Goal: Task Accomplishment & Management: Complete application form

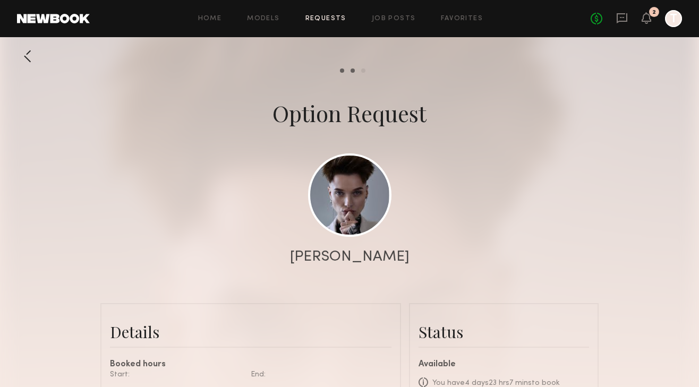
click at [334, 24] on div "Home Models Requests Job Posts Favorites Sign Out No fees up to $5,000 2 T" at bounding box center [386, 18] width 592 height 17
click at [332, 19] on link "Requests" at bounding box center [325, 18] width 41 height 7
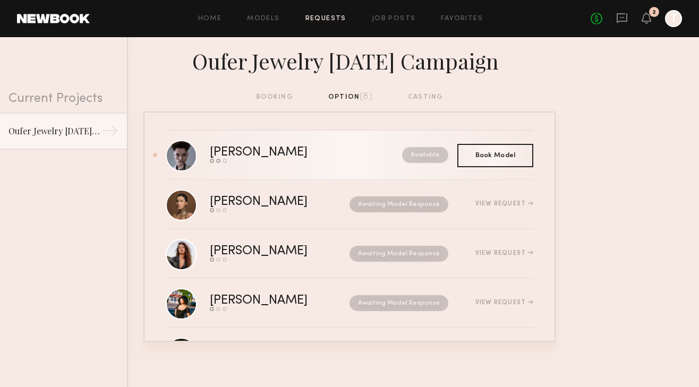
click at [317, 154] on div "Ivanka O." at bounding box center [282, 153] width 145 height 12
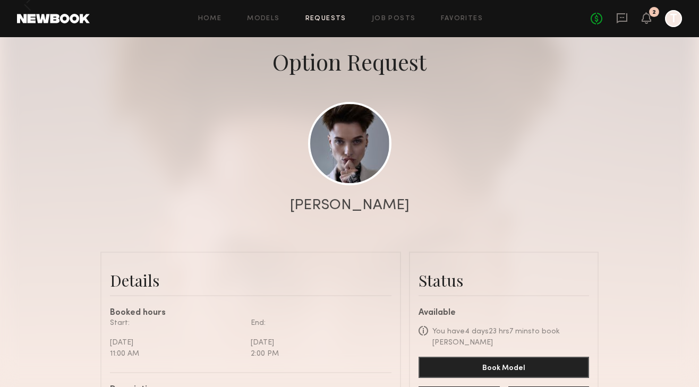
scroll to position [47, 0]
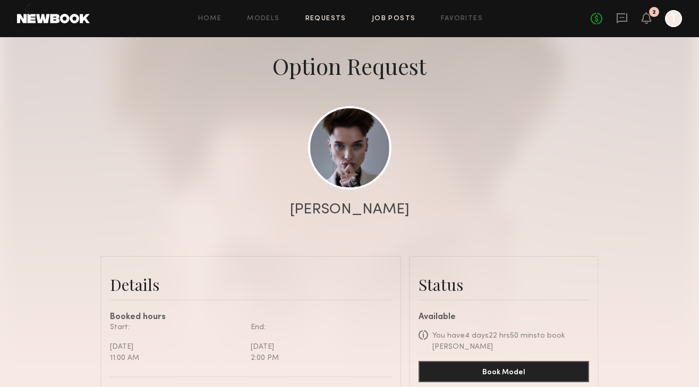
click at [389, 18] on link "Job Posts" at bounding box center [394, 18] width 44 height 7
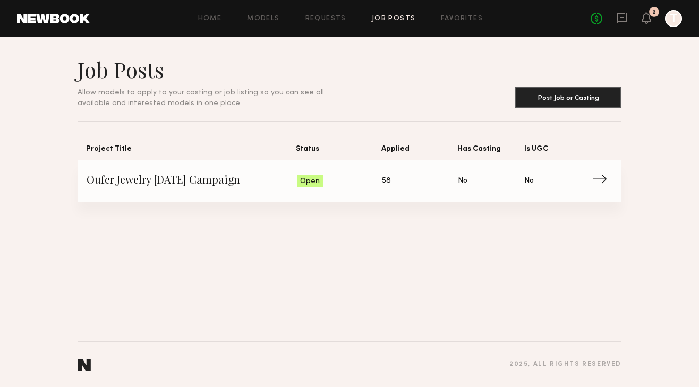
click at [387, 181] on span "58" at bounding box center [386, 181] width 9 height 12
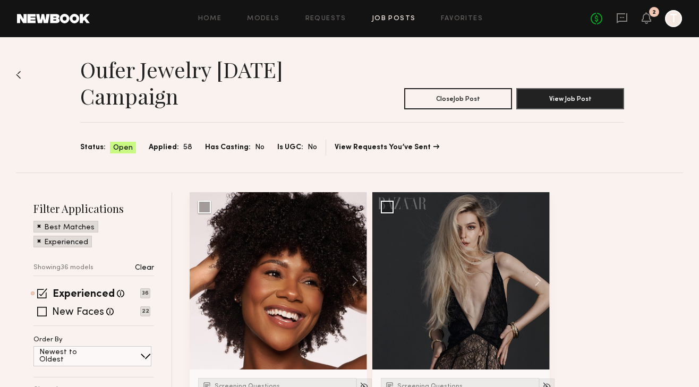
click at [41, 229] on div "Best Matches" at bounding box center [65, 227] width 65 height 12
click at [41, 228] on div "Best Matches" at bounding box center [65, 227] width 65 height 12
click at [37, 227] on span at bounding box center [39, 226] width 4 height 10
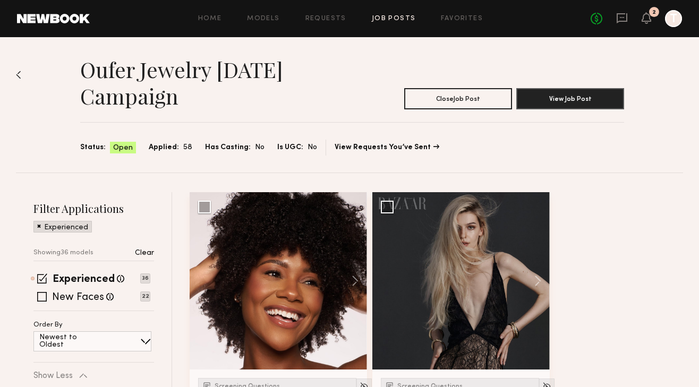
click at [38, 227] on span at bounding box center [39, 226] width 4 height 10
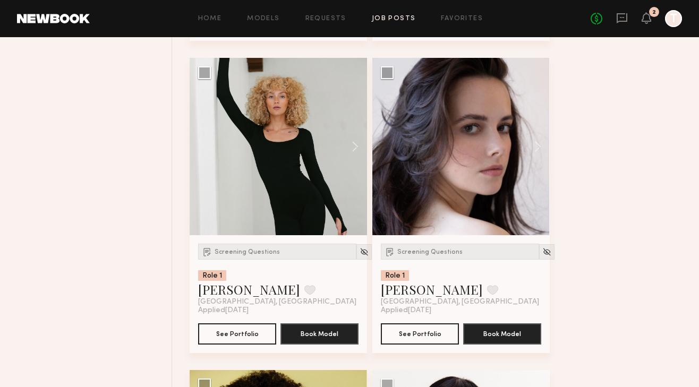
scroll to position [1688, 0]
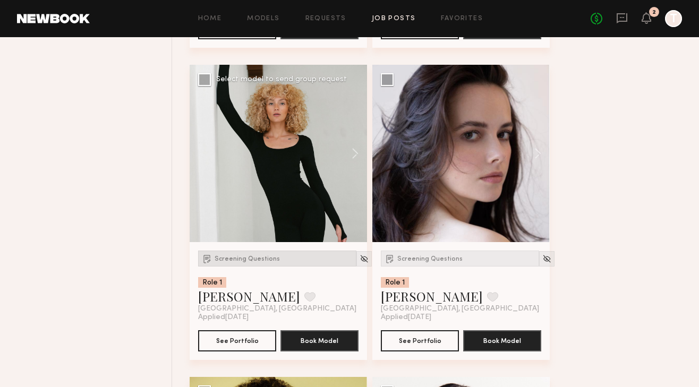
click at [255, 252] on div "Screening Questions" at bounding box center [277, 259] width 158 height 16
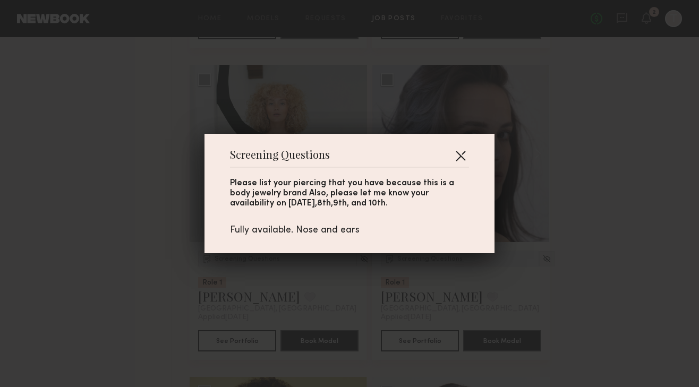
click at [459, 151] on button "button" at bounding box center [460, 155] width 17 height 17
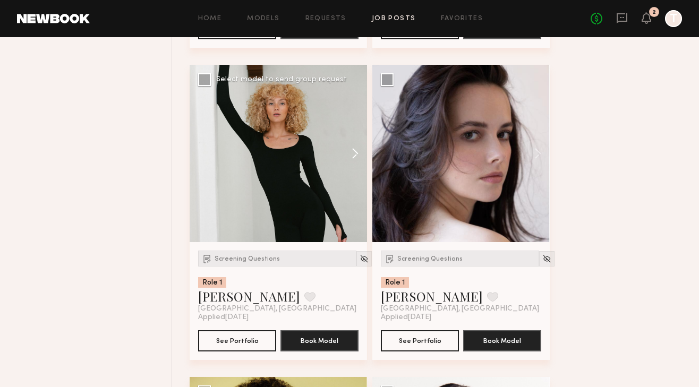
click at [357, 154] on button at bounding box center [350, 153] width 34 height 177
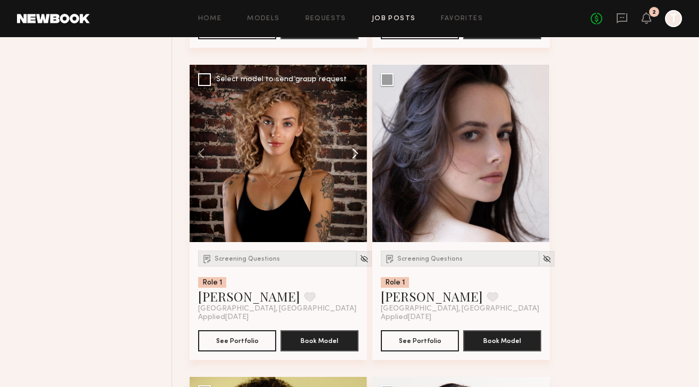
click at [357, 154] on button at bounding box center [350, 153] width 34 height 177
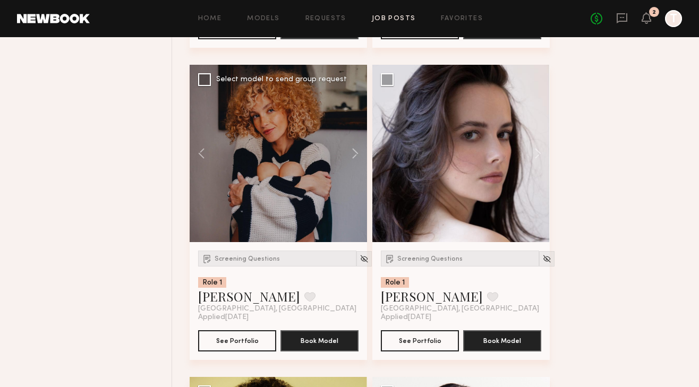
click at [282, 151] on div at bounding box center [278, 153] width 177 height 177
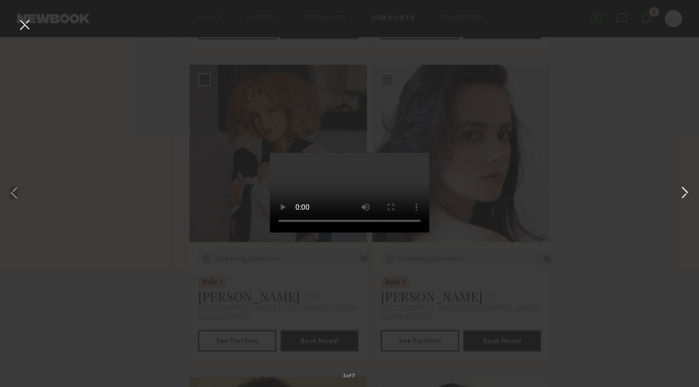
click at [684, 193] on button at bounding box center [684, 193] width 13 height 309
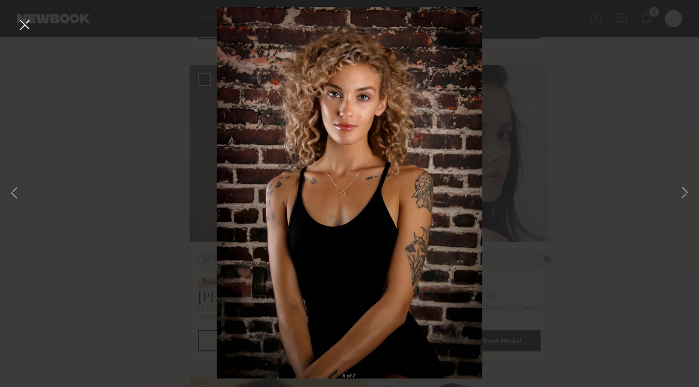
click at [20, 21] on button at bounding box center [24, 25] width 17 height 19
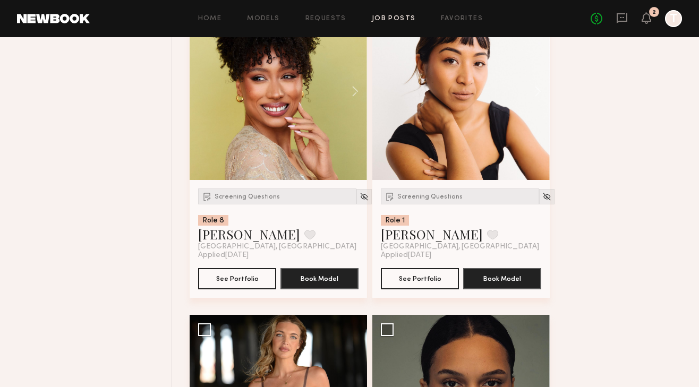
scroll to position [2041, 0]
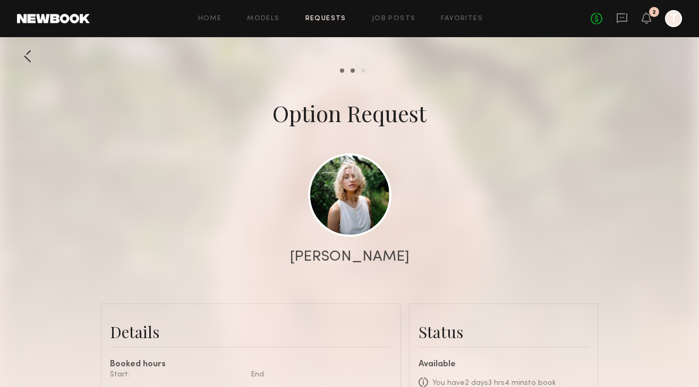
click at [329, 19] on link "Requests" at bounding box center [325, 18] width 41 height 7
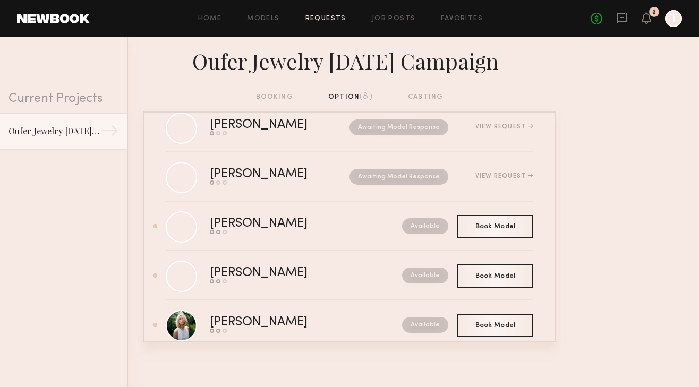
scroll to position [144, 0]
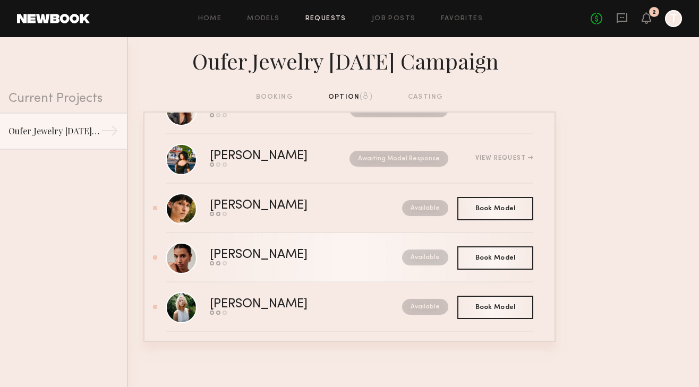
click at [281, 253] on div "[PERSON_NAME]" at bounding box center [282, 255] width 145 height 12
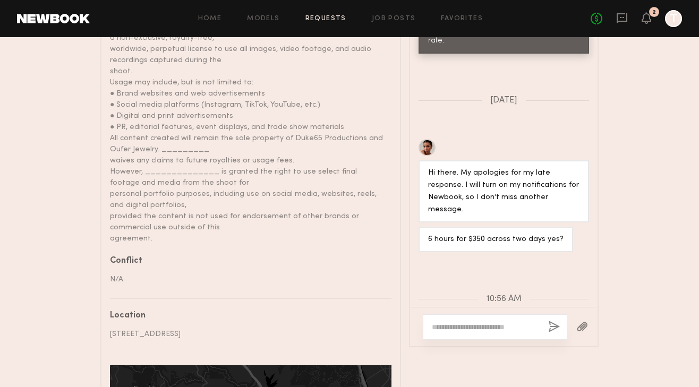
scroll to position [743, 0]
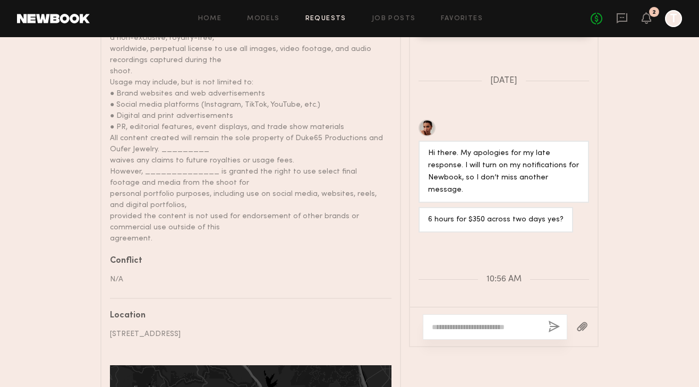
click at [453, 322] on textarea at bounding box center [486, 327] width 108 height 11
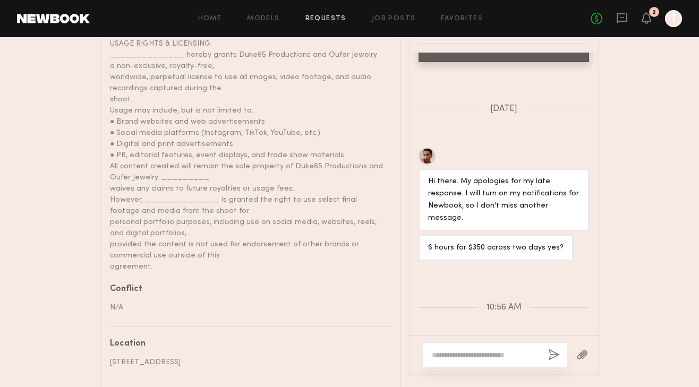
scroll to position [683, 0]
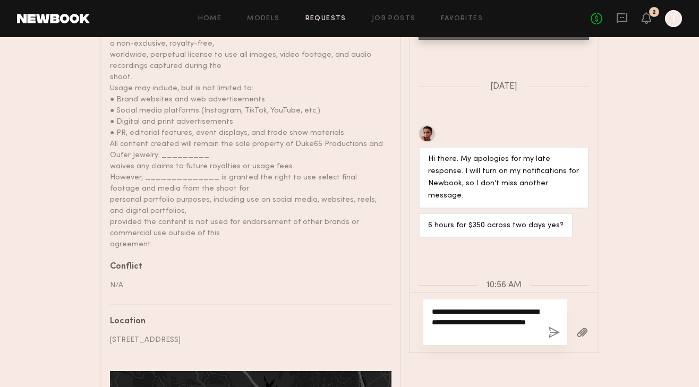
type textarea "**********"
click at [549, 328] on button "button" at bounding box center [554, 332] width 12 height 13
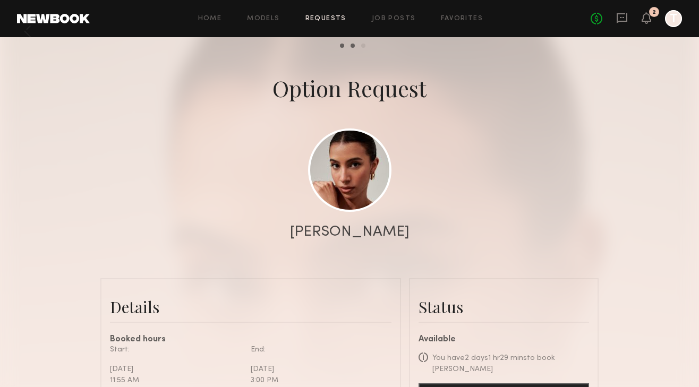
scroll to position [14, 0]
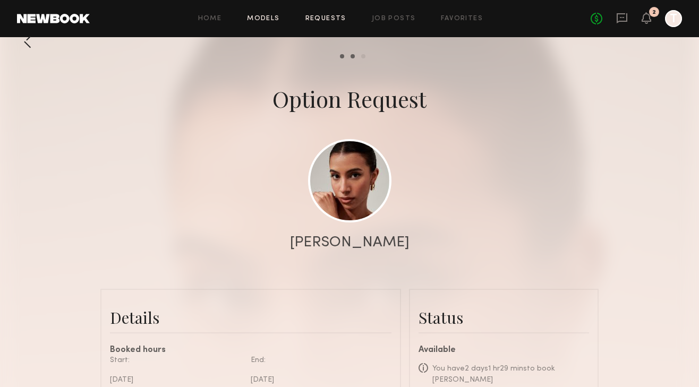
click at [271, 20] on link "Models" at bounding box center [263, 18] width 32 height 7
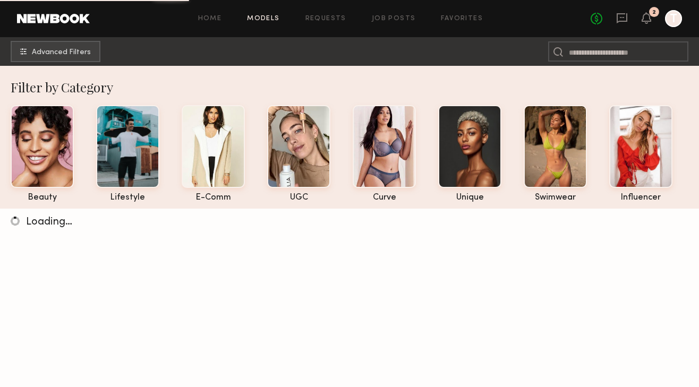
click at [323, 11] on div "Home Models Requests Job Posts Favorites Sign Out No fees up to $5,000 2 T" at bounding box center [386, 18] width 592 height 17
click at [323, 18] on link "Requests" at bounding box center [325, 18] width 41 height 7
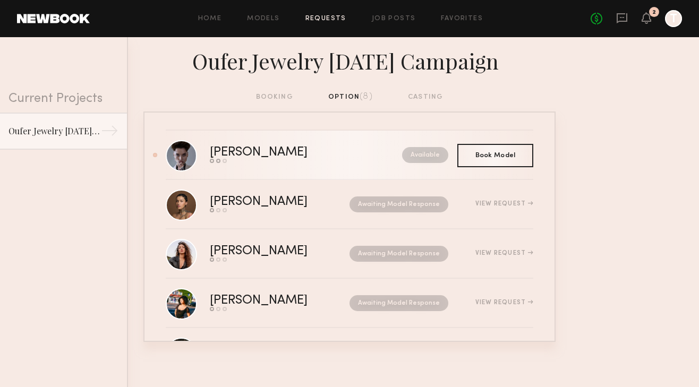
click at [282, 168] on link "Ivanka O. Send request Model response Book model Available" at bounding box center [349, 155] width 367 height 49
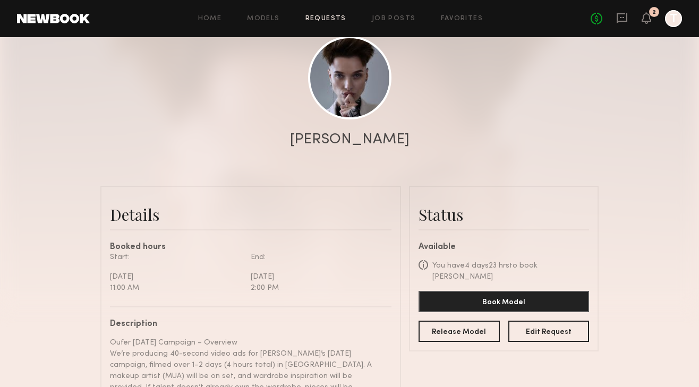
scroll to position [116, 0]
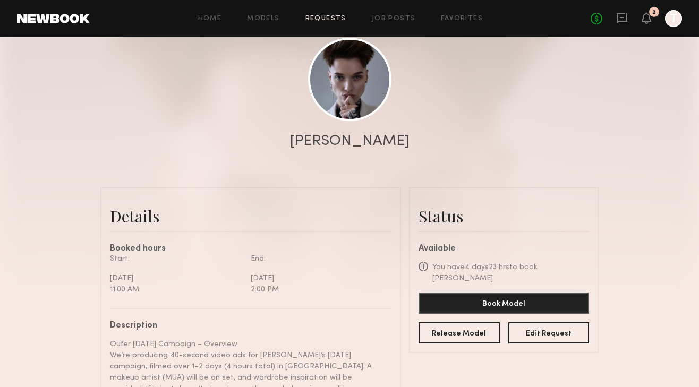
click at [319, 15] on link "Requests" at bounding box center [325, 18] width 41 height 7
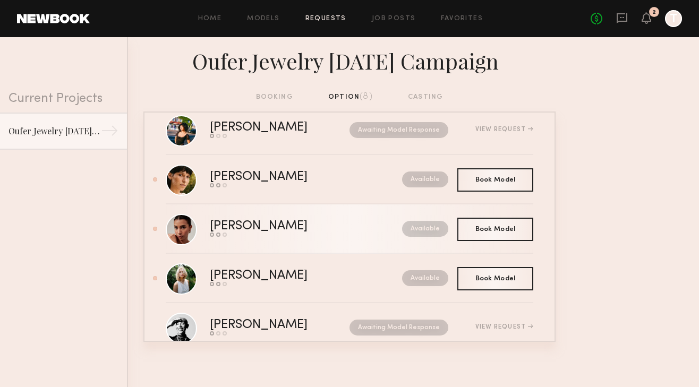
scroll to position [202, 0]
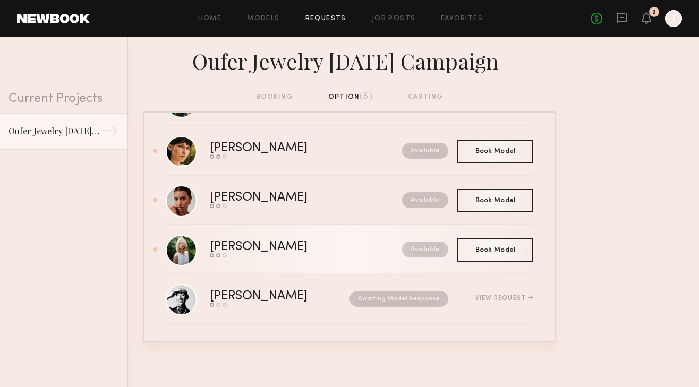
click at [326, 254] on div "Send request Model response Book model" at bounding box center [282, 255] width 145 height 4
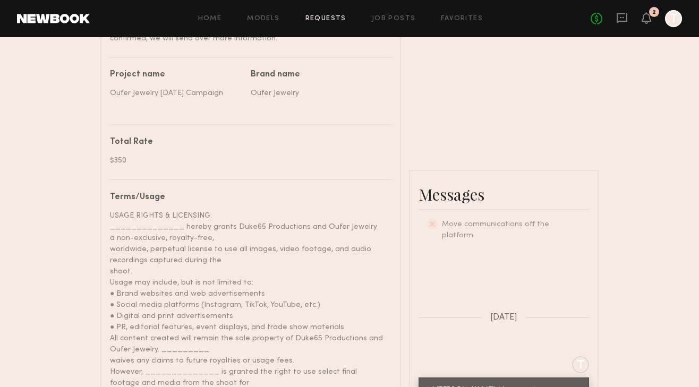
scroll to position [460, 0]
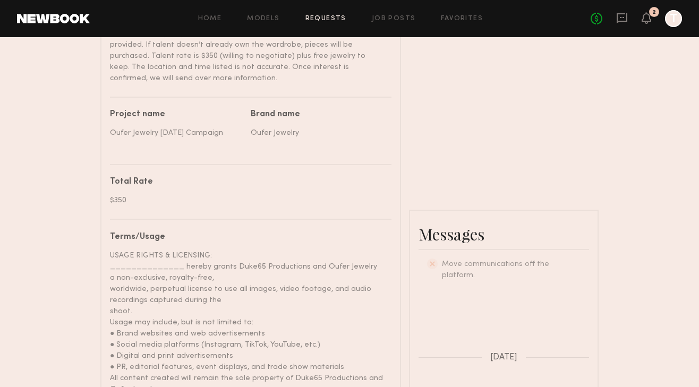
click at [382, 24] on div "Home Models Requests Job Posts Favorites Sign Out No fees up to $5,000 2 T" at bounding box center [386, 18] width 592 height 17
click at [382, 19] on link "Job Posts" at bounding box center [394, 18] width 44 height 7
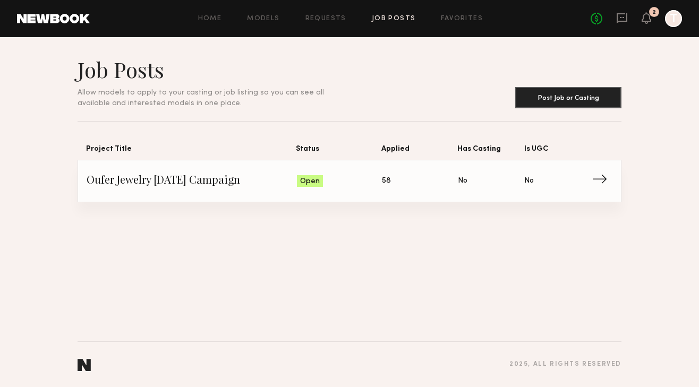
click at [503, 182] on span "Has Casting: No" at bounding box center [491, 181] width 66 height 16
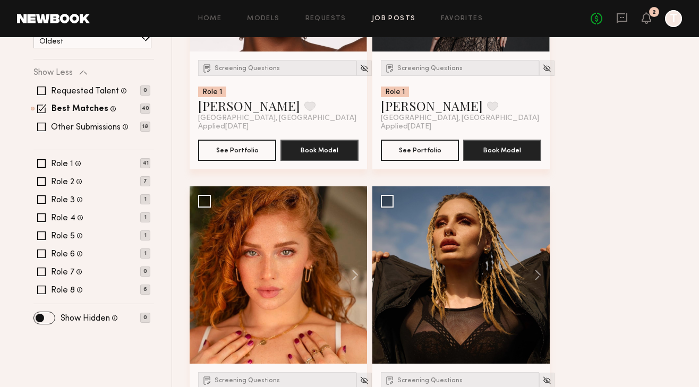
scroll to position [289, 0]
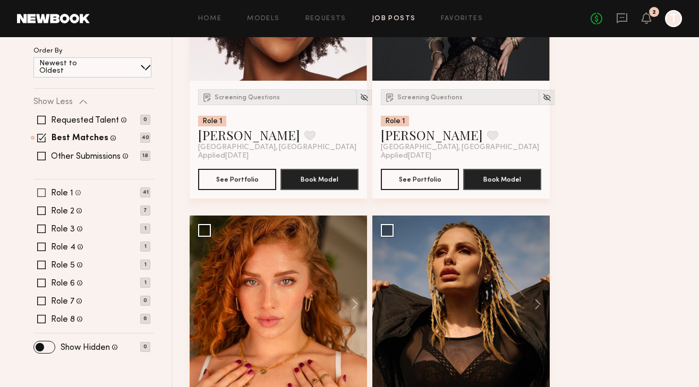
click at [113, 191] on div "Role 1 Female, 18–30, All ethnicities 41" at bounding box center [91, 192] width 117 height 8
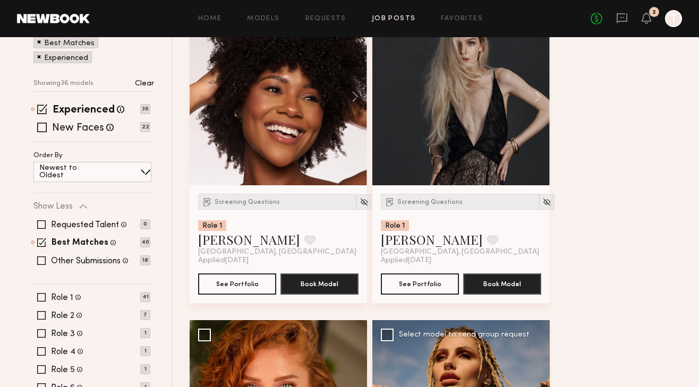
scroll to position [176, 0]
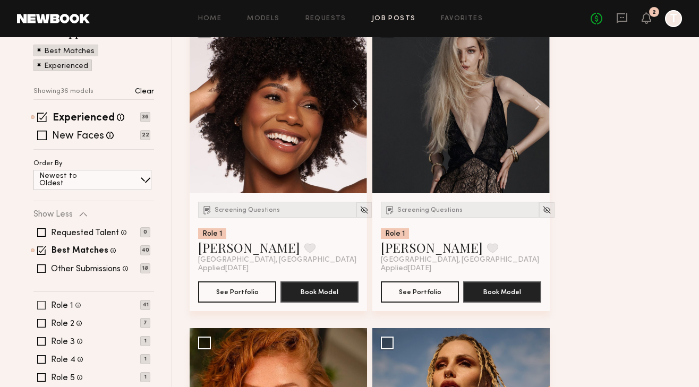
click at [118, 306] on div "Role 1 Female, 18–30, All ethnicities 41" at bounding box center [91, 305] width 117 height 8
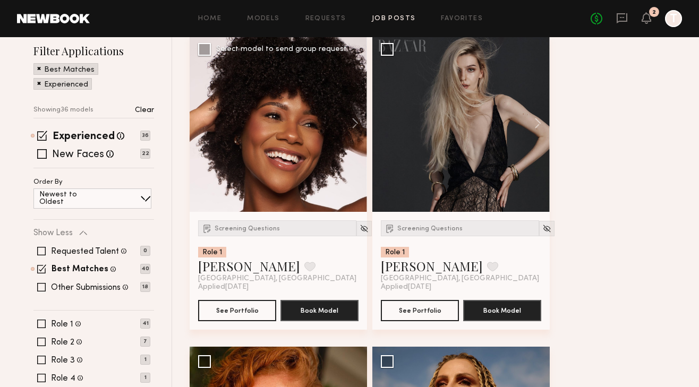
scroll to position [157, 0]
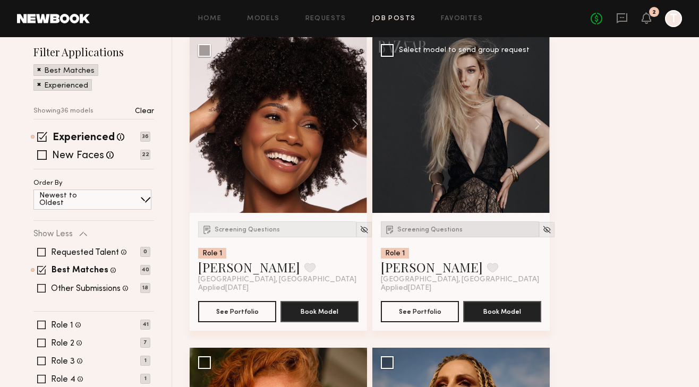
click at [423, 230] on span "Screening Questions" at bounding box center [429, 230] width 65 height 6
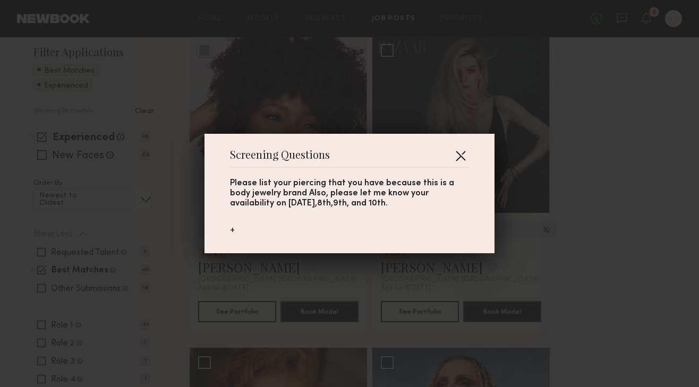
click at [459, 156] on button "button" at bounding box center [460, 155] width 17 height 17
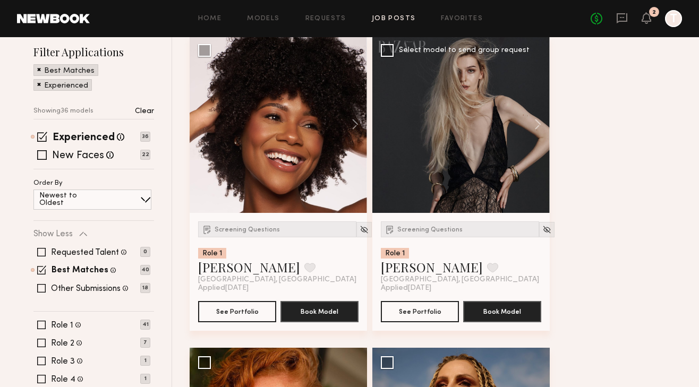
scroll to position [179, 0]
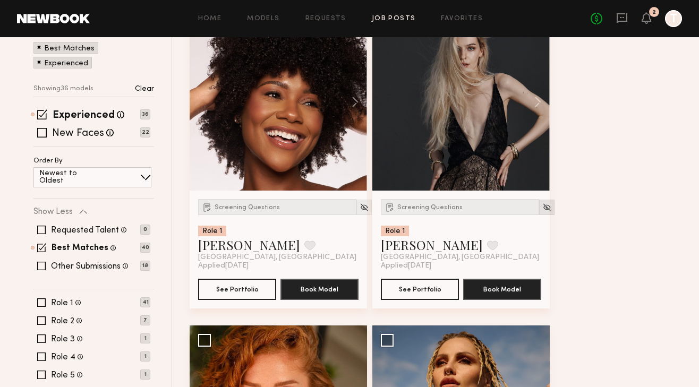
click at [542, 208] on img at bounding box center [546, 207] width 9 height 9
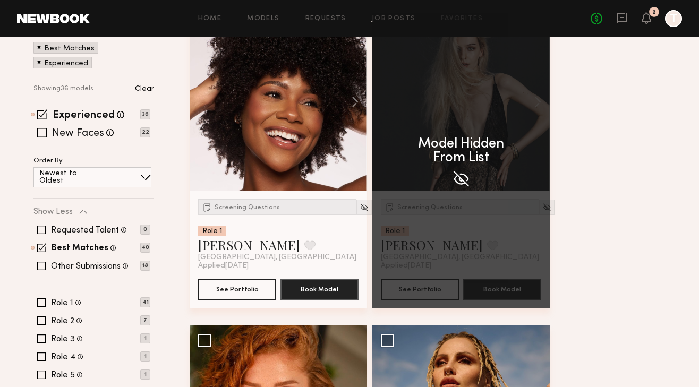
click at [534, 209] on div "Model Hidden From List" at bounding box center [460, 160] width 177 height 295
click at [498, 193] on div "Model Hidden From List" at bounding box center [460, 160] width 177 height 295
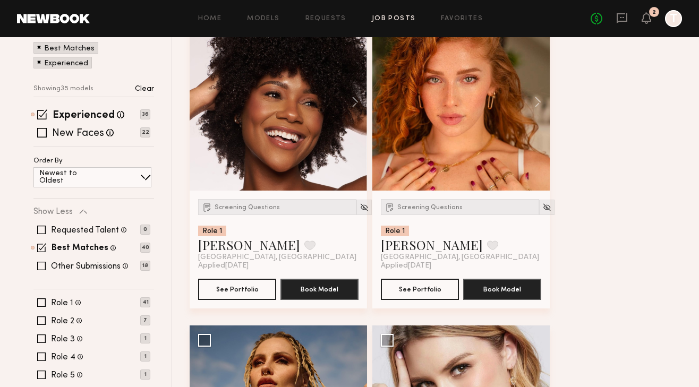
click at [446, 157] on div at bounding box center [460, 101] width 177 height 177
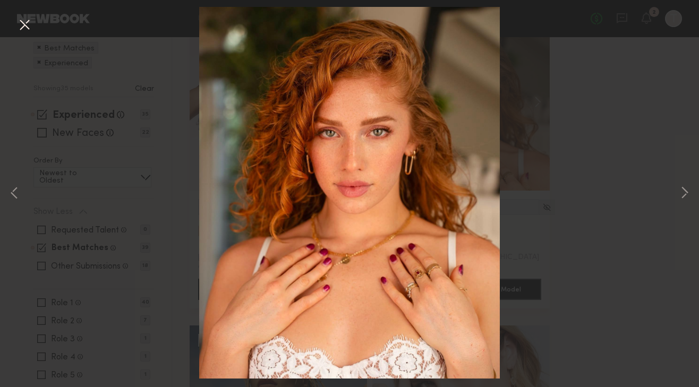
click at [21, 26] on button at bounding box center [24, 25] width 17 height 19
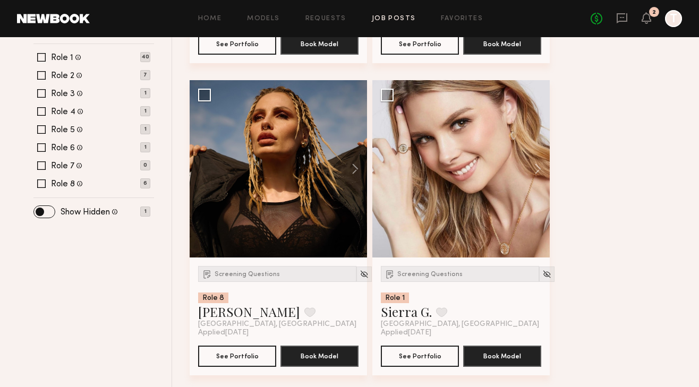
scroll to position [425, 0]
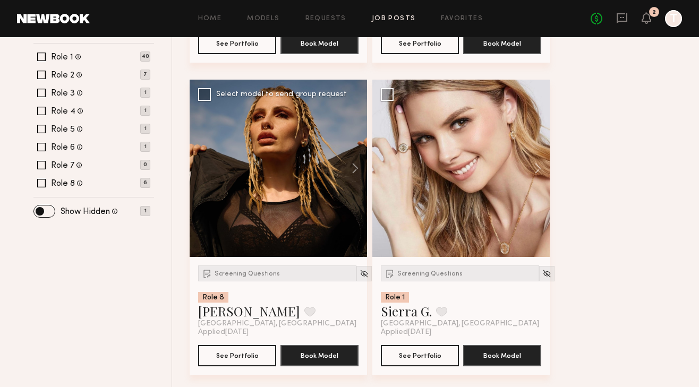
click at [331, 200] on div at bounding box center [278, 168] width 177 height 177
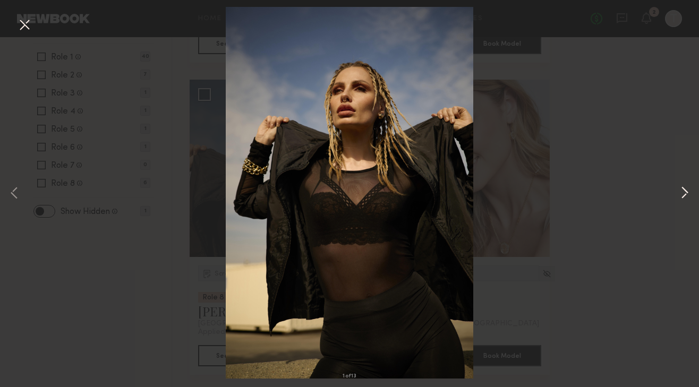
click at [684, 193] on button at bounding box center [684, 193] width 13 height 309
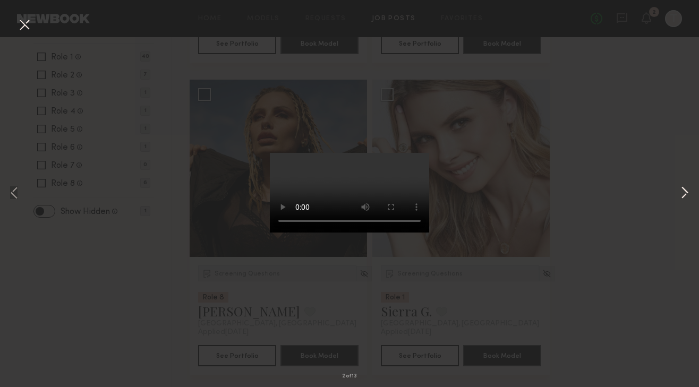
click at [685, 194] on button at bounding box center [684, 193] width 13 height 309
click at [685, 195] on button at bounding box center [684, 193] width 13 height 309
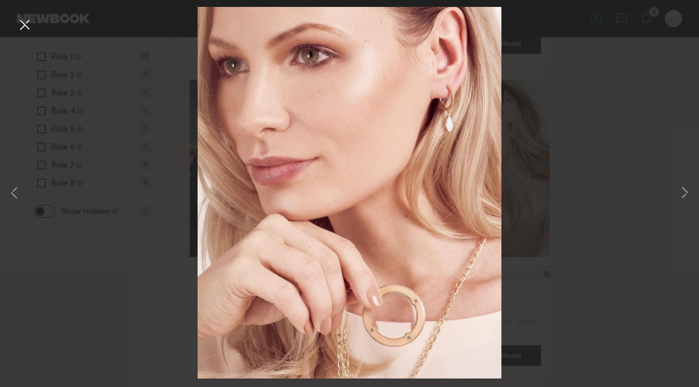
click at [577, 222] on div "6 of 13" at bounding box center [349, 193] width 699 height 387
click at [24, 20] on button at bounding box center [24, 25] width 17 height 19
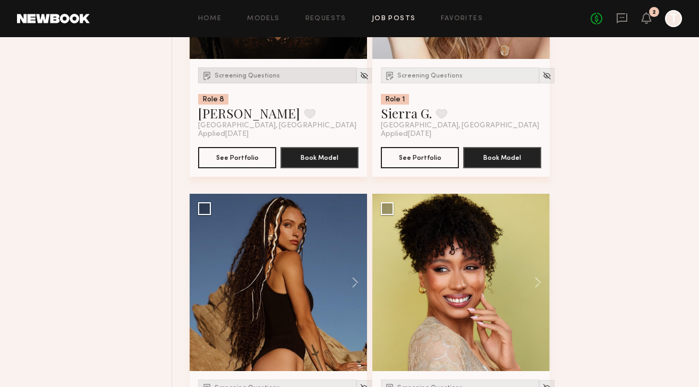
scroll to position [621, 0]
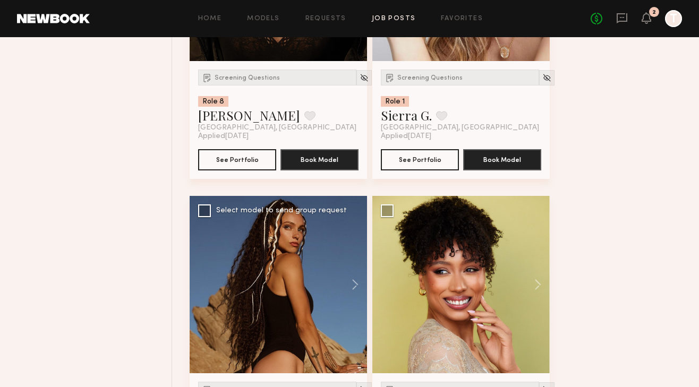
click at [277, 257] on div at bounding box center [278, 284] width 177 height 177
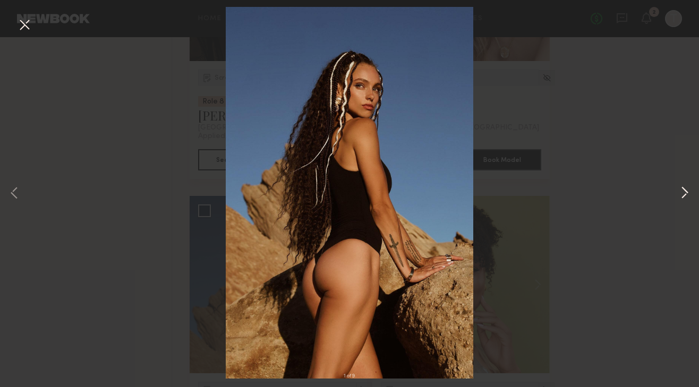
click at [681, 190] on button at bounding box center [684, 193] width 13 height 309
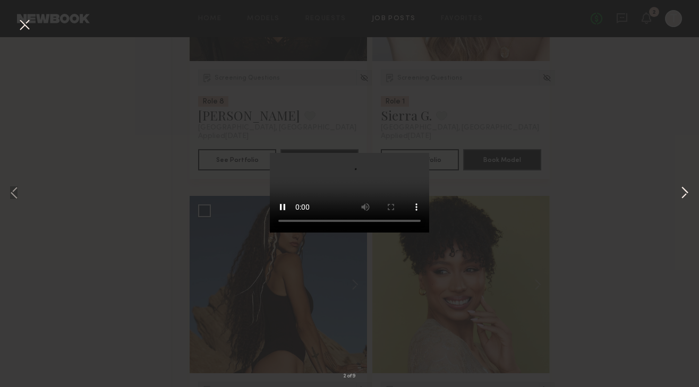
click at [681, 190] on button at bounding box center [684, 193] width 13 height 309
click at [681, 191] on button at bounding box center [684, 193] width 13 height 309
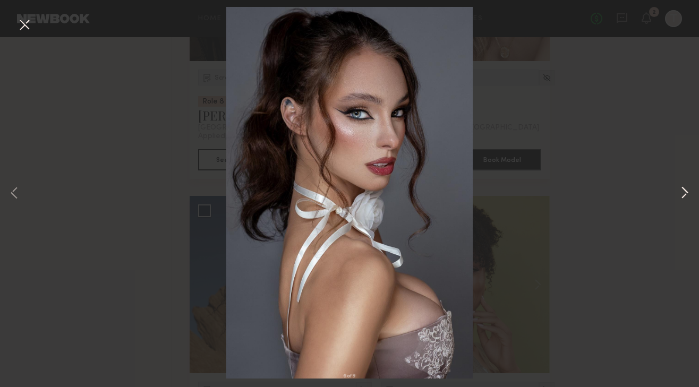
click at [681, 192] on button at bounding box center [684, 193] width 13 height 309
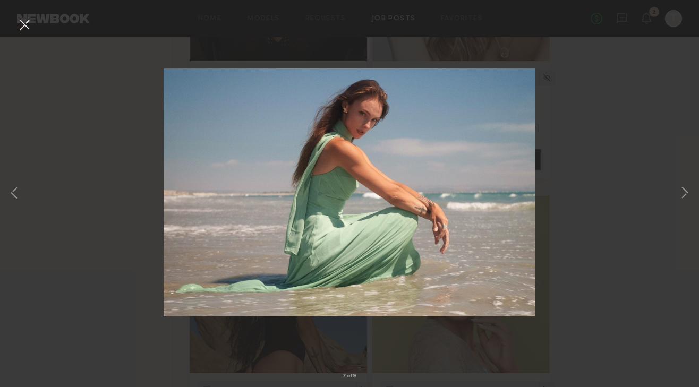
click at [26, 24] on button at bounding box center [24, 25] width 17 height 19
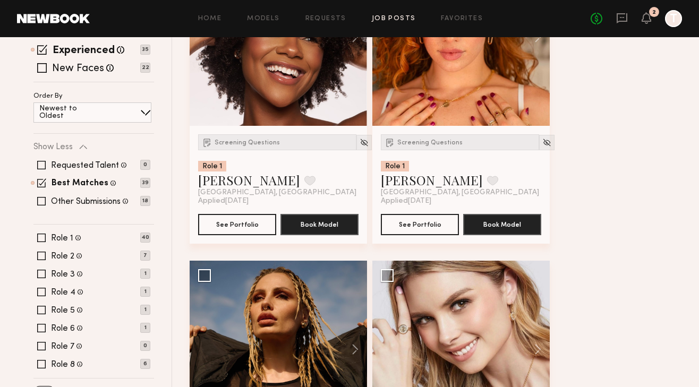
scroll to position [244, 0]
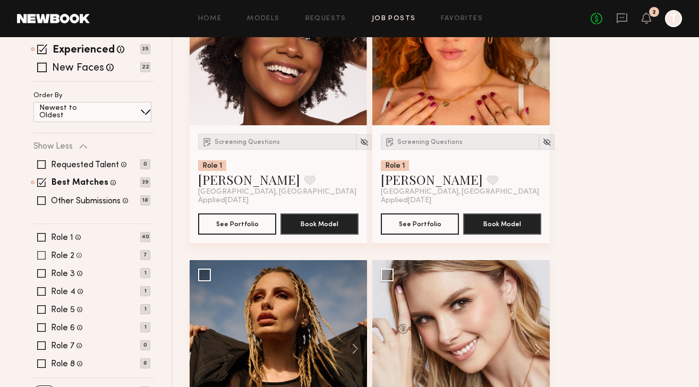
click at [65, 251] on div "Role 2 Female, 18–30, All ethnicities" at bounding box center [66, 255] width 31 height 10
click at [145, 253] on p "7" at bounding box center [145, 255] width 10 height 10
click at [42, 259] on span at bounding box center [41, 255] width 8 height 8
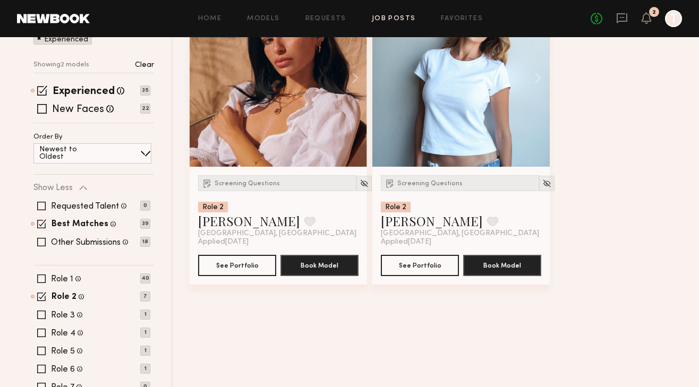
scroll to position [203, 0]
click at [44, 296] on span at bounding box center [41, 295] width 9 height 9
click at [41, 312] on span at bounding box center [41, 314] width 8 height 8
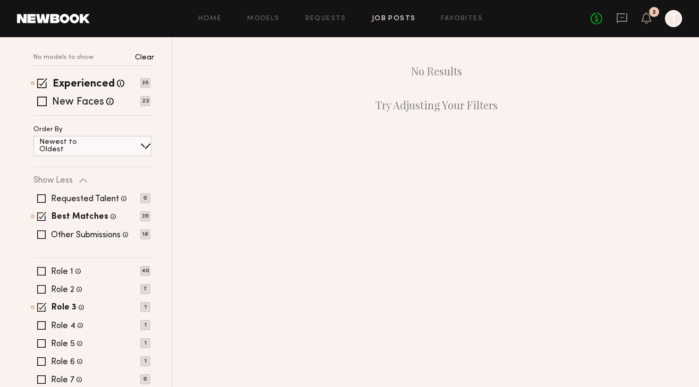
scroll to position [201, 0]
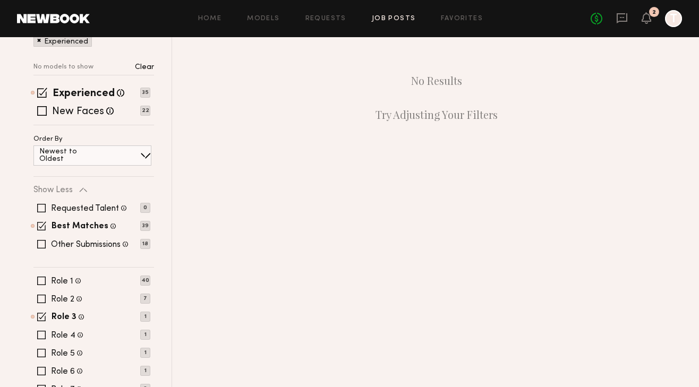
click at [39, 340] on div "Role 1 Female, 18–30, All ethnicities 40 Role 2 Female, 18–30, All ethnicities …" at bounding box center [93, 344] width 121 height 135
click at [39, 339] on div "Role 1 Female, 18–30, All ethnicities 40 Role 2 Female, 18–30, All ethnicities …" at bounding box center [93, 344] width 121 height 135
click at [41, 337] on span at bounding box center [41, 335] width 8 height 8
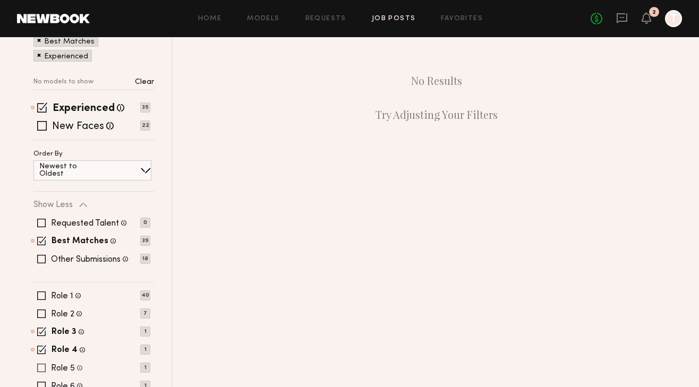
scroll to position [278, 0]
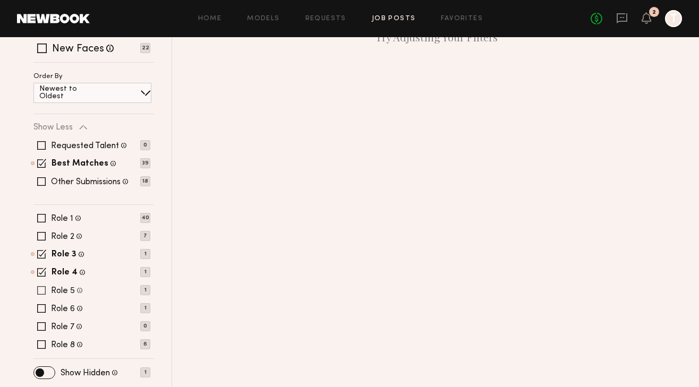
click at [42, 291] on span at bounding box center [41, 290] width 8 height 8
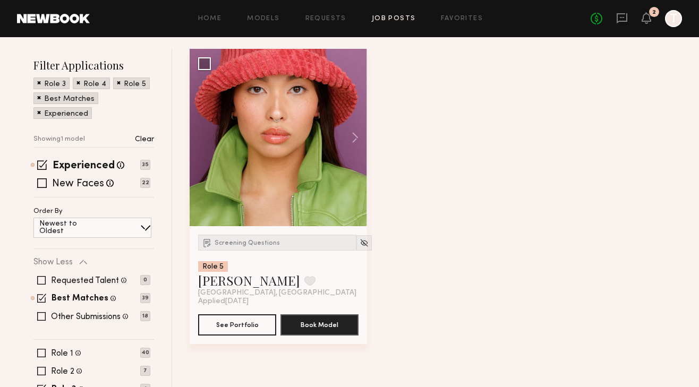
scroll to position [121, 0]
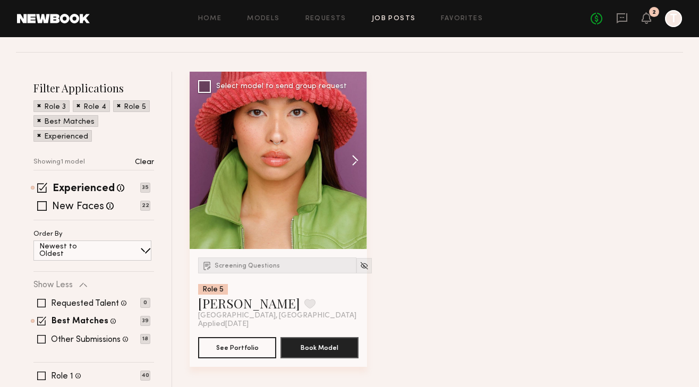
click at [357, 159] on button at bounding box center [350, 160] width 34 height 177
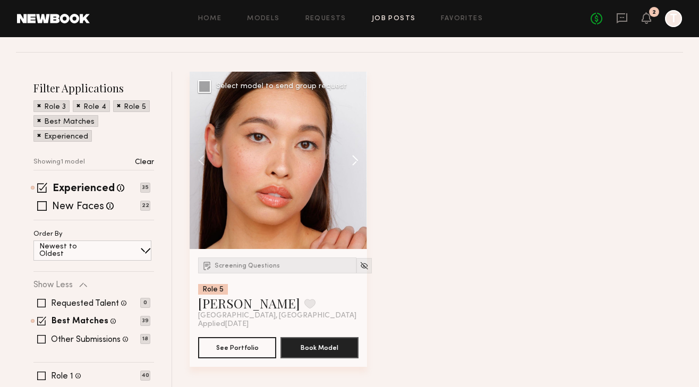
click at [357, 159] on button at bounding box center [350, 160] width 34 height 177
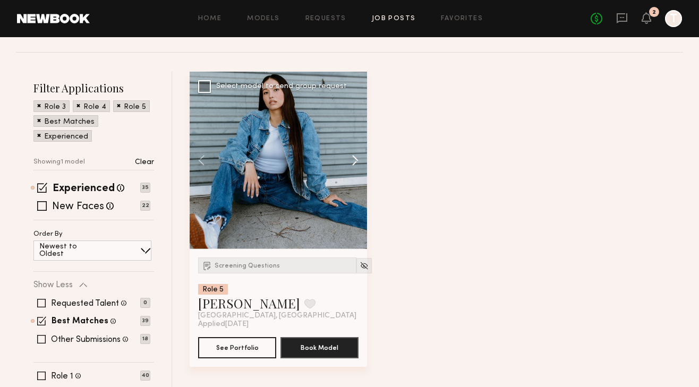
click at [357, 159] on button at bounding box center [350, 160] width 34 height 177
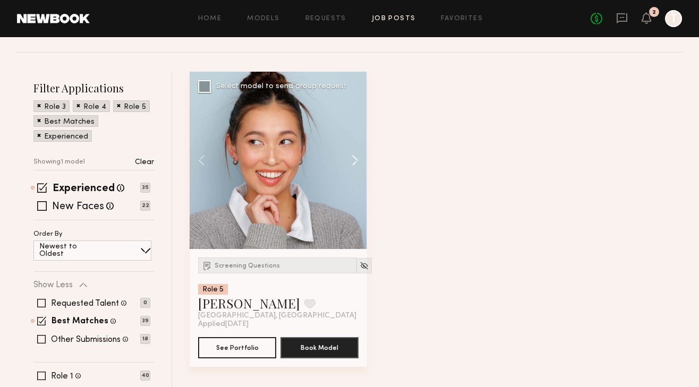
click at [357, 159] on button at bounding box center [350, 160] width 34 height 177
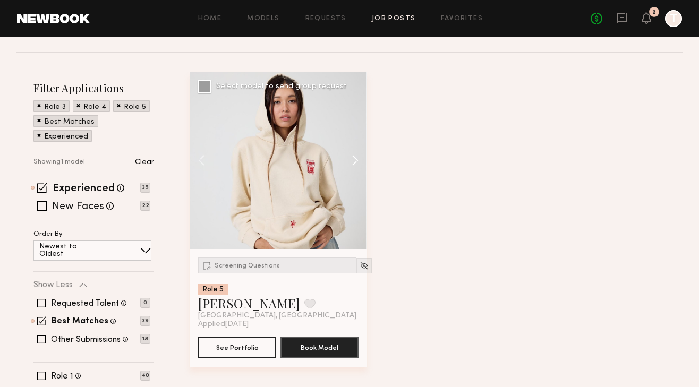
click at [357, 159] on button at bounding box center [350, 160] width 34 height 177
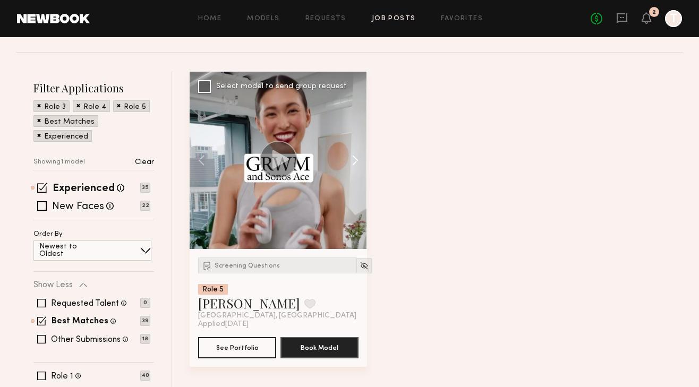
click at [357, 159] on button at bounding box center [350, 160] width 34 height 177
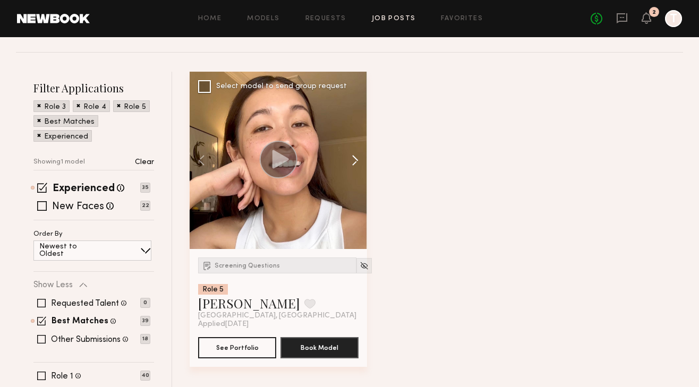
click at [357, 159] on button at bounding box center [350, 160] width 34 height 177
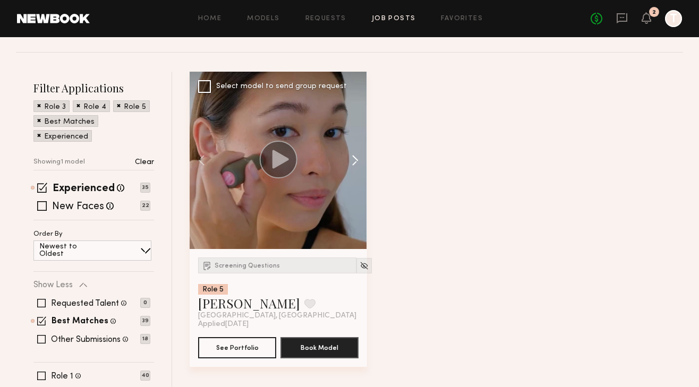
click at [357, 159] on button at bounding box center [350, 160] width 34 height 177
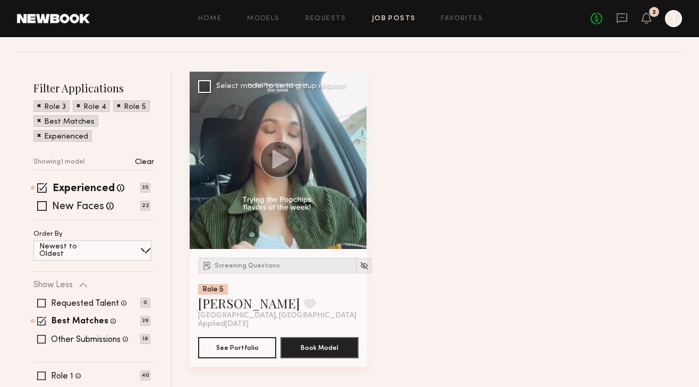
click at [357, 159] on div at bounding box center [278, 160] width 177 height 177
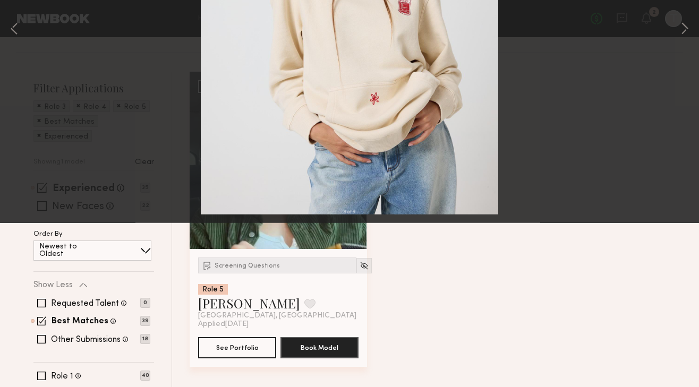
click at [21, 28] on button at bounding box center [24, 25] width 17 height 19
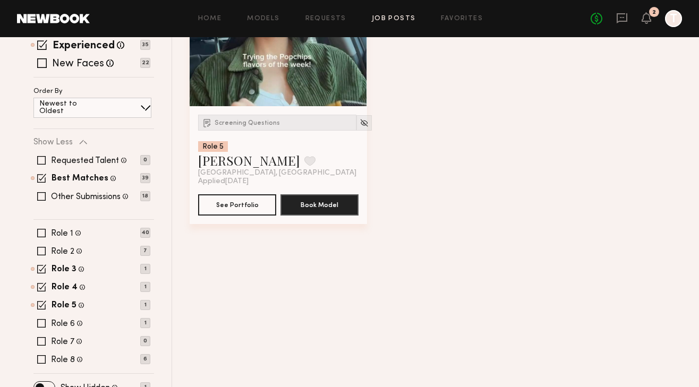
scroll to position [278, 0]
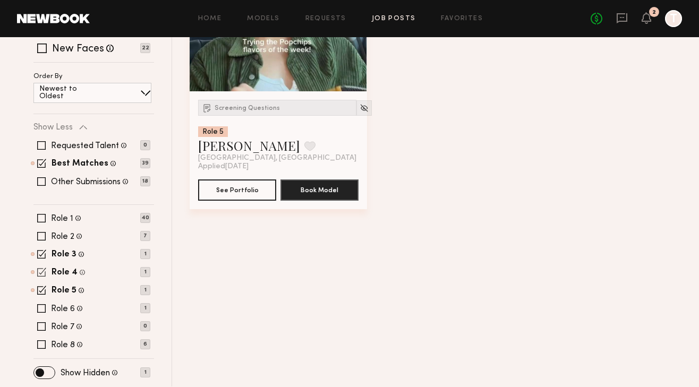
click at [44, 272] on span at bounding box center [41, 272] width 9 height 9
click at [43, 254] on span at bounding box center [41, 254] width 9 height 9
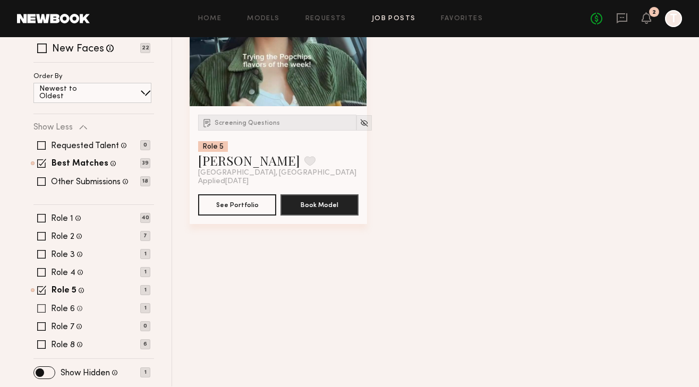
click at [39, 305] on span at bounding box center [41, 308] width 8 height 8
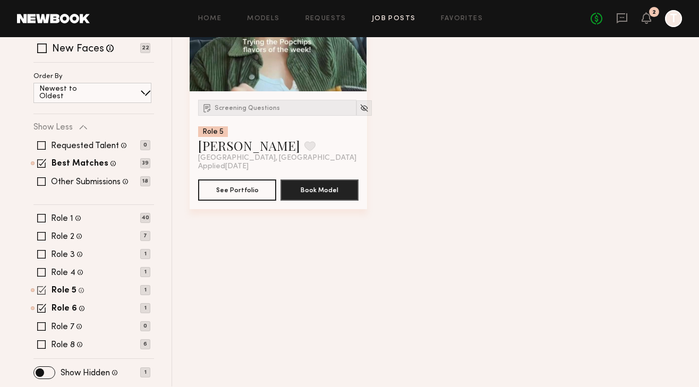
click at [38, 290] on span at bounding box center [41, 290] width 9 height 9
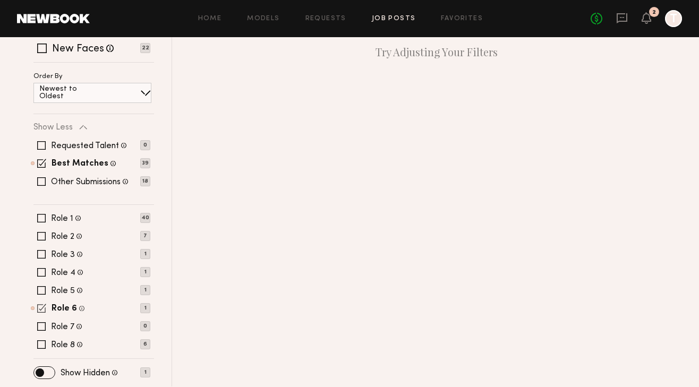
click at [39, 311] on span at bounding box center [41, 308] width 9 height 9
click at [39, 291] on span at bounding box center [41, 290] width 8 height 8
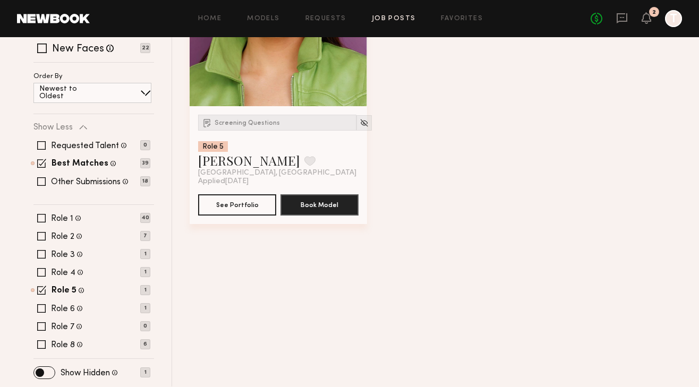
click at [36, 262] on div "Role 1 Female, 18–30, All ethnicities 40 Role 2 Female, 18–30, All ethnicities …" at bounding box center [93, 281] width 121 height 135
click at [44, 253] on span at bounding box center [41, 254] width 8 height 8
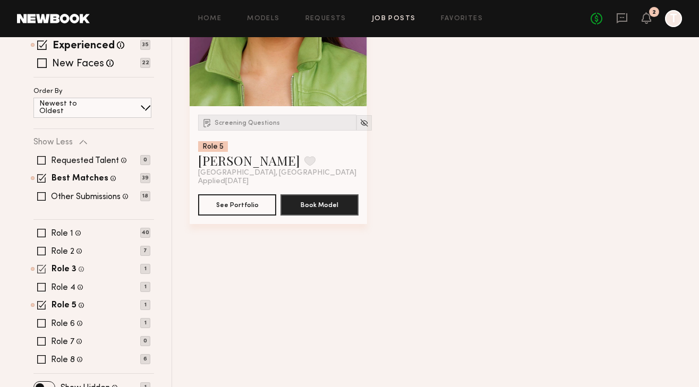
scroll to position [278, 0]
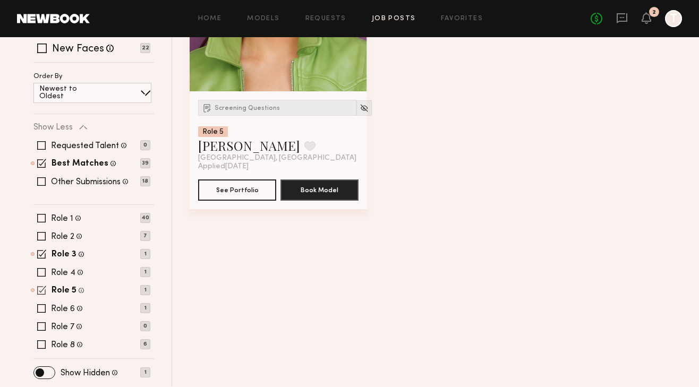
click at [44, 286] on span at bounding box center [41, 290] width 9 height 9
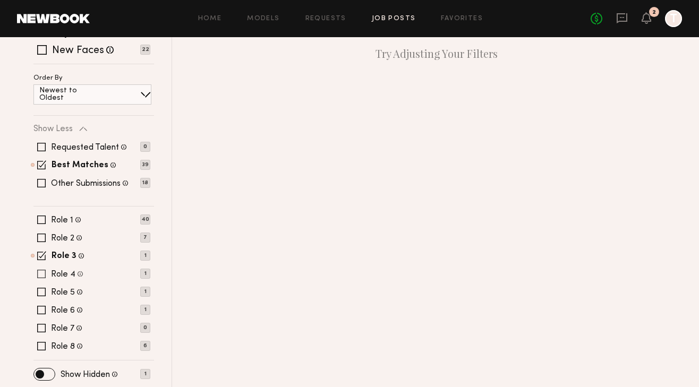
scroll to position [263, 0]
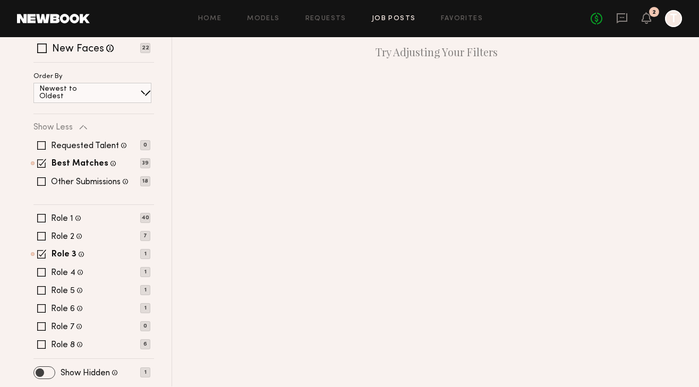
click at [38, 375] on span at bounding box center [44, 373] width 21 height 12
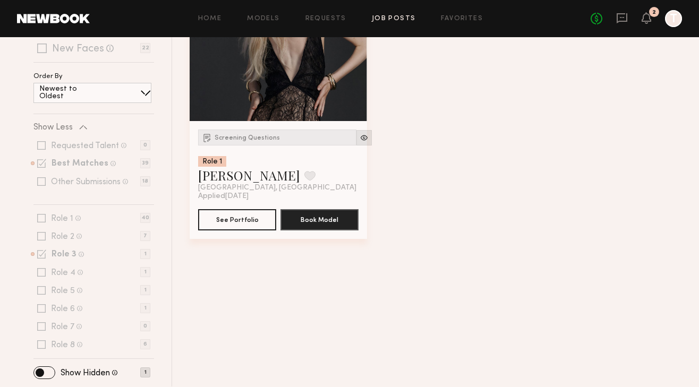
click at [359, 139] on img at bounding box center [363, 137] width 9 height 9
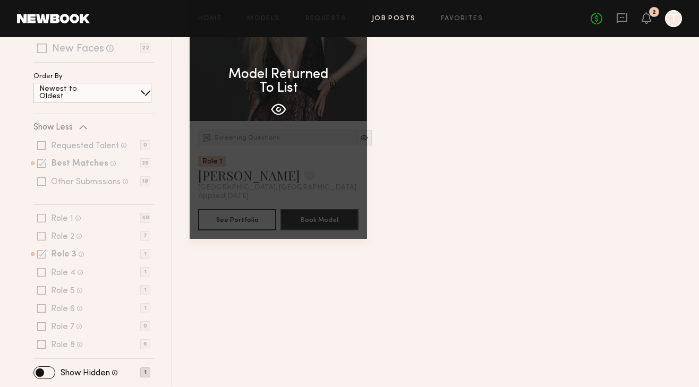
click at [352, 140] on div "Model Returned To List" at bounding box center [278, 91] width 177 height 295
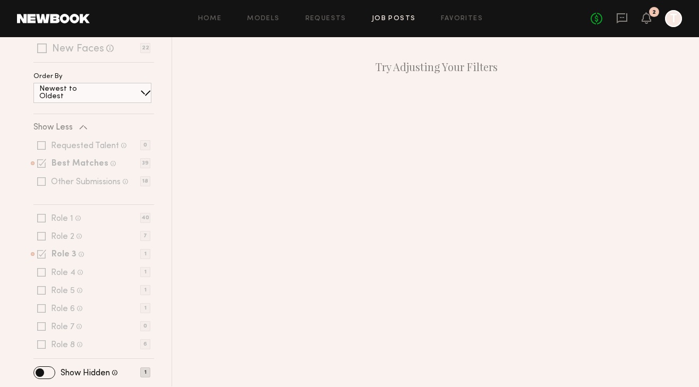
click at [51, 365] on div "Filter Applications Hidden No models to show Clear Experienced Talent we've dee…" at bounding box center [93, 165] width 121 height 424
click at [46, 374] on span at bounding box center [44, 373] width 21 height 12
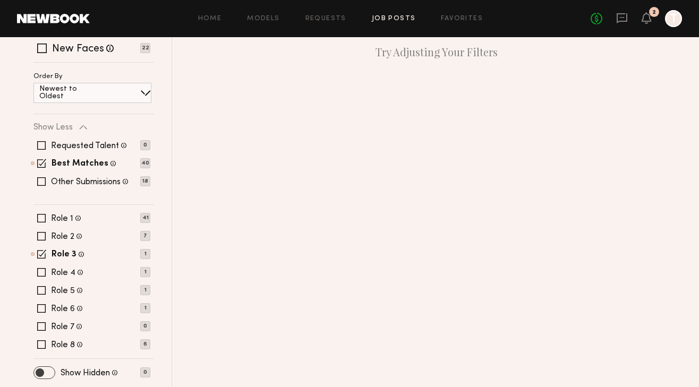
click at [46, 374] on span at bounding box center [44, 373] width 21 height 12
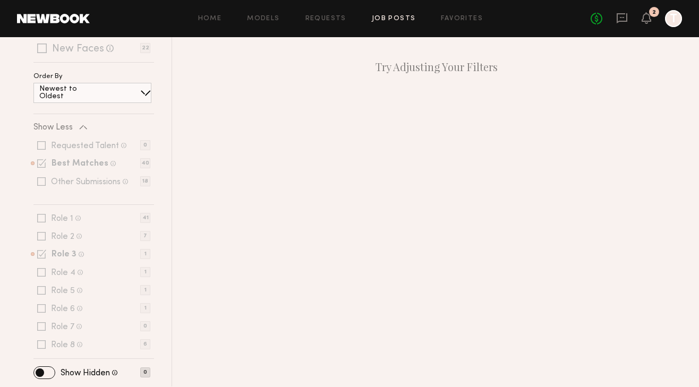
click at [147, 373] on p "0" at bounding box center [145, 372] width 10 height 10
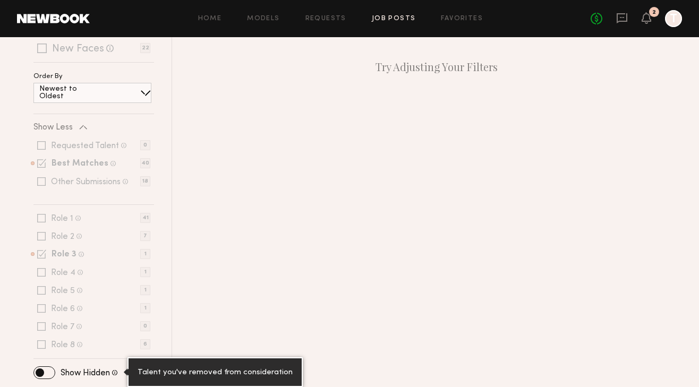
click at [114, 372] on span at bounding box center [114, 372] width 5 height 9
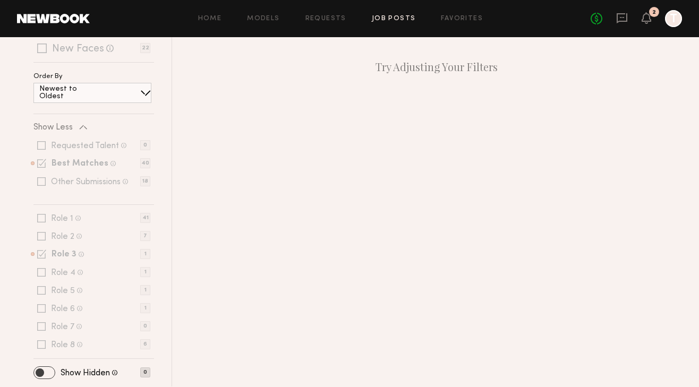
click at [41, 369] on span at bounding box center [44, 373] width 21 height 12
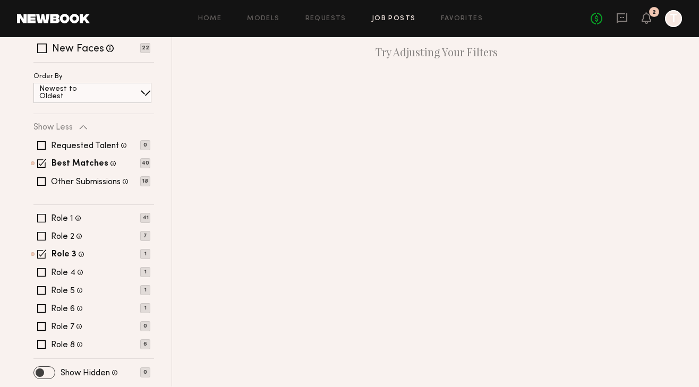
click at [40, 372] on span at bounding box center [44, 373] width 21 height 12
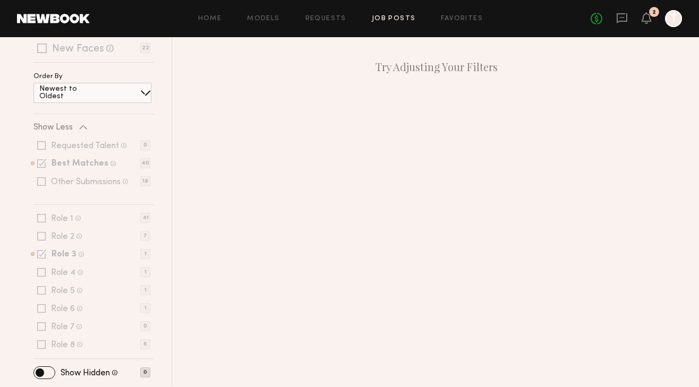
click at [217, 227] on div "No Results Try Adjusting Your Filters" at bounding box center [427, 165] width 511 height 443
click at [47, 371] on span at bounding box center [44, 373] width 21 height 12
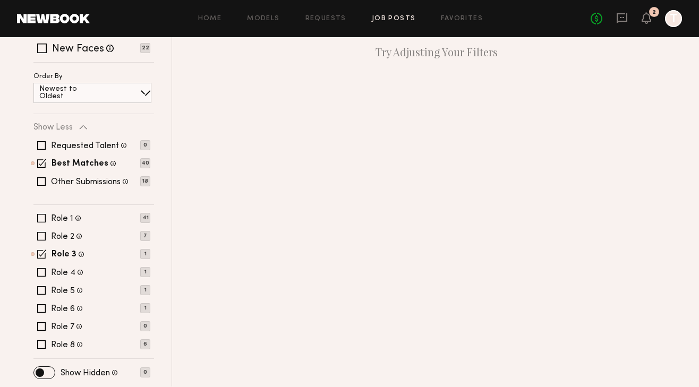
click at [113, 91] on div "Newest to Oldest" at bounding box center [92, 93] width 118 height 20
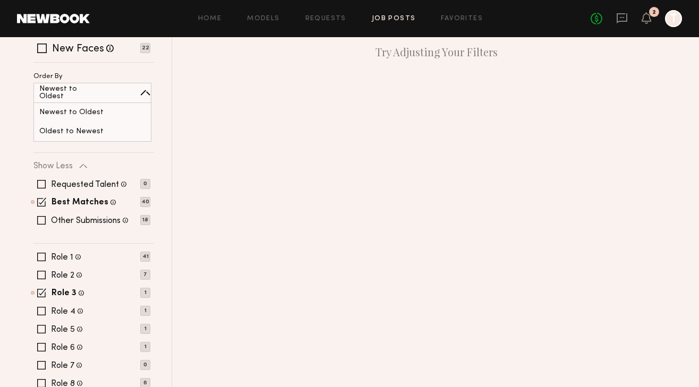
click at [116, 91] on div "Newest to Oldest" at bounding box center [92, 93] width 118 height 20
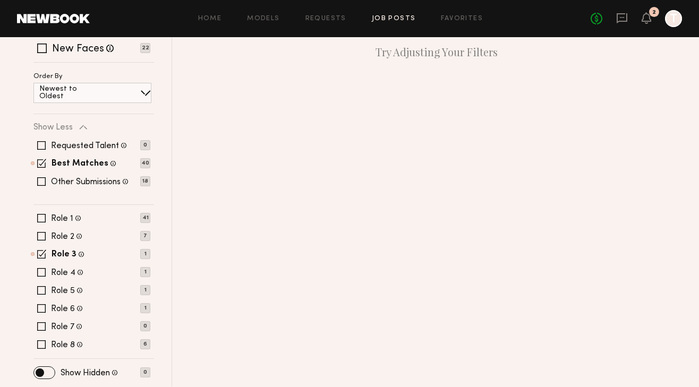
click at [115, 94] on div "Newest to Oldest" at bounding box center [92, 93] width 118 height 20
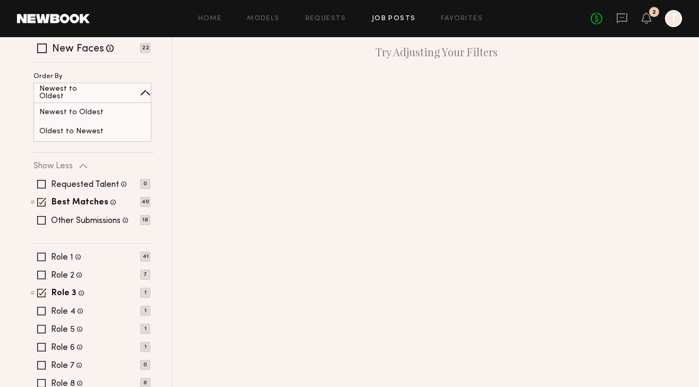
click at [186, 120] on div "No Results Try Adjusting Your Filters" at bounding box center [427, 177] width 511 height 496
click at [35, 199] on div "Best Matches Models shown below match all requirements specified in your job po…" at bounding box center [91, 202] width 117 height 8
click at [45, 202] on span at bounding box center [41, 201] width 9 height 9
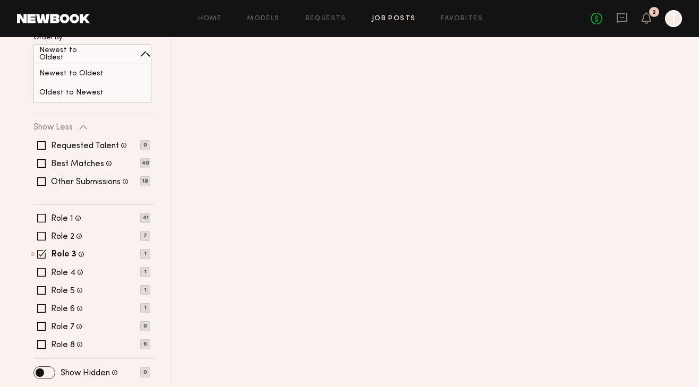
click at [47, 366] on label at bounding box center [44, 372] width 22 height 13
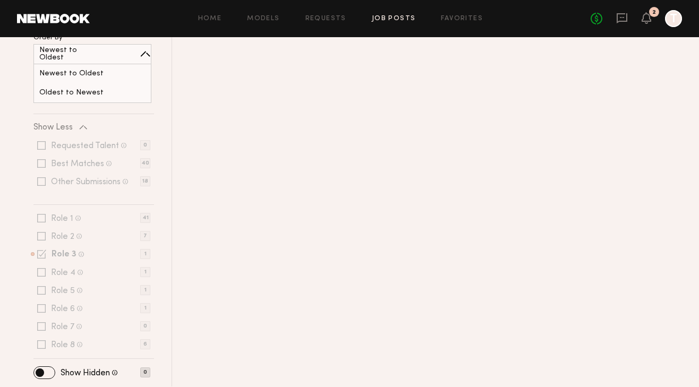
click at [57, 229] on div "Role 1 Female, 18–30, All ethnicities 41 Role 2 Female, 18–30, All ethnicities …" at bounding box center [93, 281] width 121 height 135
click at [41, 375] on span at bounding box center [44, 373] width 21 height 12
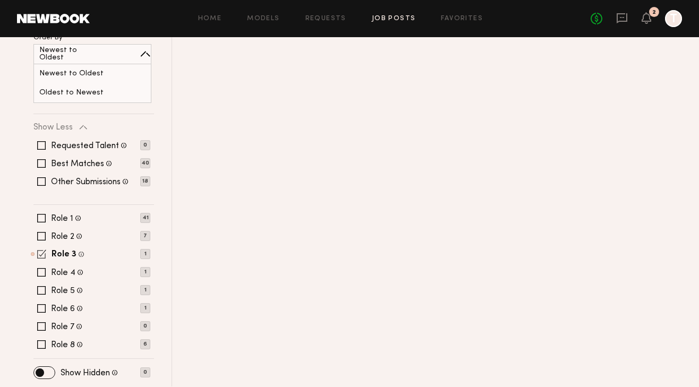
click at [41, 256] on span at bounding box center [41, 254] width 9 height 9
click at [48, 374] on span at bounding box center [44, 373] width 21 height 12
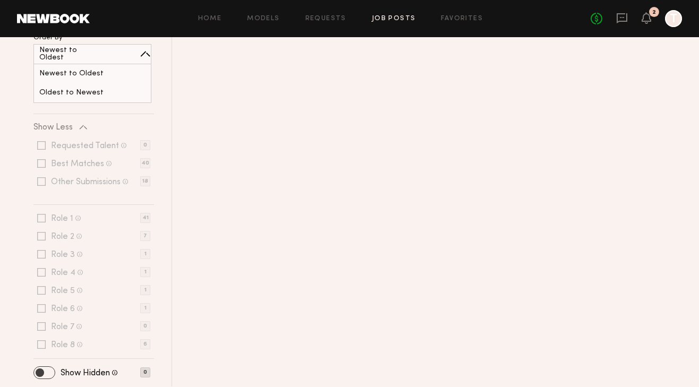
click at [48, 373] on span at bounding box center [44, 373] width 21 height 12
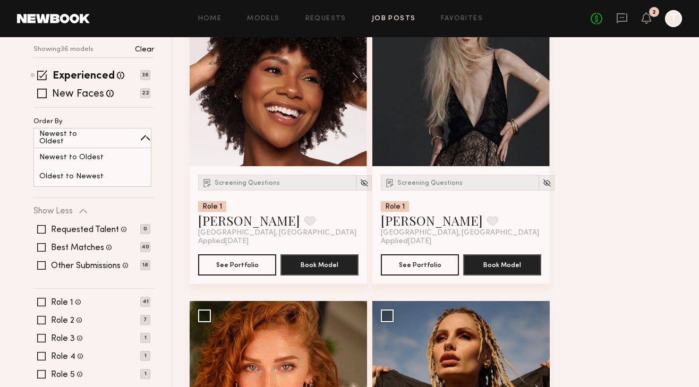
scroll to position [204, 0]
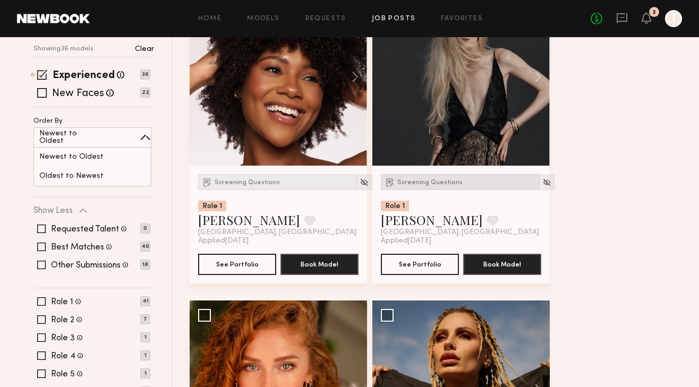
click at [419, 182] on span "Screening Questions" at bounding box center [429, 182] width 65 height 6
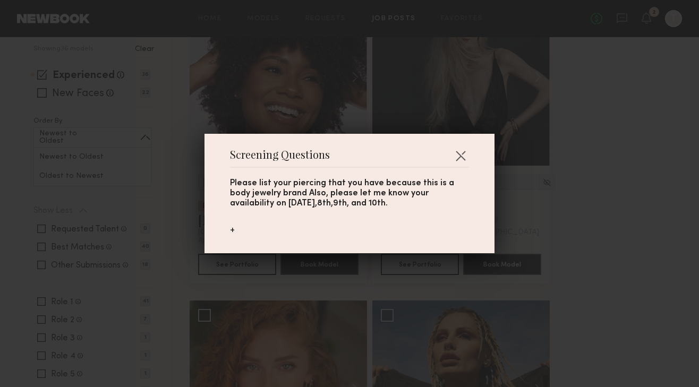
click at [230, 229] on div "+" at bounding box center [349, 231] width 239 height 12
click at [457, 153] on button "button" at bounding box center [460, 155] width 17 height 17
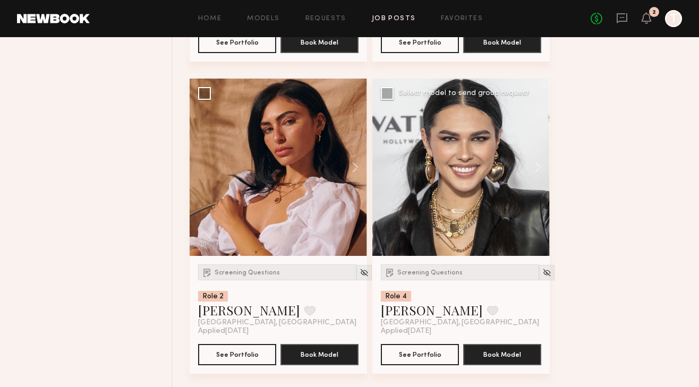
scroll to position [1984, 0]
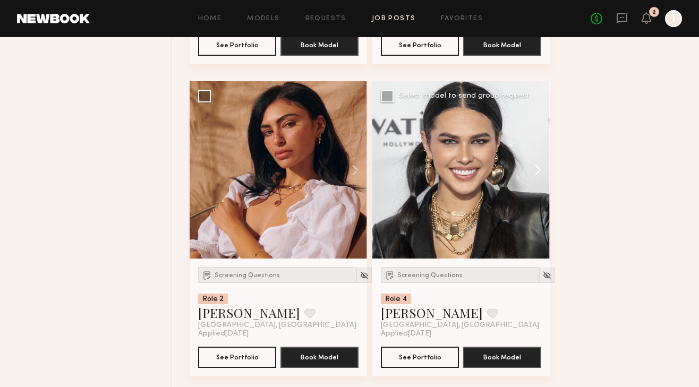
click at [540, 169] on button at bounding box center [532, 169] width 34 height 177
click at [538, 175] on button at bounding box center [532, 169] width 34 height 177
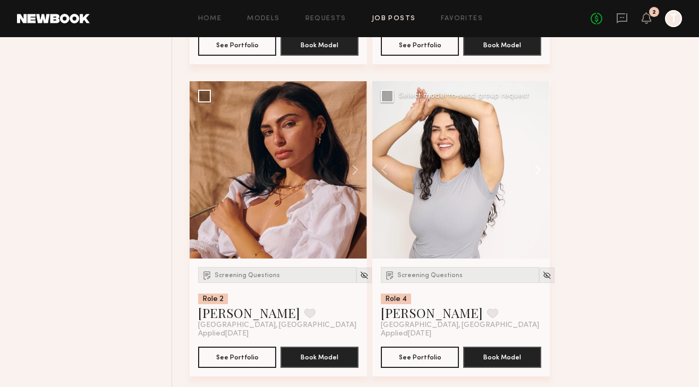
click at [538, 174] on button at bounding box center [532, 169] width 34 height 177
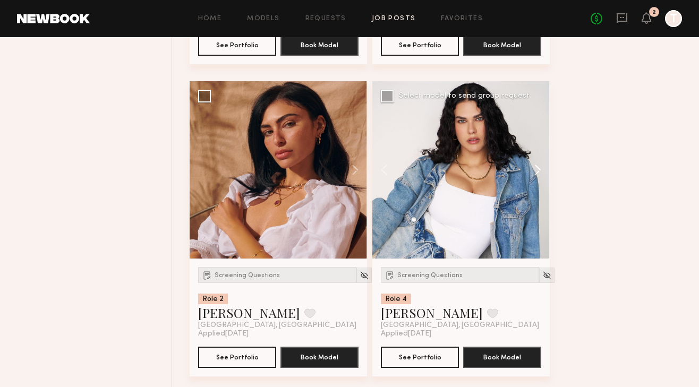
click at [538, 174] on button at bounding box center [532, 169] width 34 height 177
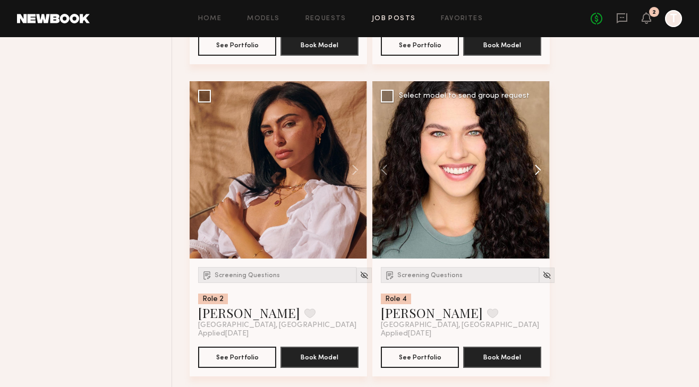
click at [538, 174] on button at bounding box center [532, 169] width 34 height 177
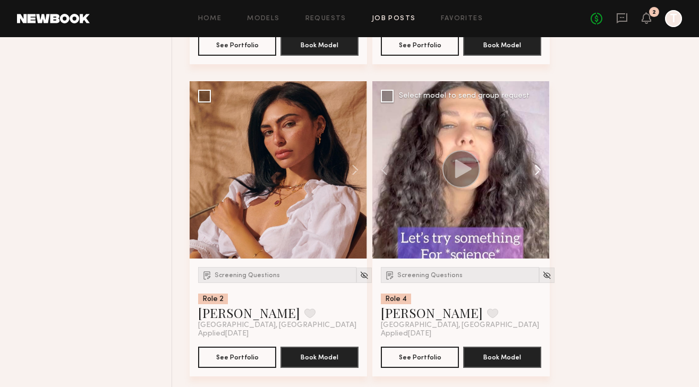
click at [538, 174] on button at bounding box center [532, 169] width 34 height 177
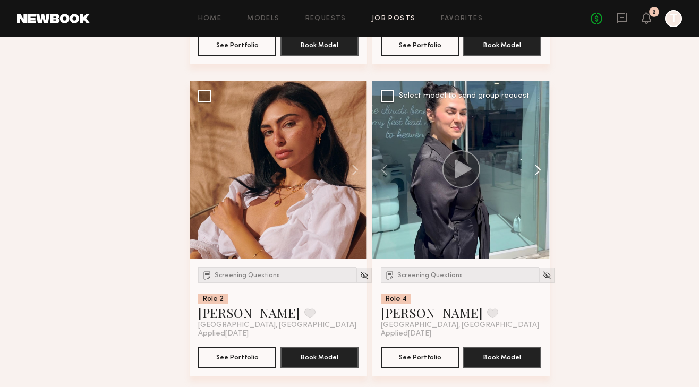
click at [538, 174] on button at bounding box center [532, 169] width 34 height 177
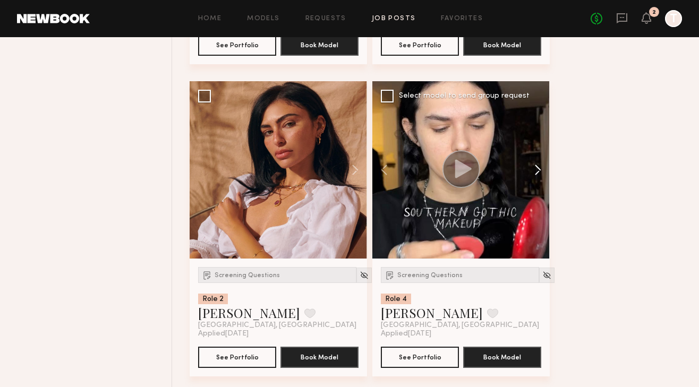
click at [538, 174] on button at bounding box center [532, 169] width 34 height 177
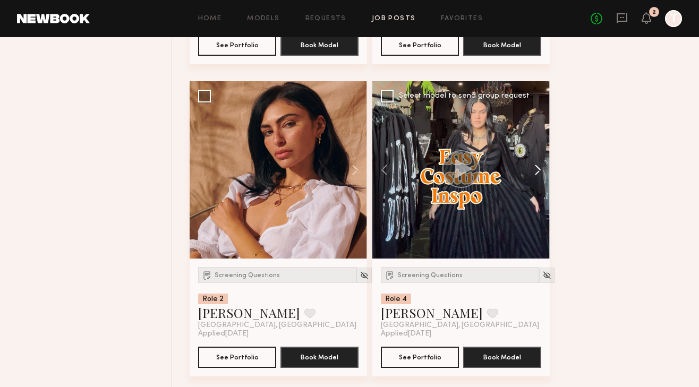
click at [538, 174] on button at bounding box center [532, 169] width 34 height 177
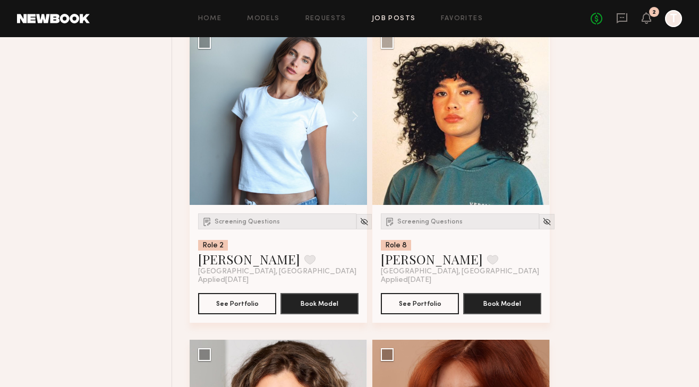
scroll to position [2654, 0]
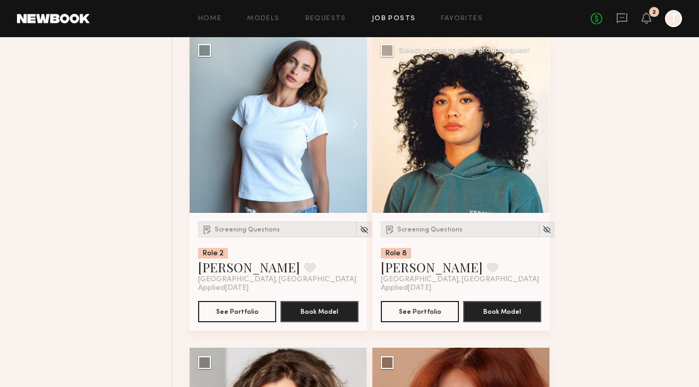
click at [537, 125] on button at bounding box center [532, 124] width 34 height 177
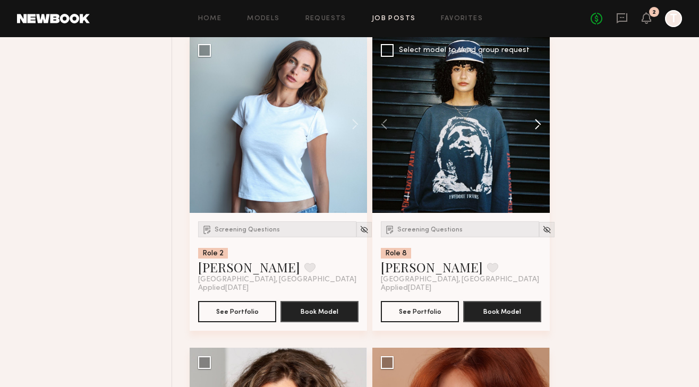
click at [537, 125] on button at bounding box center [532, 124] width 34 height 177
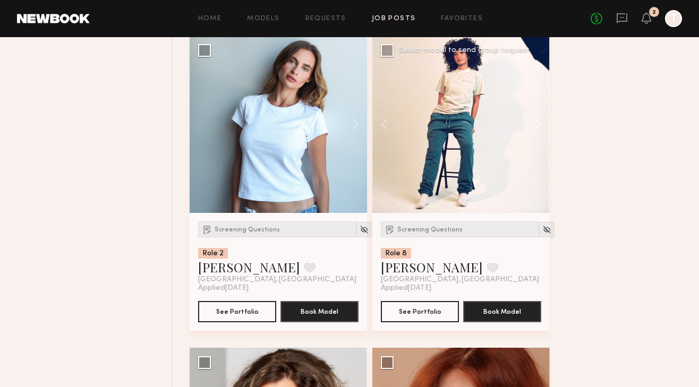
click at [537, 125] on button at bounding box center [532, 124] width 34 height 177
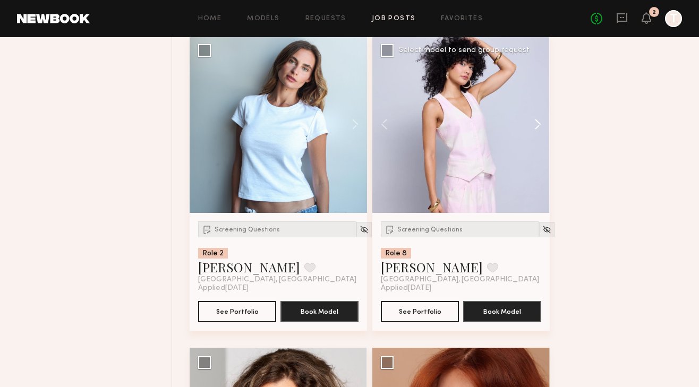
click at [537, 125] on button at bounding box center [532, 124] width 34 height 177
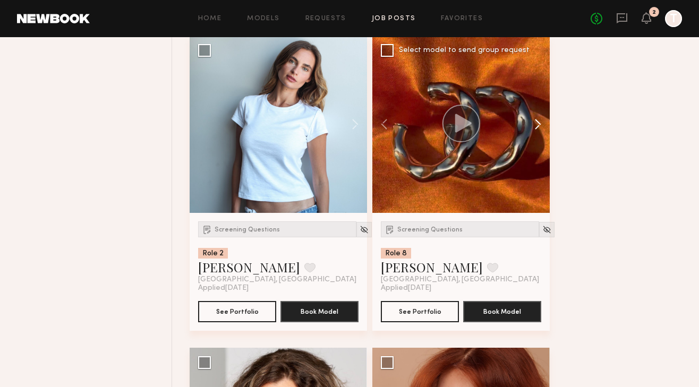
click at [537, 125] on button at bounding box center [532, 124] width 34 height 177
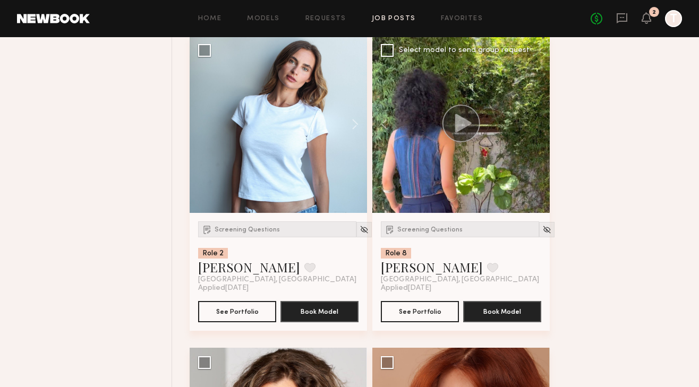
click at [537, 125] on div at bounding box center [460, 124] width 177 height 177
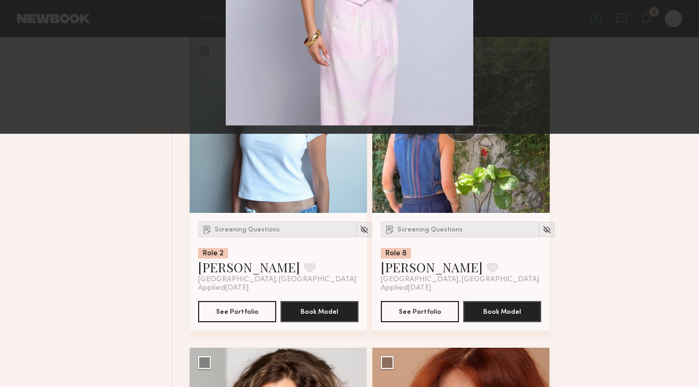
click at [21, 28] on button at bounding box center [24, 25] width 17 height 19
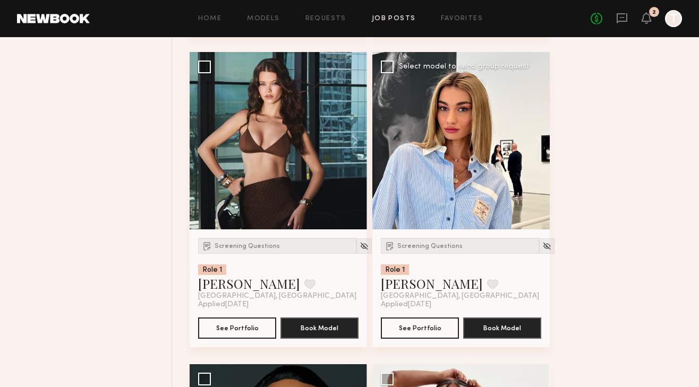
scroll to position [3255, 0]
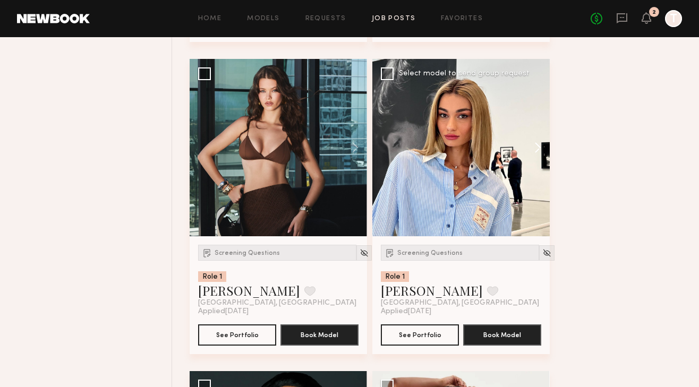
click at [539, 151] on button at bounding box center [532, 147] width 34 height 177
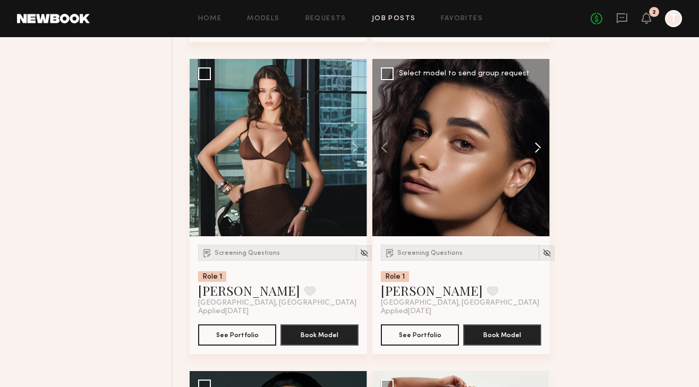
click at [539, 151] on button at bounding box center [532, 147] width 34 height 177
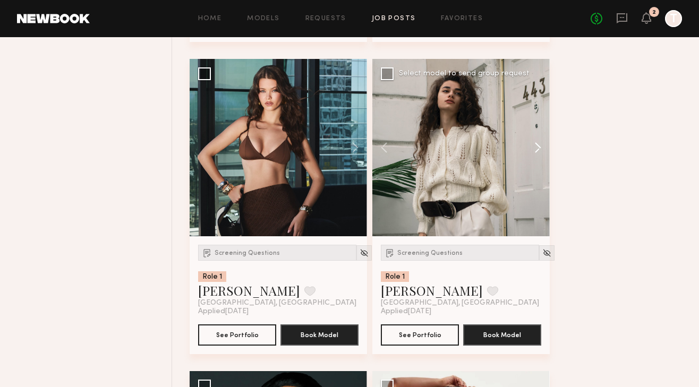
click at [539, 151] on button at bounding box center [532, 147] width 34 height 177
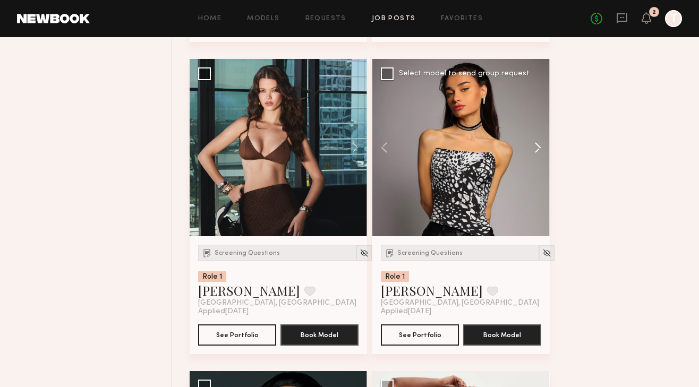
click at [539, 151] on button at bounding box center [532, 147] width 34 height 177
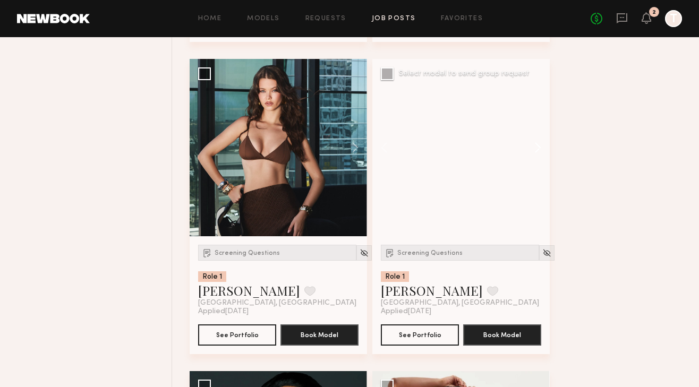
click at [539, 151] on button at bounding box center [532, 147] width 34 height 177
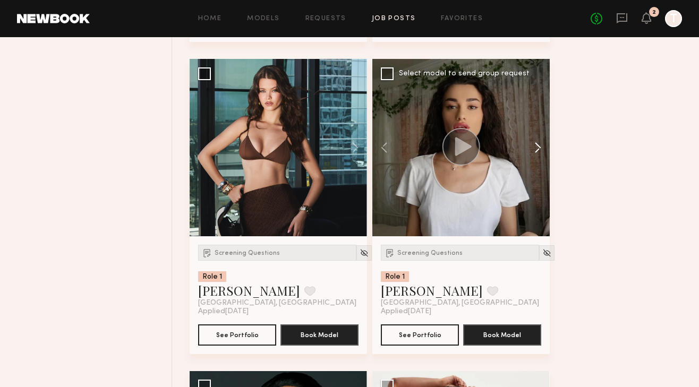
click at [539, 151] on button at bounding box center [532, 147] width 34 height 177
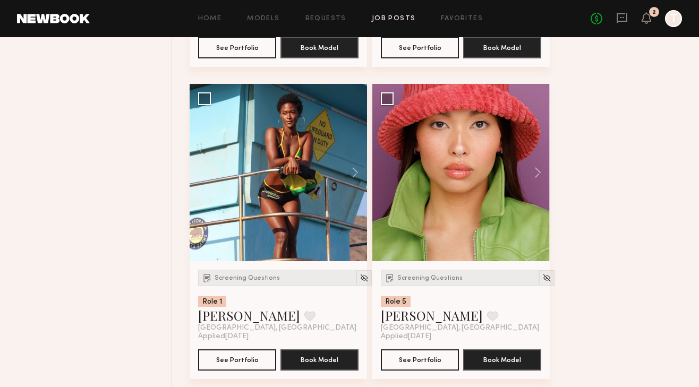
scroll to position [3853, 0]
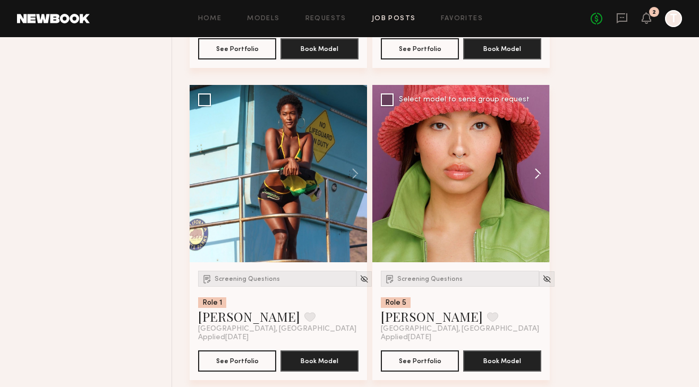
click at [540, 177] on button at bounding box center [532, 173] width 34 height 177
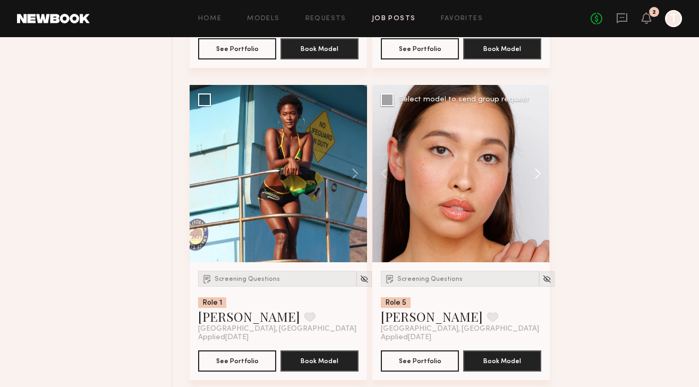
click at [540, 177] on button at bounding box center [532, 173] width 34 height 177
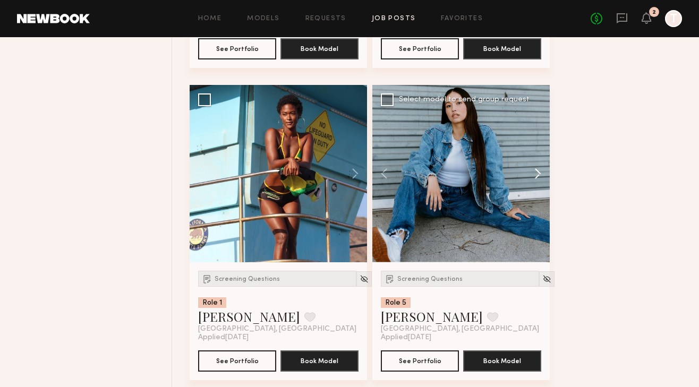
click at [540, 177] on button at bounding box center [532, 173] width 34 height 177
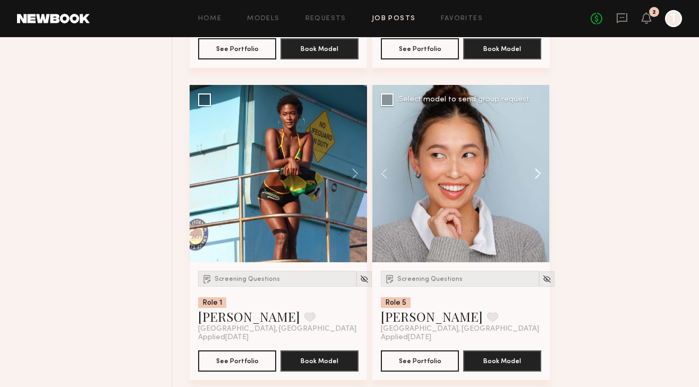
click at [540, 177] on button at bounding box center [532, 173] width 34 height 177
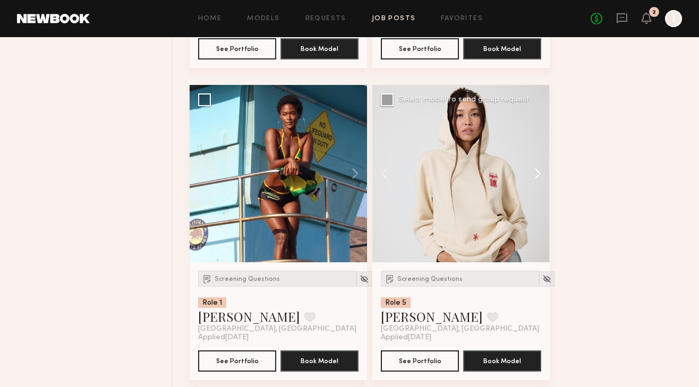
click at [540, 177] on button at bounding box center [532, 173] width 34 height 177
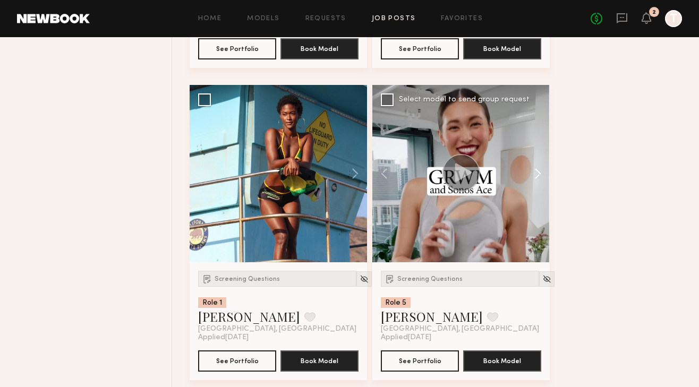
click at [539, 178] on button at bounding box center [532, 173] width 34 height 177
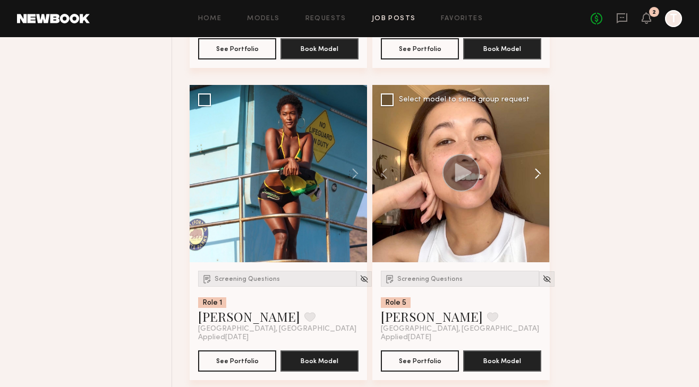
click at [539, 178] on button at bounding box center [532, 173] width 34 height 177
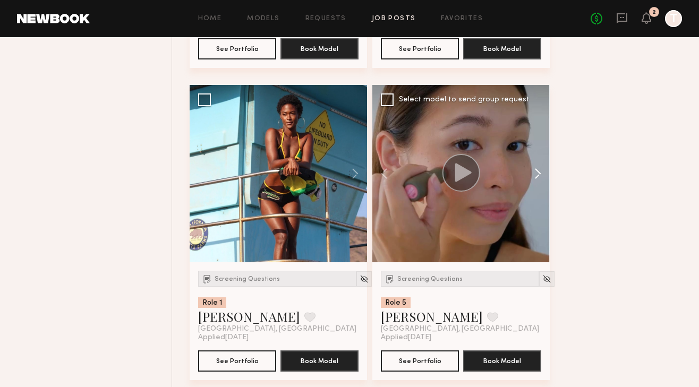
click at [539, 178] on button at bounding box center [532, 173] width 34 height 177
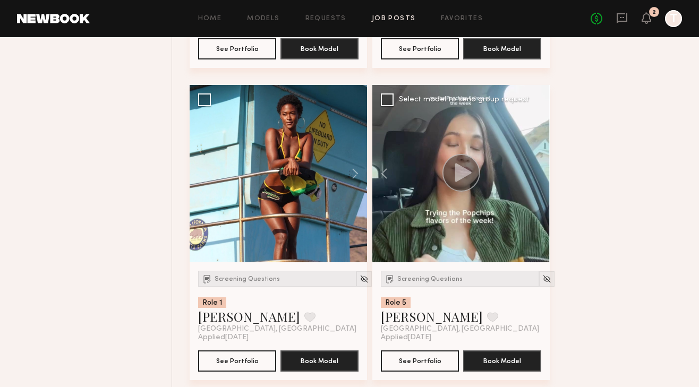
click at [539, 178] on div at bounding box center [460, 173] width 177 height 177
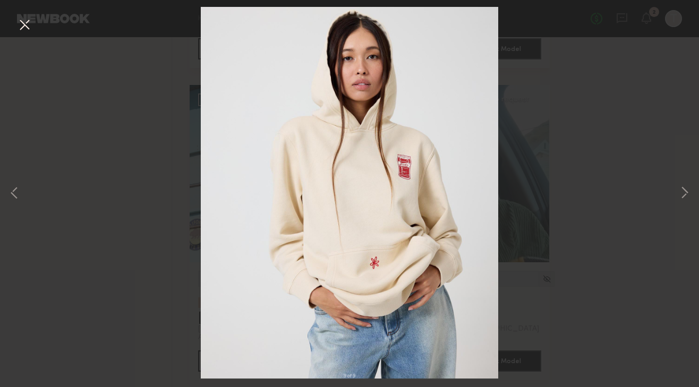
click at [22, 28] on button at bounding box center [24, 25] width 17 height 19
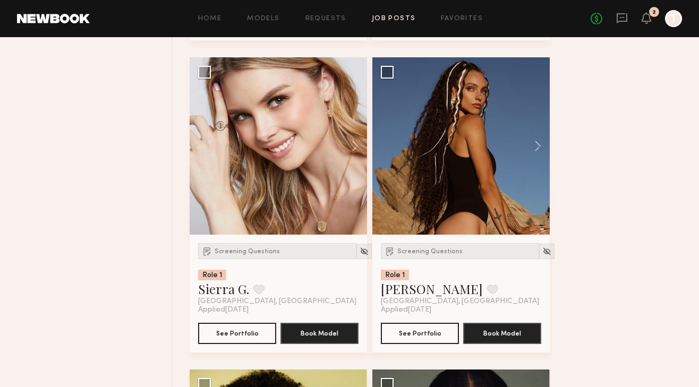
scroll to position [742, 0]
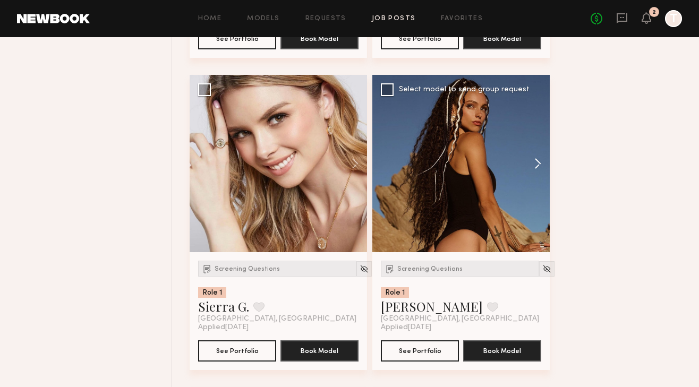
click at [543, 168] on button at bounding box center [532, 163] width 34 height 177
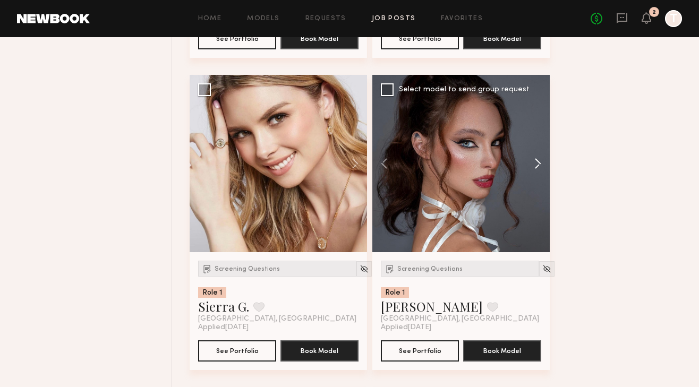
click at [543, 168] on button at bounding box center [532, 163] width 34 height 177
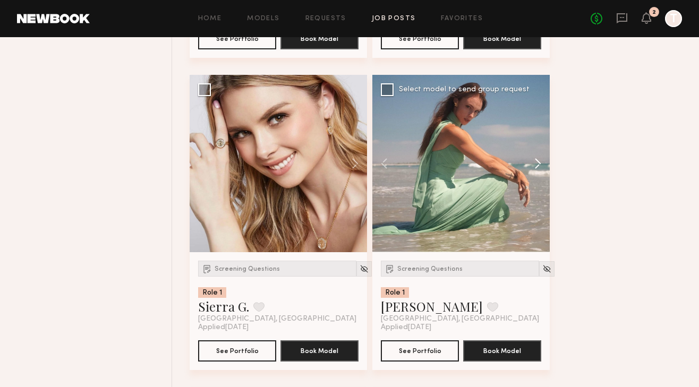
click at [543, 168] on button at bounding box center [532, 163] width 34 height 177
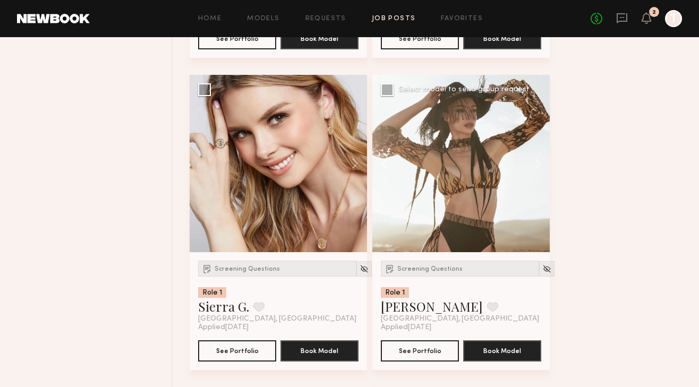
click at [383, 160] on button at bounding box center [389, 163] width 34 height 177
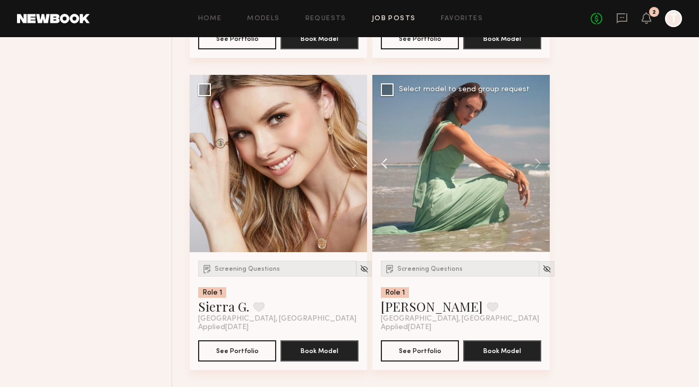
click at [383, 160] on button at bounding box center [389, 163] width 34 height 177
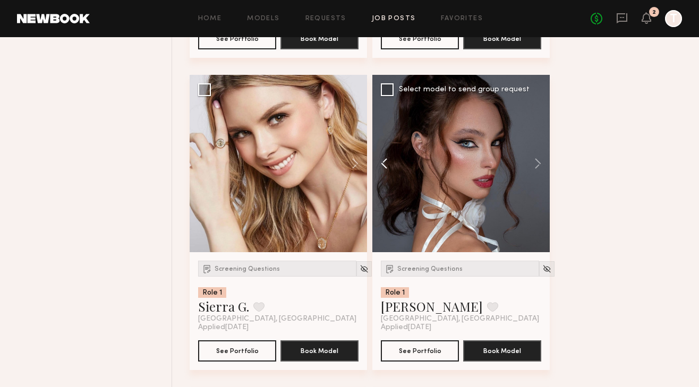
click at [383, 160] on button at bounding box center [389, 163] width 34 height 177
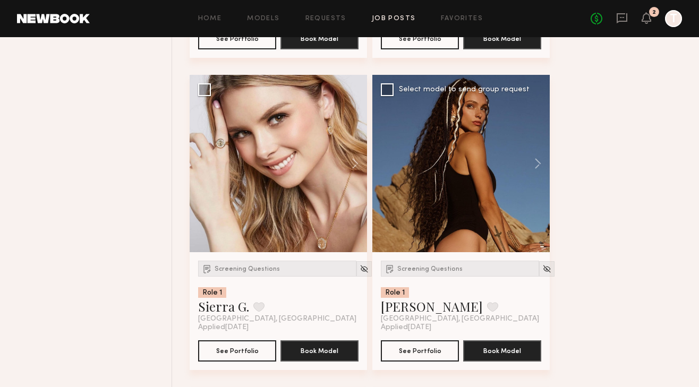
click at [383, 160] on div at bounding box center [460, 163] width 177 height 177
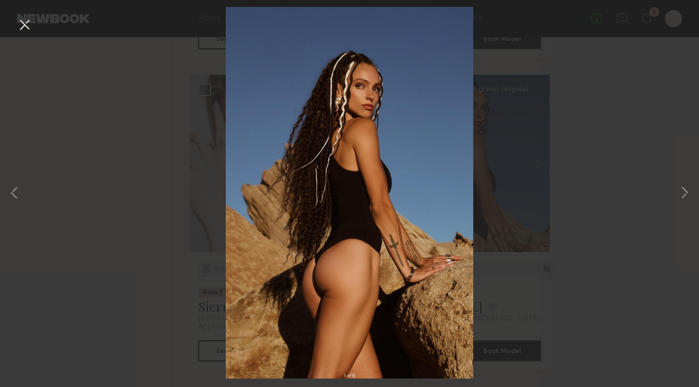
click at [665, 95] on div "1 of 9" at bounding box center [349, 193] width 699 height 387
click at [22, 24] on button at bounding box center [24, 25] width 17 height 19
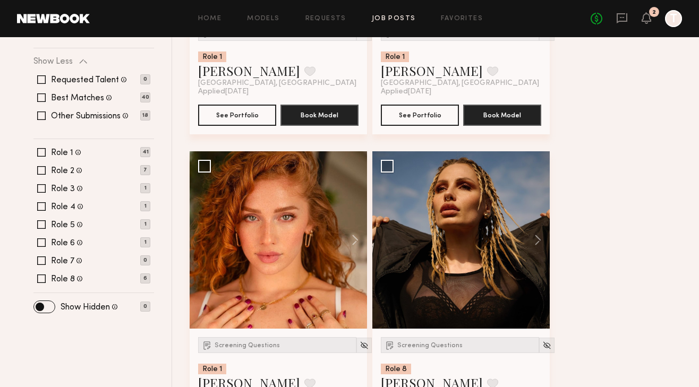
scroll to position [354, 0]
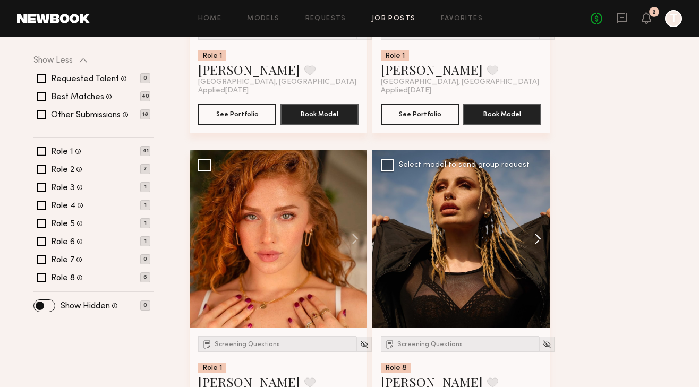
click at [539, 242] on button at bounding box center [532, 238] width 34 height 177
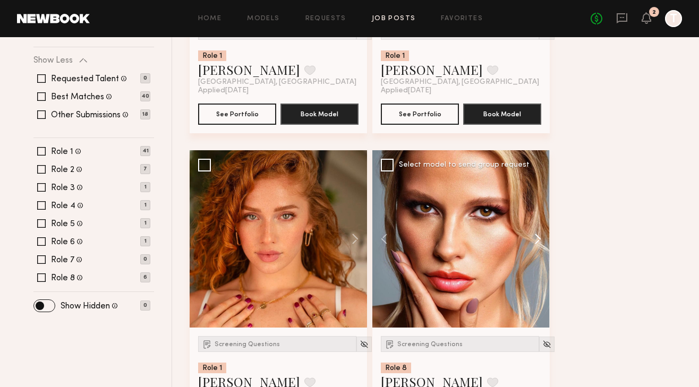
click at [539, 242] on button at bounding box center [532, 238] width 34 height 177
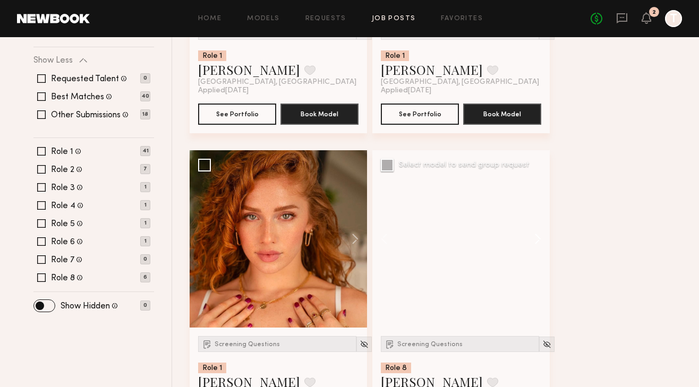
click at [539, 242] on button at bounding box center [532, 238] width 34 height 177
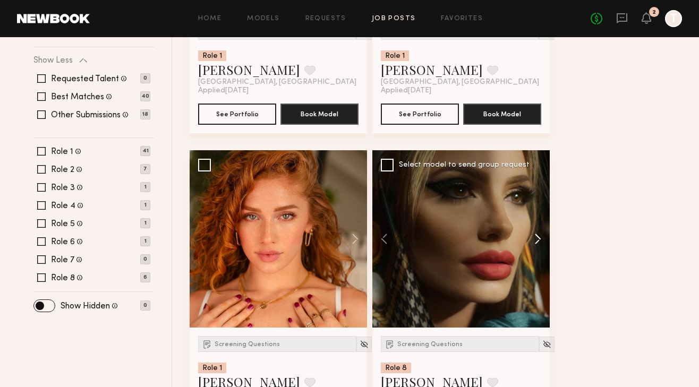
click at [539, 242] on button at bounding box center [532, 238] width 34 height 177
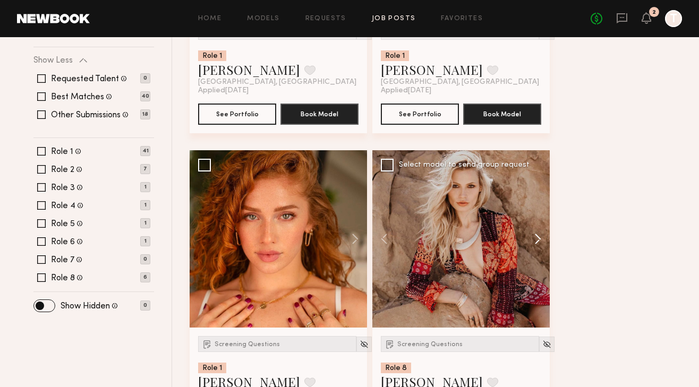
click at [539, 242] on button at bounding box center [532, 238] width 34 height 177
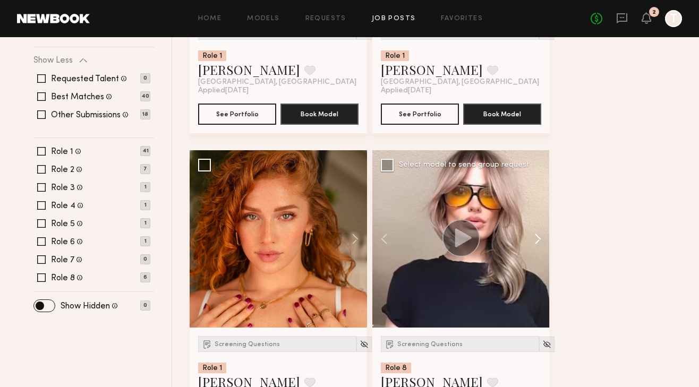
click at [539, 242] on button at bounding box center [532, 238] width 34 height 177
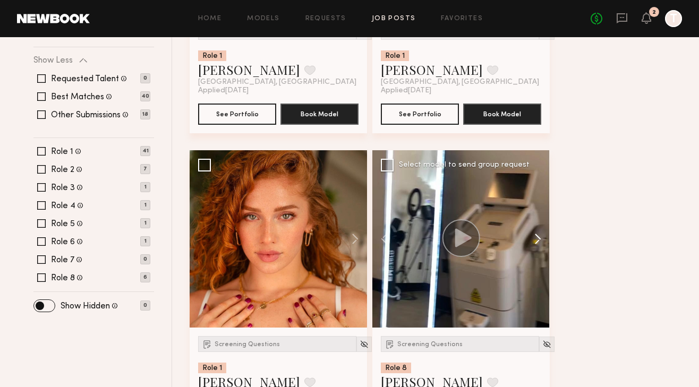
click at [539, 242] on button at bounding box center [532, 238] width 34 height 177
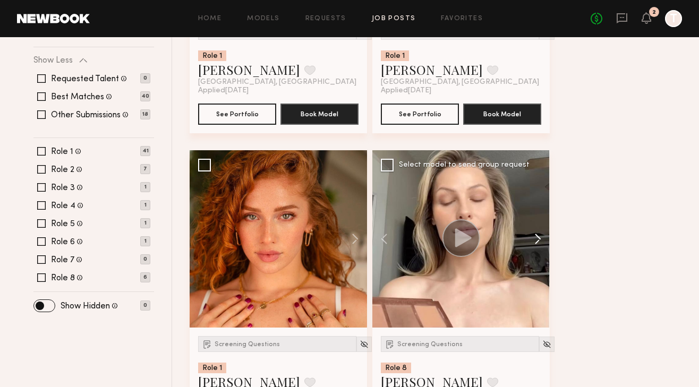
click at [539, 242] on button at bounding box center [532, 238] width 34 height 177
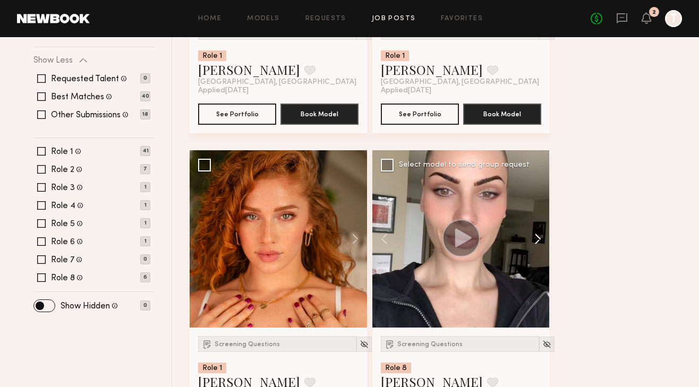
click at [539, 242] on button at bounding box center [532, 238] width 34 height 177
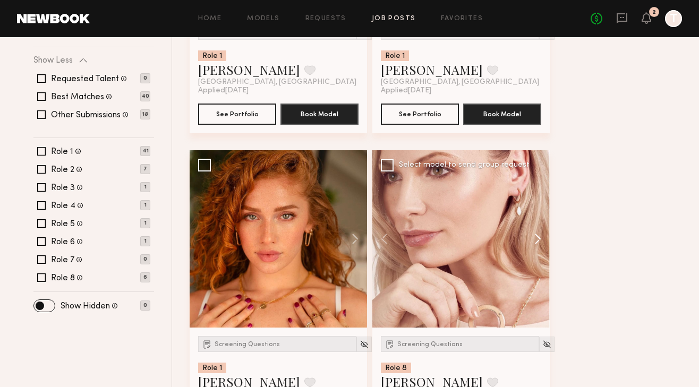
click at [539, 242] on button at bounding box center [532, 238] width 34 height 177
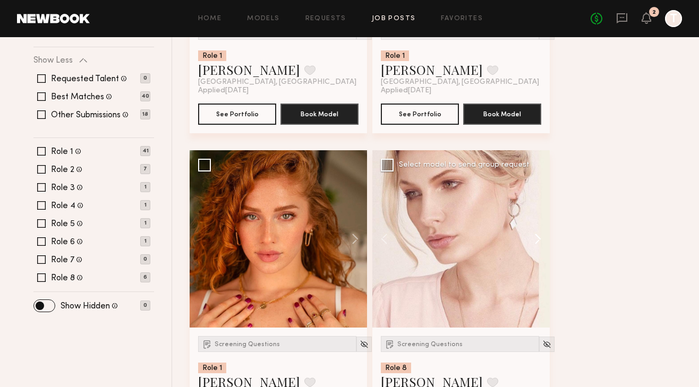
click at [539, 242] on button at bounding box center [532, 238] width 34 height 177
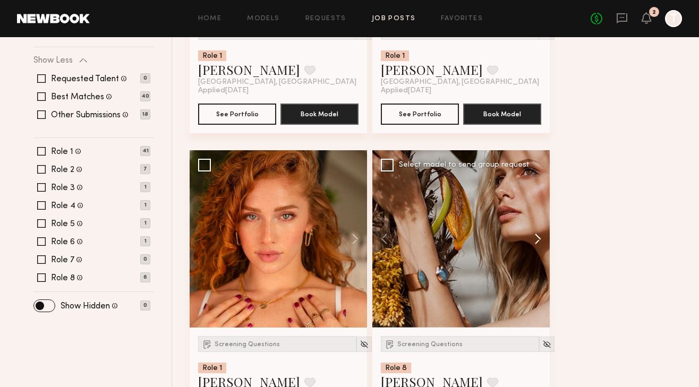
click at [539, 242] on button at bounding box center [532, 238] width 34 height 177
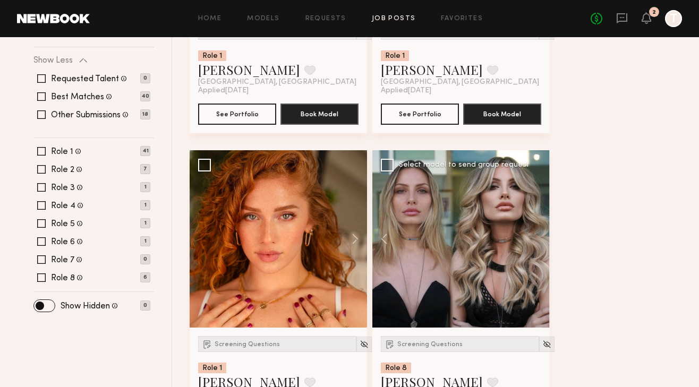
click at [539, 242] on div at bounding box center [460, 238] width 177 height 177
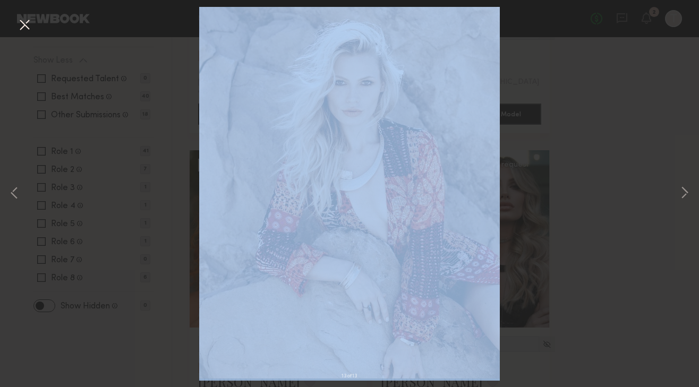
click at [539, 242] on div "13 of 13" at bounding box center [349, 193] width 699 height 387
click at [686, 188] on button at bounding box center [684, 193] width 13 height 309
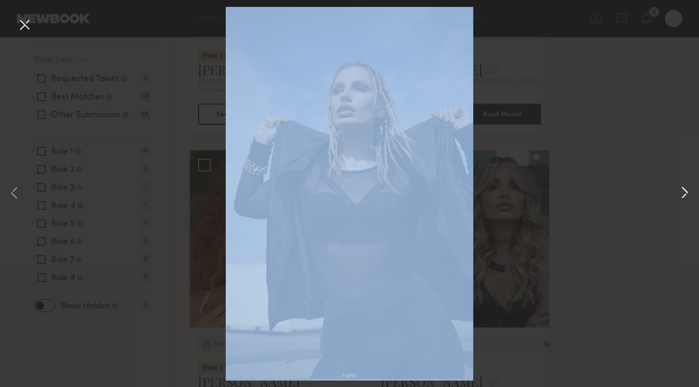
click at [686, 188] on button at bounding box center [684, 193] width 13 height 309
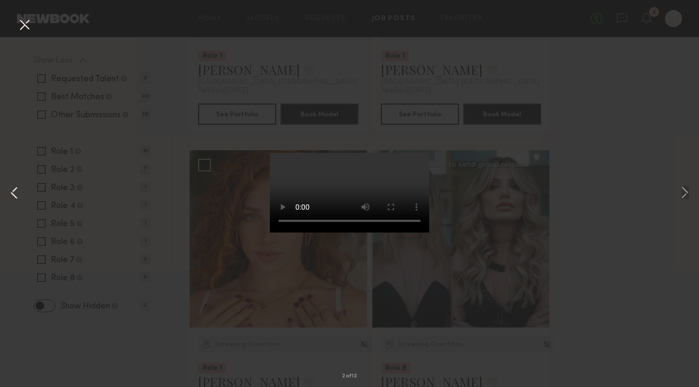
click at [12, 195] on button at bounding box center [14, 193] width 13 height 309
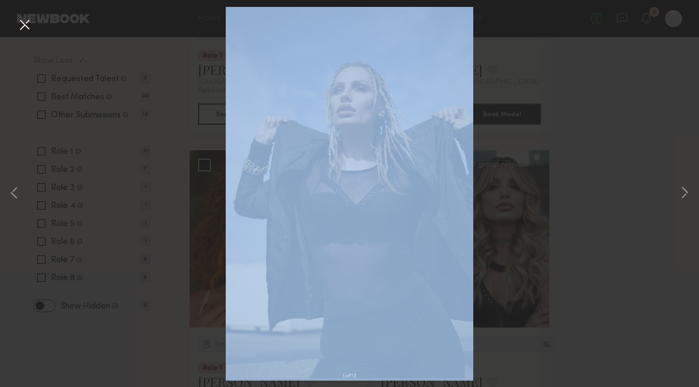
click at [539, 240] on div "1 of 13" at bounding box center [349, 193] width 699 height 387
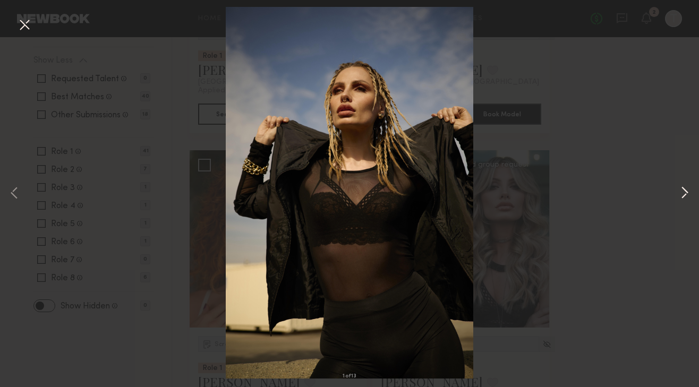
click at [686, 195] on button at bounding box center [684, 193] width 13 height 309
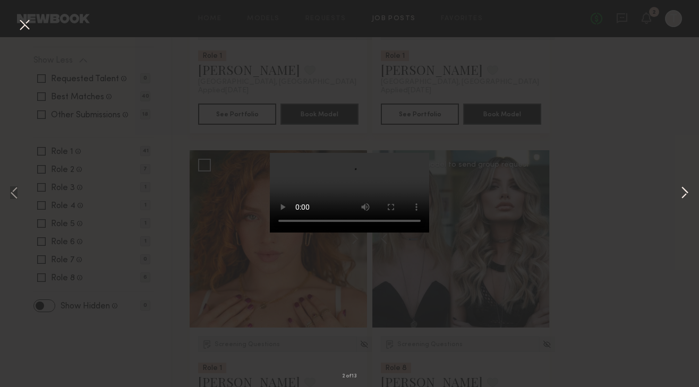
click at [686, 195] on button at bounding box center [684, 193] width 13 height 309
click at [685, 195] on button at bounding box center [684, 193] width 13 height 309
click at [365, 211] on video at bounding box center [349, 193] width 159 height 80
click at [687, 193] on button at bounding box center [684, 193] width 13 height 309
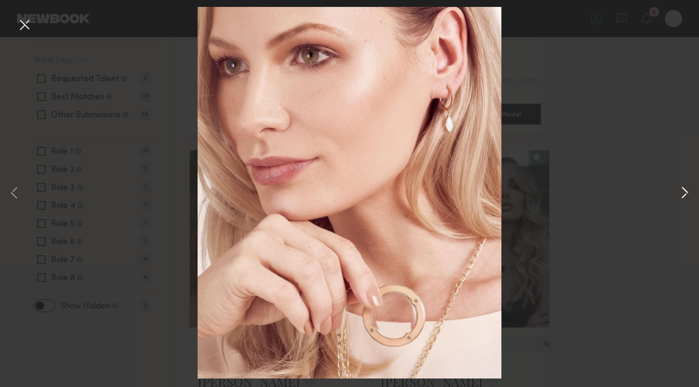
click at [687, 193] on button at bounding box center [684, 193] width 13 height 309
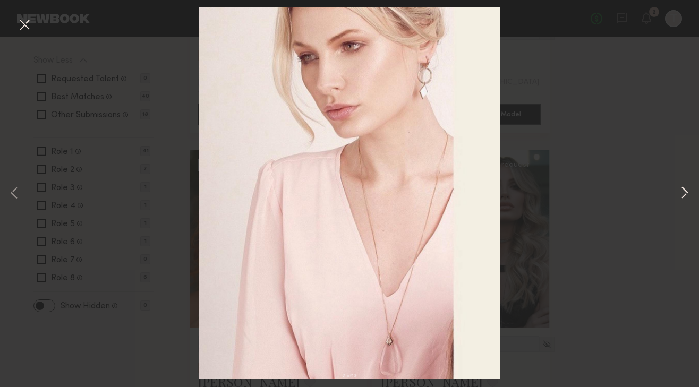
click at [687, 193] on button at bounding box center [684, 193] width 13 height 309
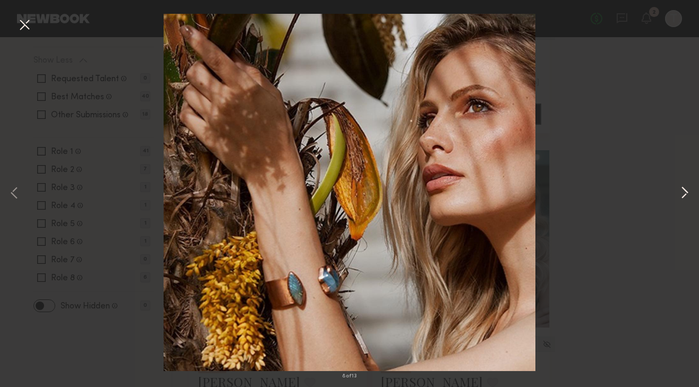
click at [687, 193] on button at bounding box center [684, 193] width 13 height 309
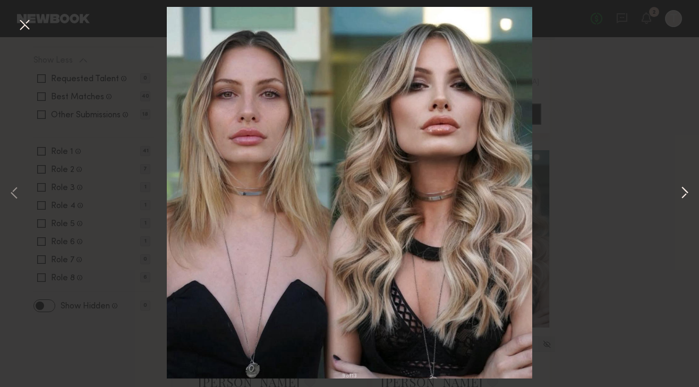
click at [687, 193] on button at bounding box center [684, 193] width 13 height 309
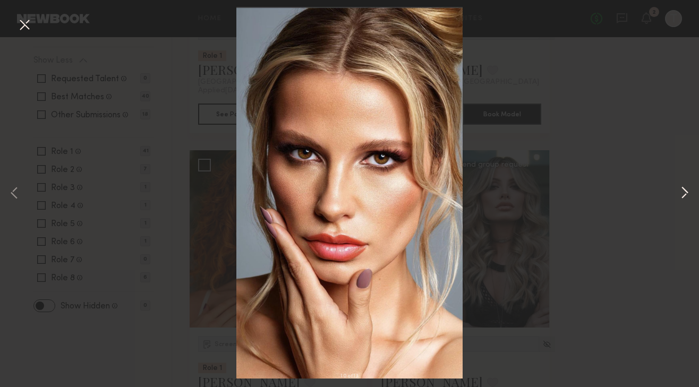
click at [687, 193] on button at bounding box center [684, 193] width 13 height 309
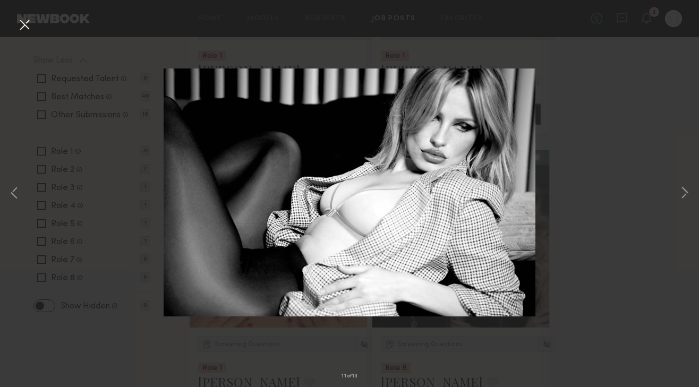
click at [19, 25] on button at bounding box center [24, 25] width 17 height 19
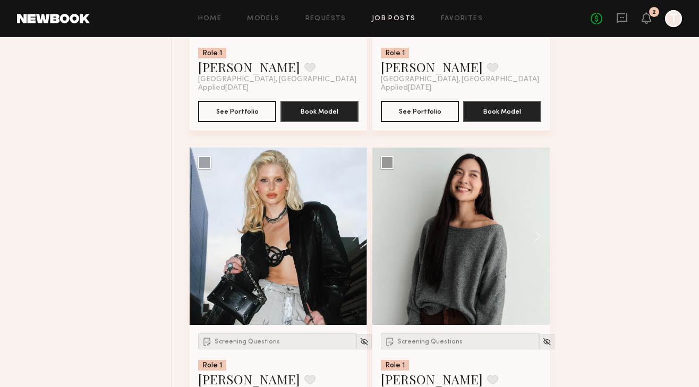
scroll to position [1601, 0]
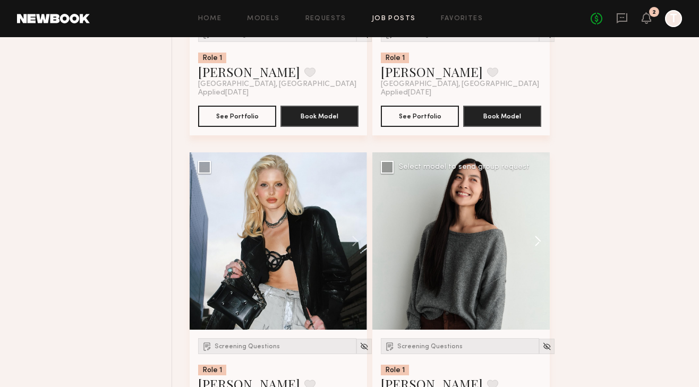
click at [536, 243] on button at bounding box center [532, 240] width 34 height 177
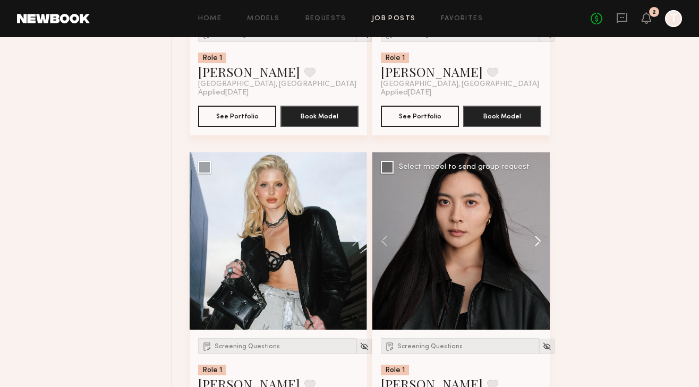
click at [536, 243] on button at bounding box center [532, 240] width 34 height 177
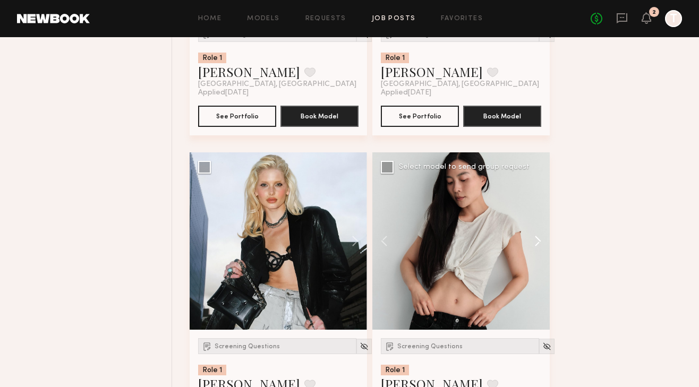
click at [536, 243] on button at bounding box center [532, 240] width 34 height 177
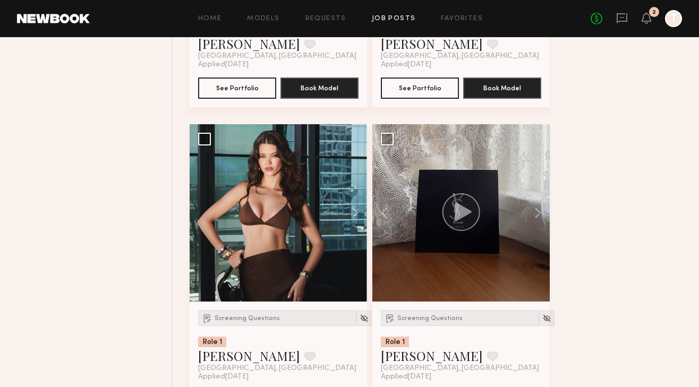
scroll to position [3191, 0]
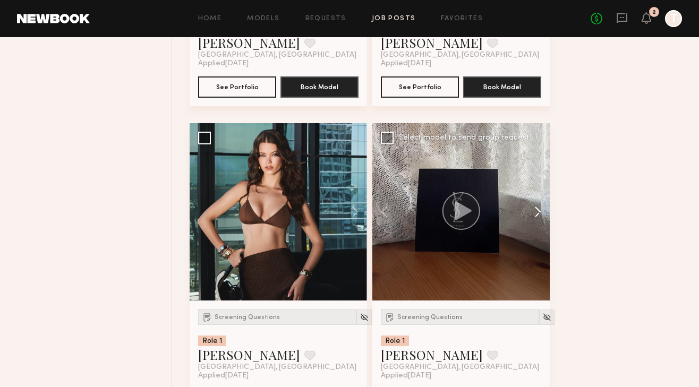
click at [535, 213] on button at bounding box center [532, 211] width 34 height 177
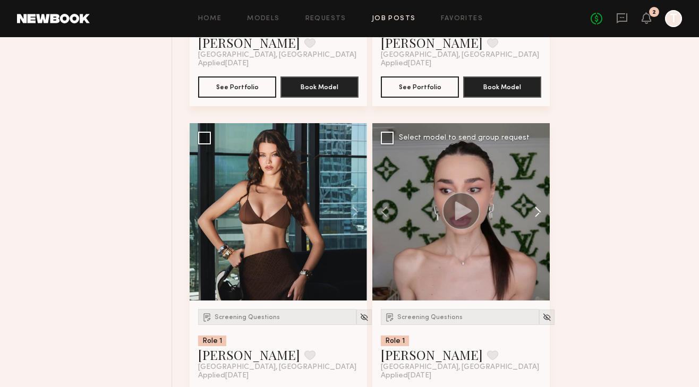
click at [535, 213] on button at bounding box center [532, 211] width 34 height 177
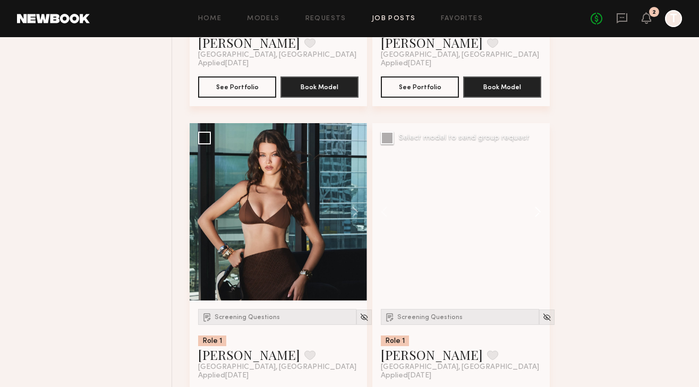
click at [535, 213] on button at bounding box center [532, 211] width 34 height 177
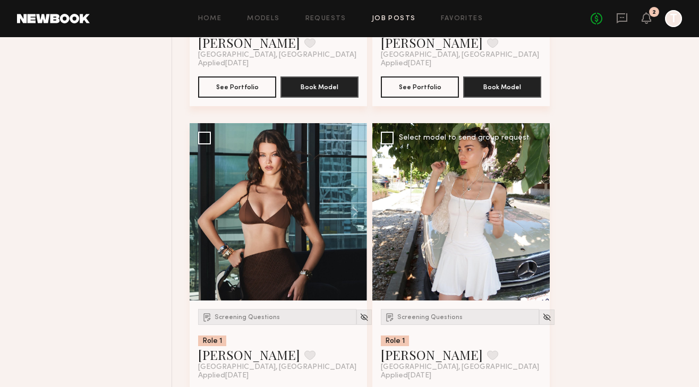
click at [535, 213] on div at bounding box center [460, 211] width 177 height 177
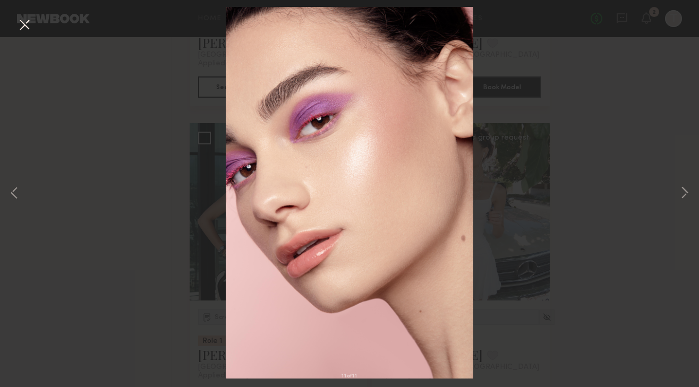
click at [24, 36] on div "11 of 11" at bounding box center [349, 193] width 699 height 387
click at [20, 24] on button at bounding box center [24, 25] width 17 height 19
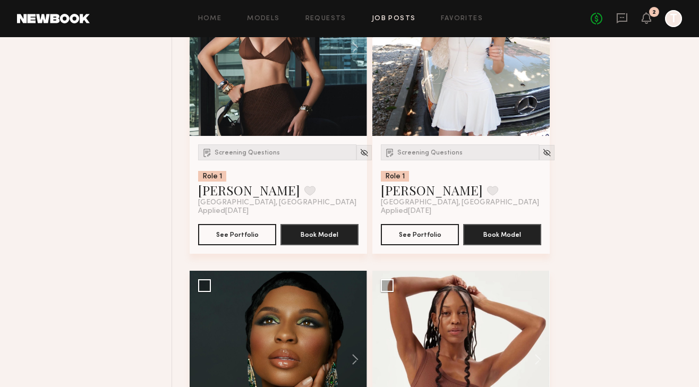
scroll to position [3377, 0]
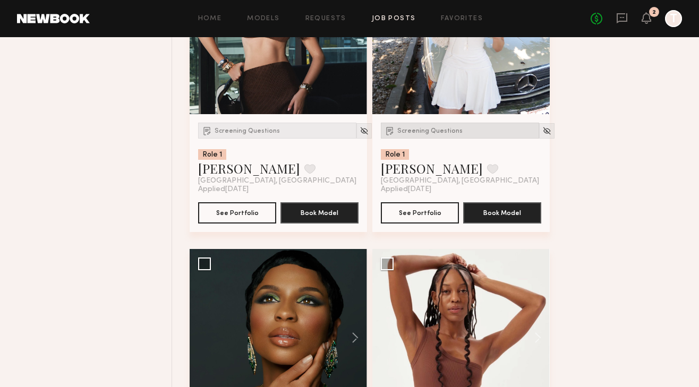
click at [411, 130] on span "Screening Questions" at bounding box center [429, 131] width 65 height 6
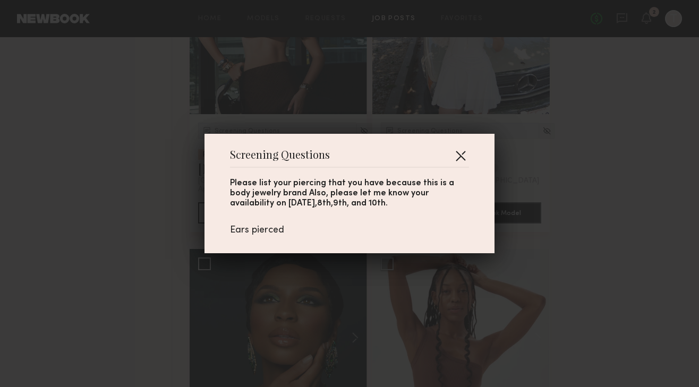
click at [453, 153] on button "button" at bounding box center [460, 155] width 17 height 17
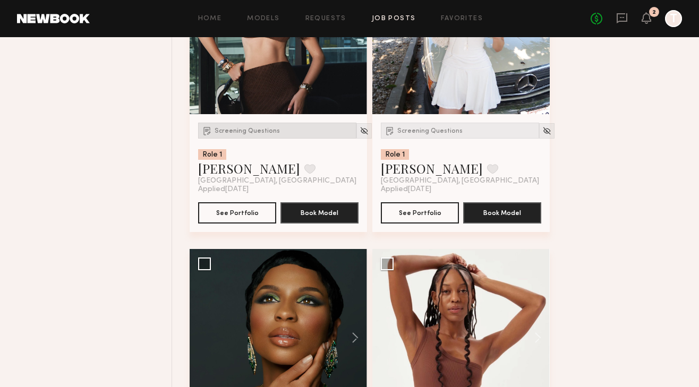
click at [226, 136] on div "Screening Questions" at bounding box center [277, 131] width 158 height 16
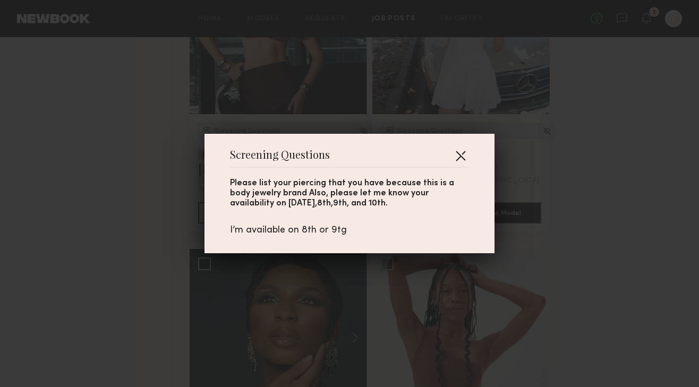
click at [461, 158] on button "button" at bounding box center [460, 155] width 17 height 17
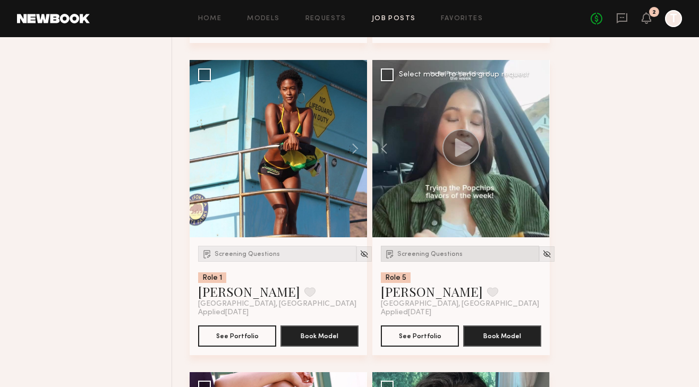
scroll to position [3913, 0]
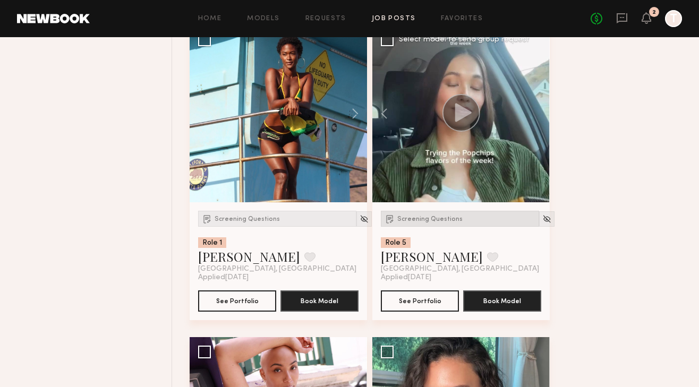
click at [414, 221] on span "Screening Questions" at bounding box center [429, 219] width 65 height 6
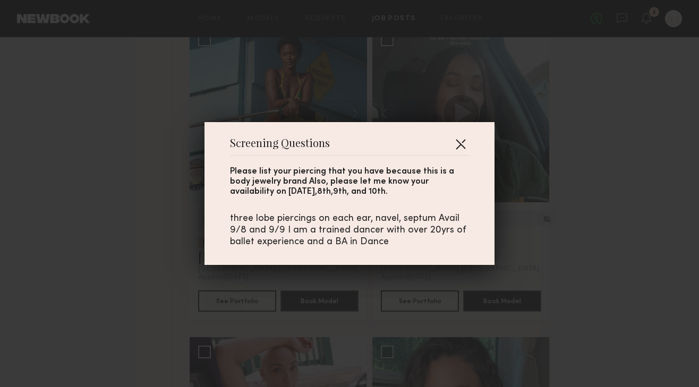
click at [457, 145] on button "button" at bounding box center [460, 143] width 17 height 17
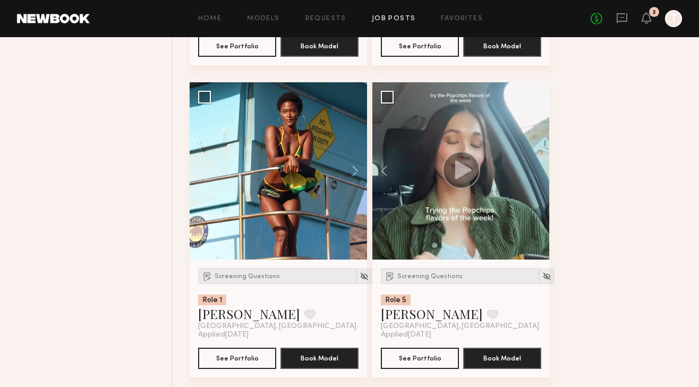
scroll to position [3849, 0]
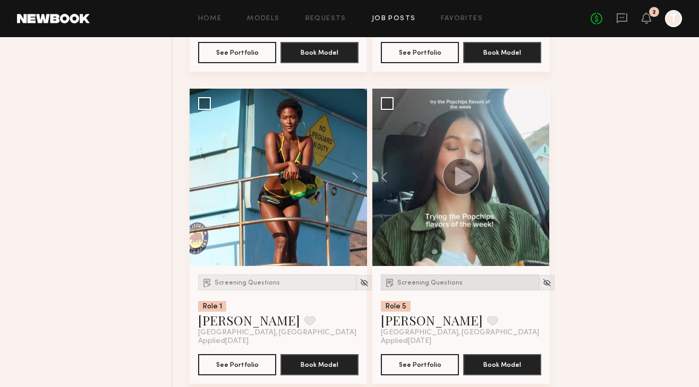
click at [424, 281] on div "Screening Questions" at bounding box center [460, 282] width 158 height 16
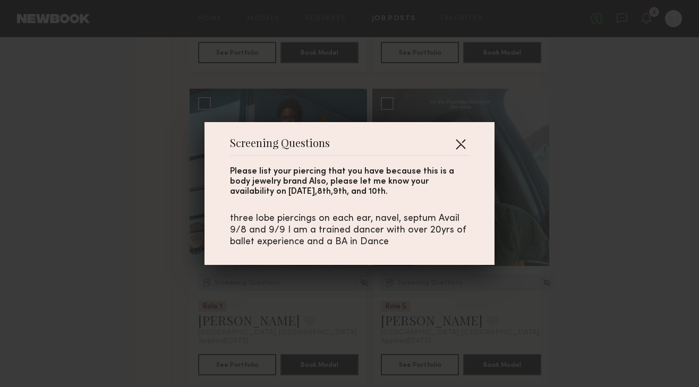
click at [460, 142] on button "button" at bounding box center [460, 143] width 17 height 17
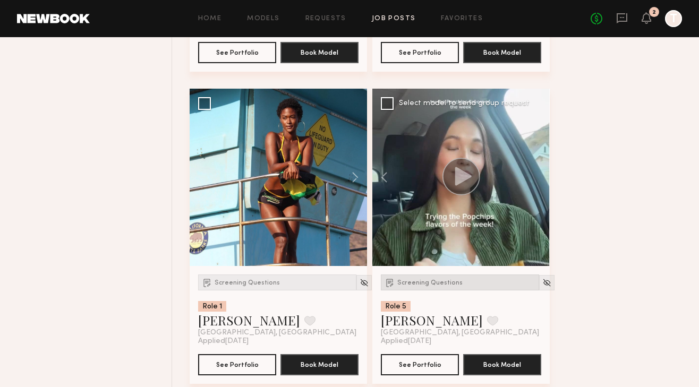
click at [426, 289] on div "Screening Questions" at bounding box center [460, 282] width 158 height 16
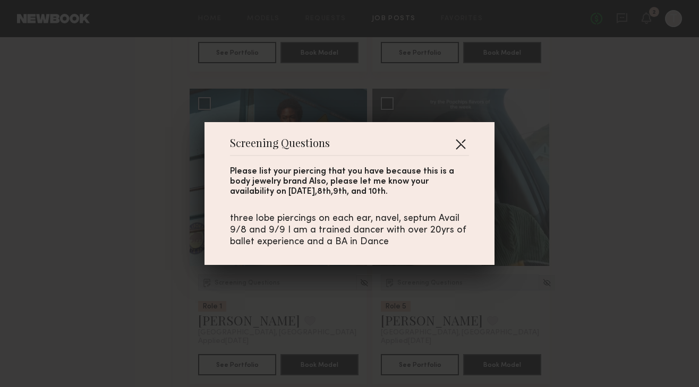
click at [454, 142] on button "button" at bounding box center [460, 143] width 17 height 17
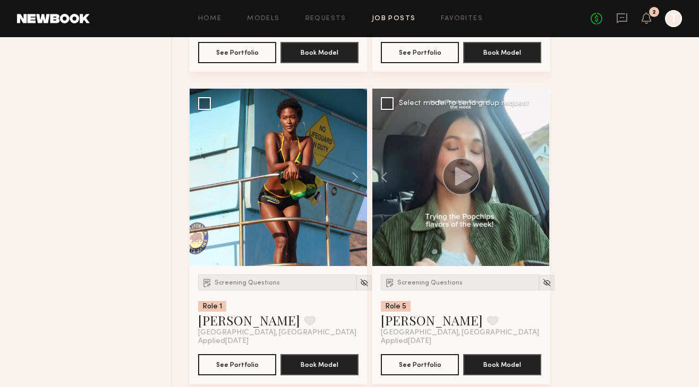
click at [455, 213] on div at bounding box center [460, 177] width 177 height 177
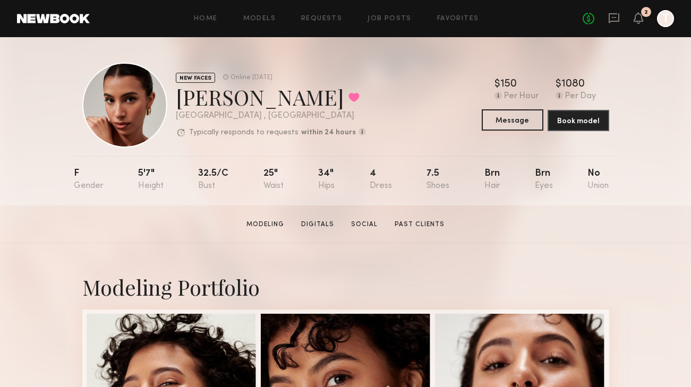
click at [511, 115] on button "Message" at bounding box center [512, 119] width 62 height 21
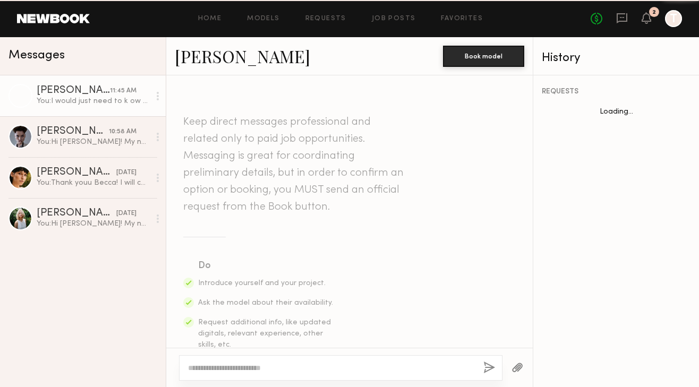
scroll to position [729, 0]
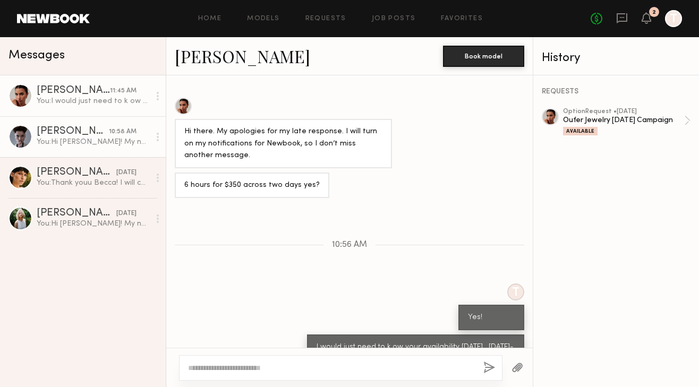
click at [67, 140] on div "You: Hi Ivanka! My name is Trey. I am the creative producer on this project. I …" at bounding box center [93, 142] width 113 height 10
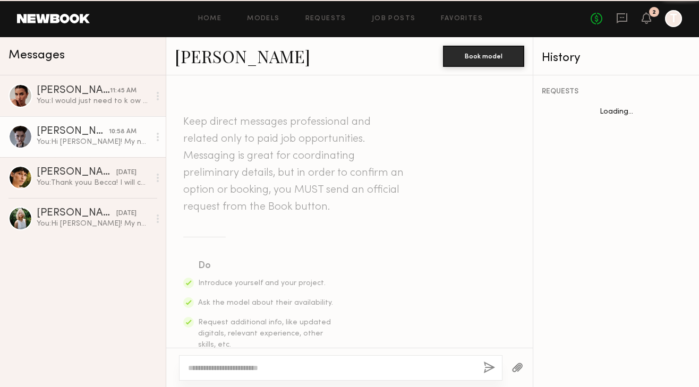
scroll to position [369, 0]
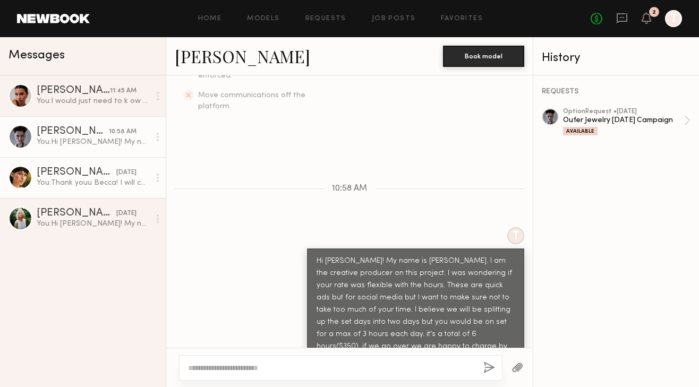
click at [86, 176] on div "Becca E." at bounding box center [77, 172] width 80 height 11
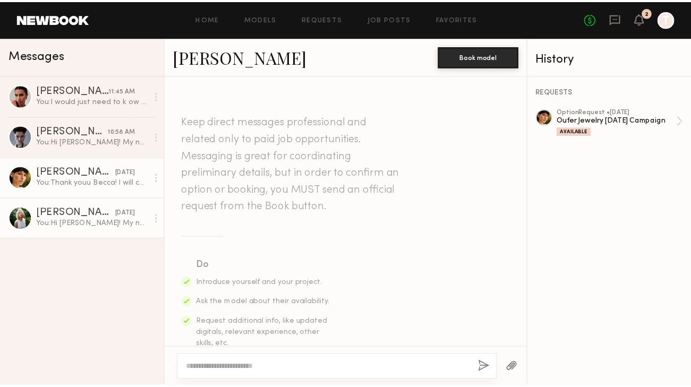
scroll to position [399, 0]
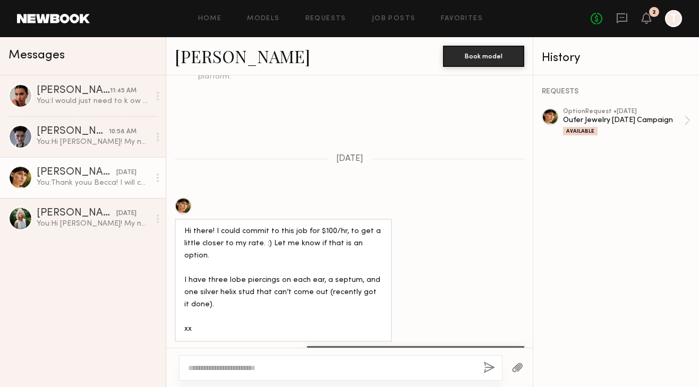
click at [324, 373] on textarea at bounding box center [331, 368] width 287 height 11
click at [319, 365] on textarea at bounding box center [331, 368] width 287 height 11
type textarea "*"
click at [184, 197] on div at bounding box center [183, 205] width 17 height 17
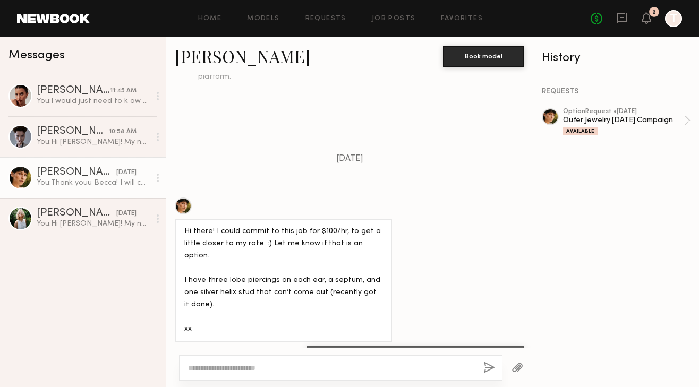
click at [322, 12] on div "Home Models Requests Job Posts Favorites Sign Out No fees up to $5,000 2 T" at bounding box center [386, 18] width 592 height 17
click at [326, 22] on div "Home Models Requests Job Posts Favorites Sign Out No fees up to $5,000 2 T" at bounding box center [386, 18] width 592 height 17
click at [326, 15] on link "Requests" at bounding box center [325, 18] width 41 height 7
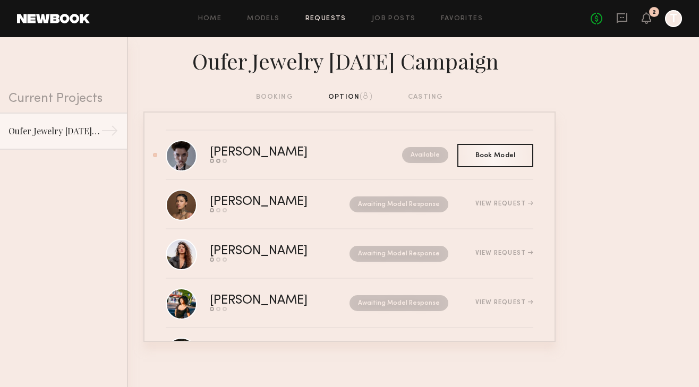
click at [385, 30] on header "Home Models Requests Job Posts Favorites Sign Out No fees up to $5,000 2 T" at bounding box center [349, 18] width 699 height 37
click at [385, 24] on div "Home Models Requests Job Posts Favorites Sign Out No fees up to $5,000 2 T" at bounding box center [386, 18] width 592 height 17
click at [384, 20] on link "Job Posts" at bounding box center [394, 18] width 44 height 7
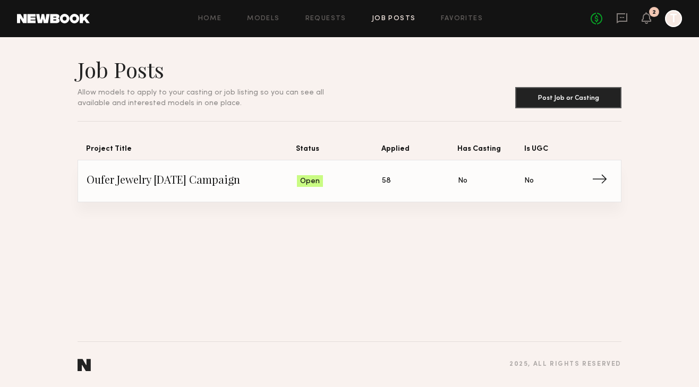
click at [323, 178] on span "Status: Open" at bounding box center [339, 181] width 85 height 16
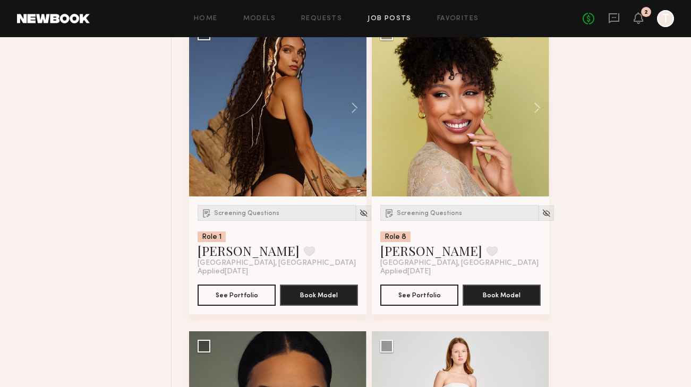
scroll to position [772, 0]
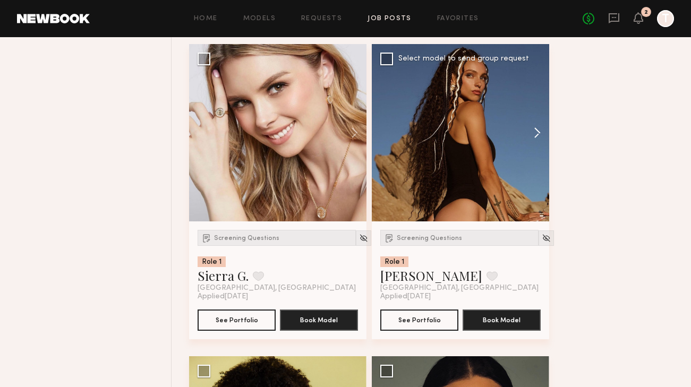
click at [539, 132] on button at bounding box center [532, 132] width 34 height 177
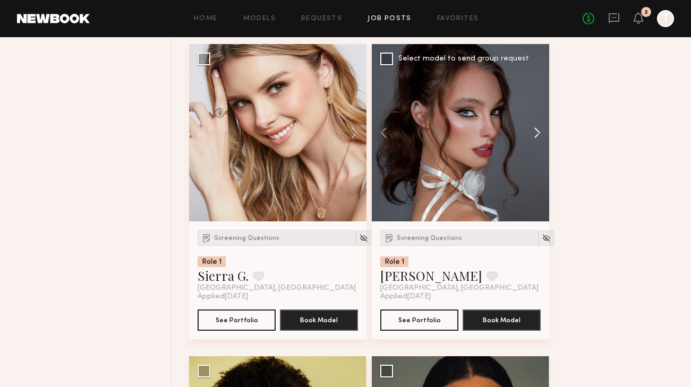
click at [539, 132] on button at bounding box center [532, 132] width 34 height 177
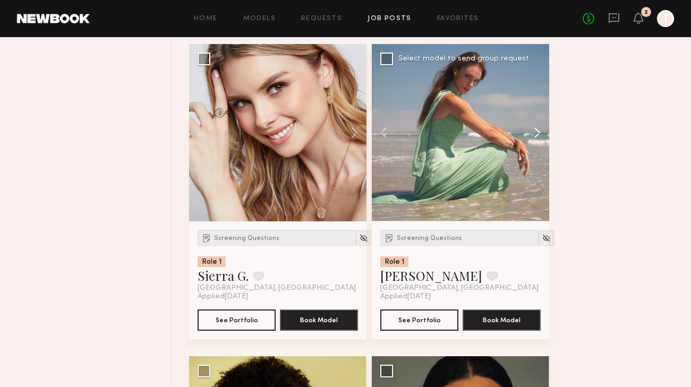
click at [539, 132] on button at bounding box center [532, 132] width 34 height 177
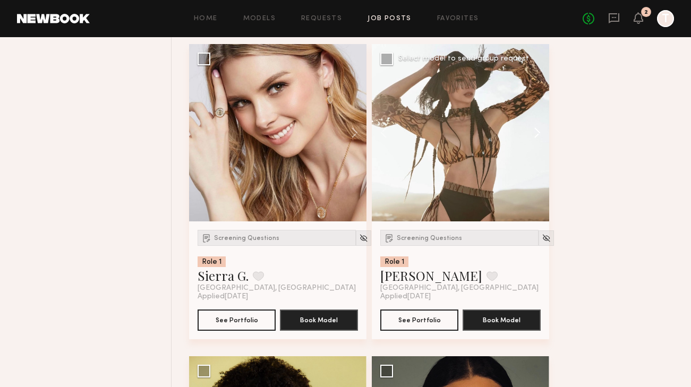
click at [539, 132] on button at bounding box center [532, 132] width 34 height 177
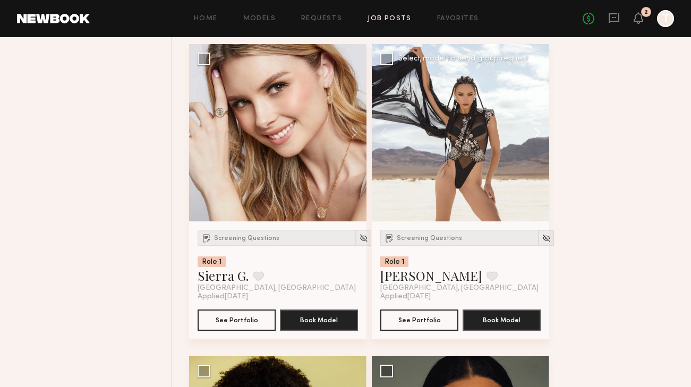
click at [539, 132] on button at bounding box center [532, 132] width 34 height 177
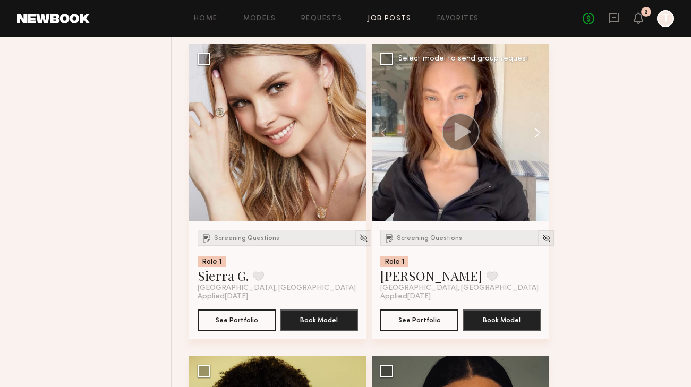
click at [539, 132] on button at bounding box center [532, 132] width 34 height 177
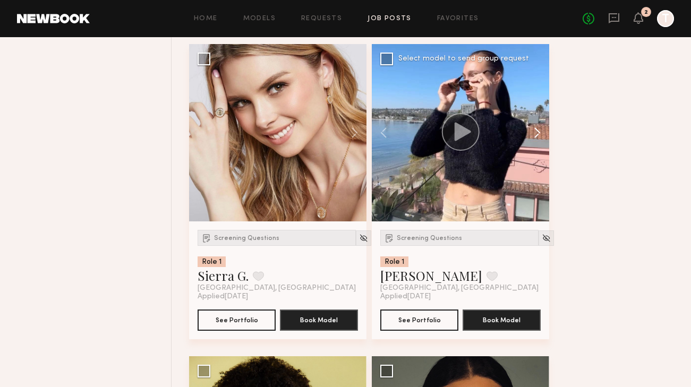
click at [539, 132] on button at bounding box center [532, 132] width 34 height 177
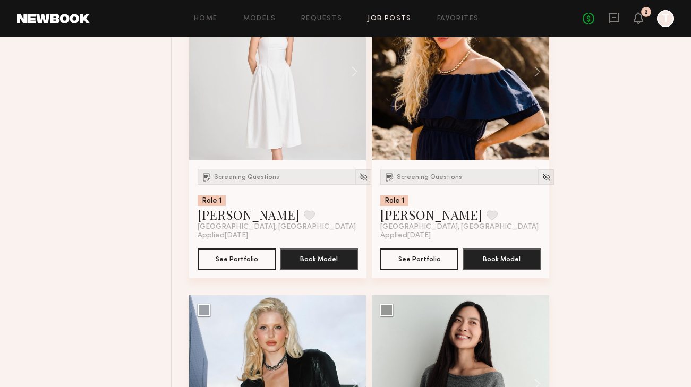
scroll to position [1459, 0]
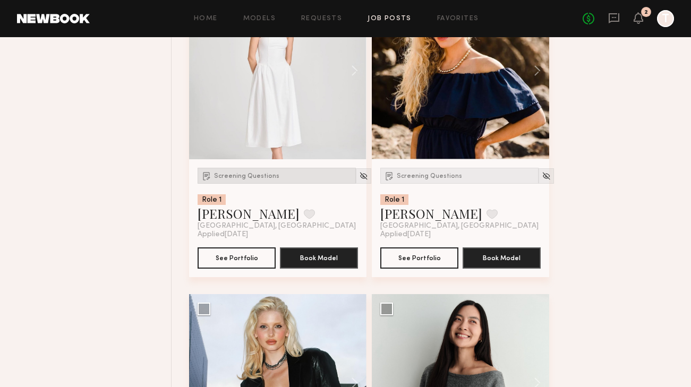
click at [276, 175] on div "Screening Questions" at bounding box center [276, 176] width 158 height 16
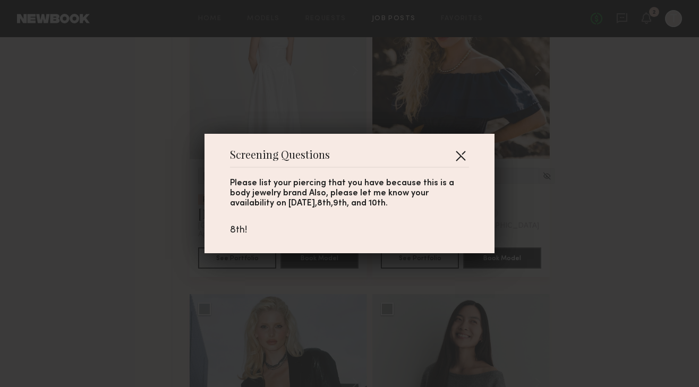
click at [460, 153] on button "button" at bounding box center [460, 155] width 17 height 17
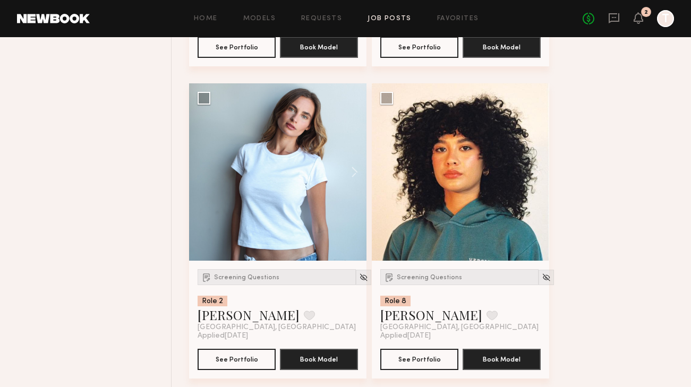
scroll to position [2608, 0]
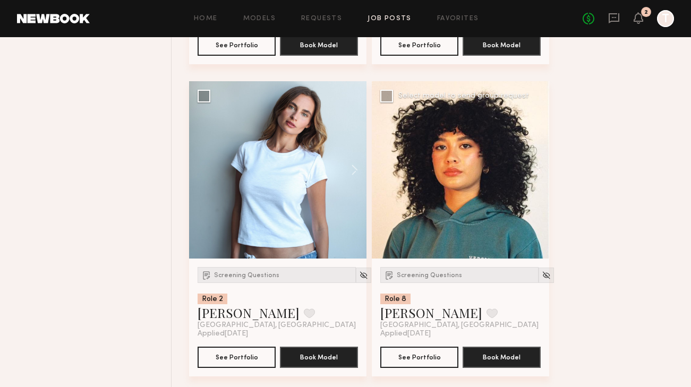
click at [488, 204] on div at bounding box center [460, 169] width 177 height 177
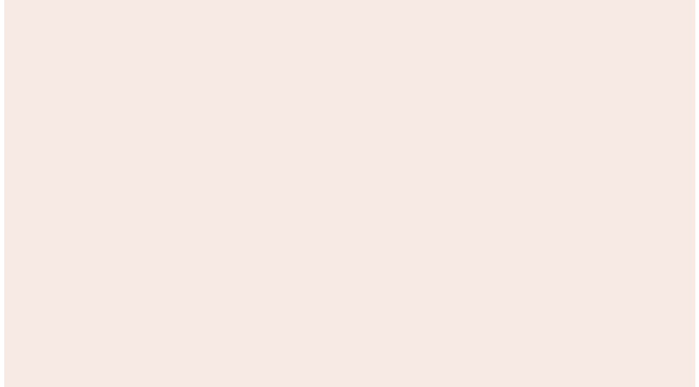
scroll to position [0, 0]
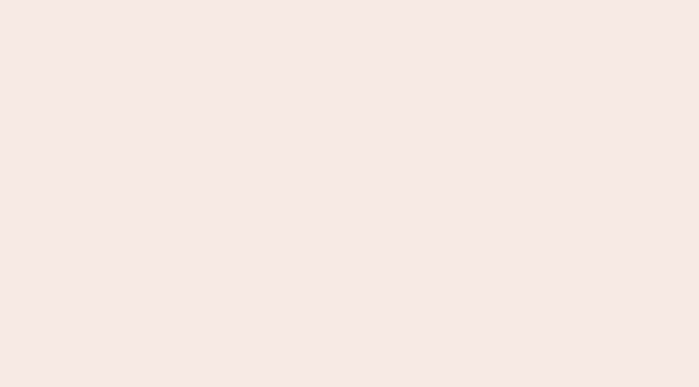
click at [48, 100] on common-react-bridge at bounding box center [349, 193] width 699 height 387
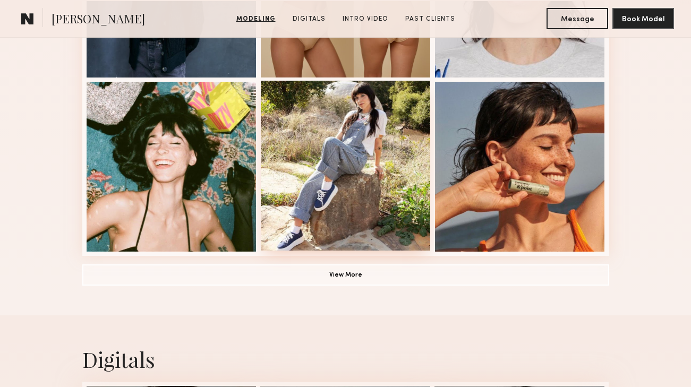
scroll to position [768, 0]
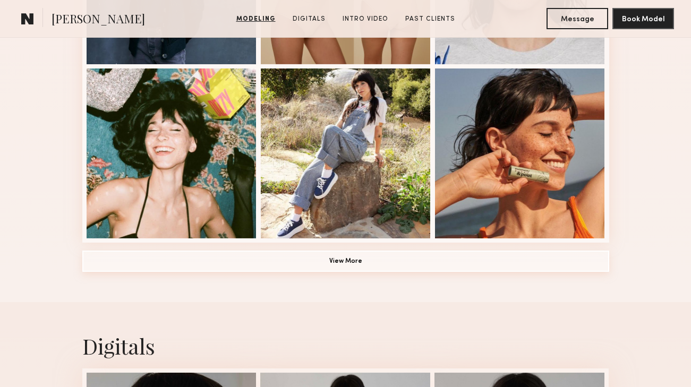
click at [353, 268] on button "View More" at bounding box center [345, 261] width 527 height 21
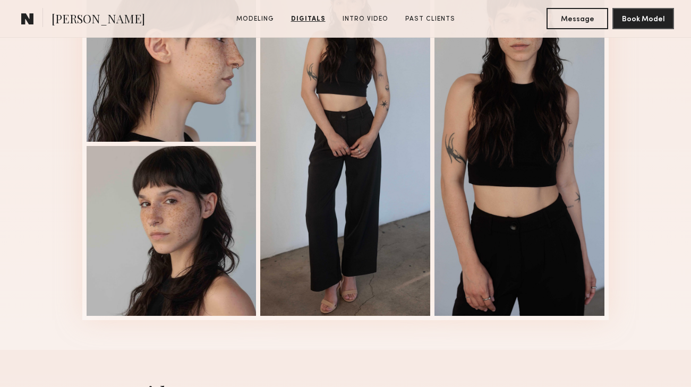
scroll to position [1818, 0]
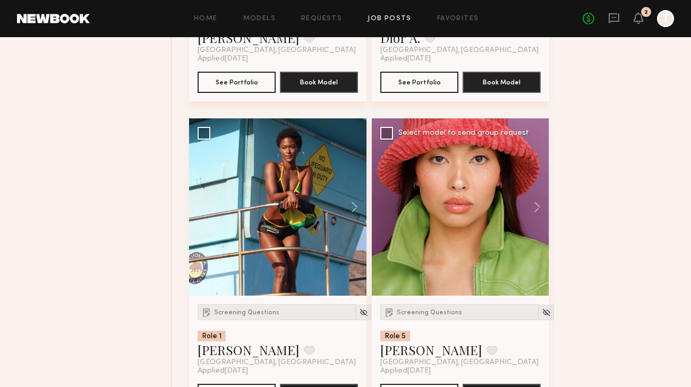
scroll to position [3822, 0]
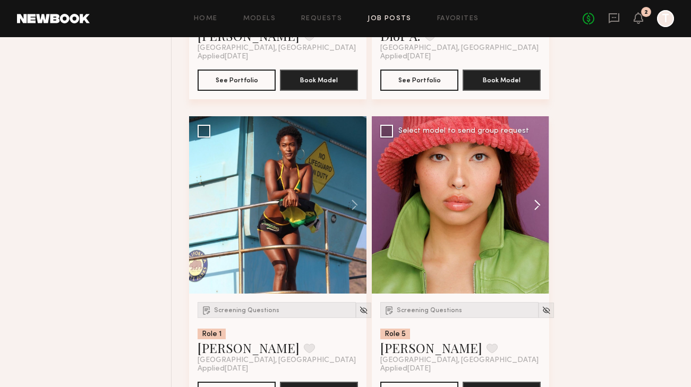
click at [530, 207] on button at bounding box center [532, 204] width 34 height 177
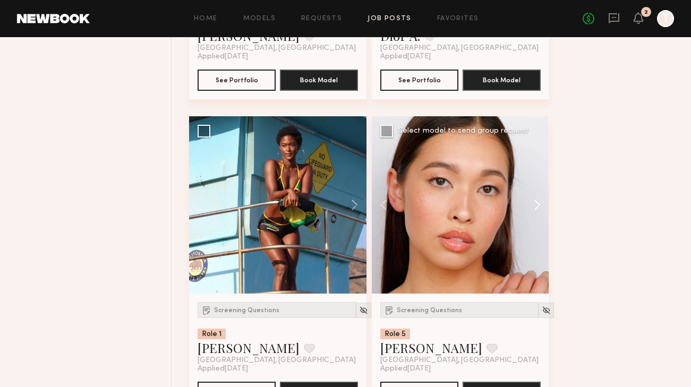
click at [531, 207] on button at bounding box center [532, 204] width 34 height 177
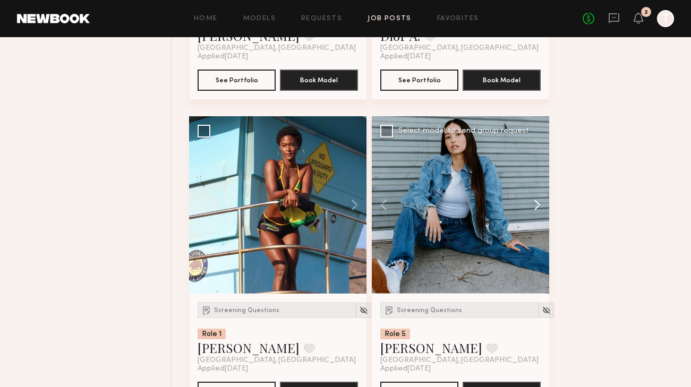
click at [531, 207] on button at bounding box center [532, 204] width 34 height 177
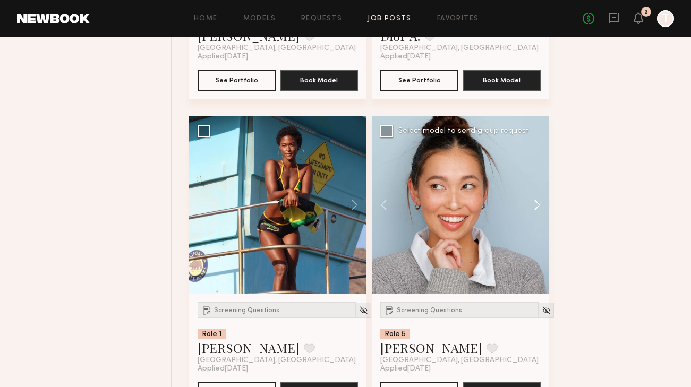
click at [531, 207] on button at bounding box center [532, 204] width 34 height 177
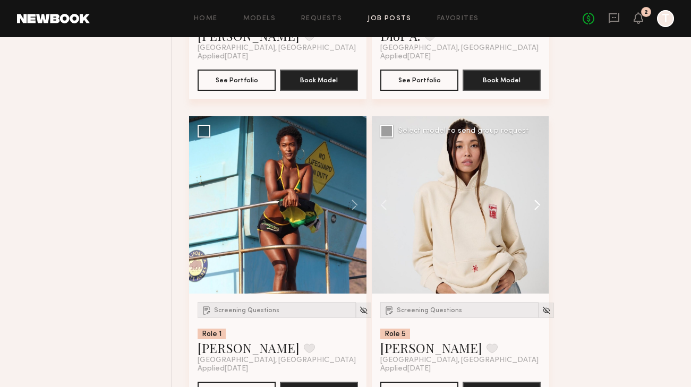
click at [531, 207] on button at bounding box center [532, 204] width 34 height 177
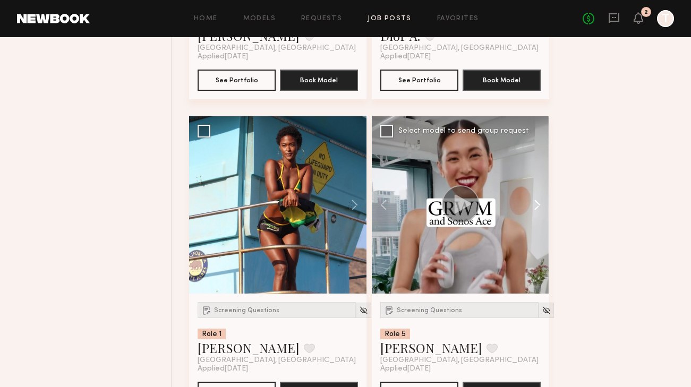
click at [531, 207] on button at bounding box center [532, 204] width 34 height 177
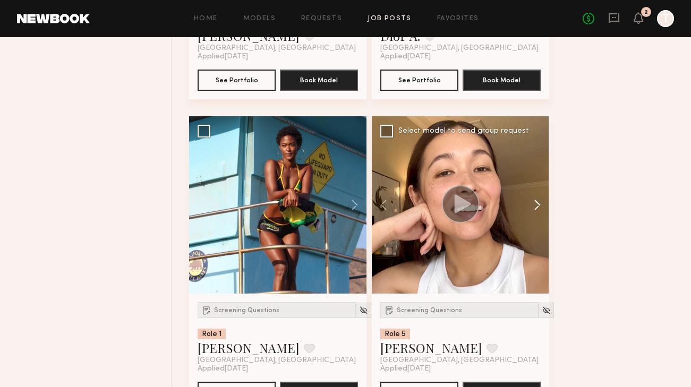
click at [531, 207] on button at bounding box center [532, 204] width 34 height 177
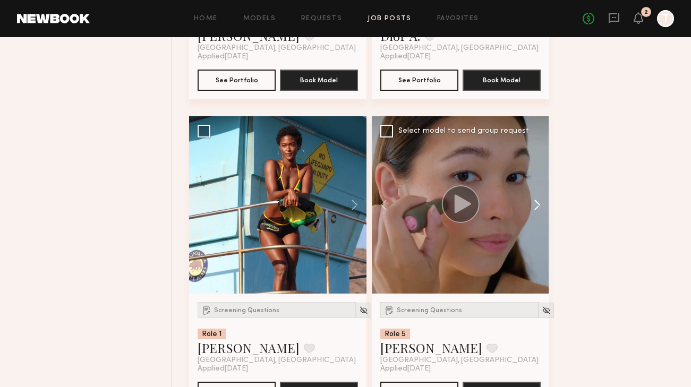
click at [531, 207] on button at bounding box center [532, 204] width 34 height 177
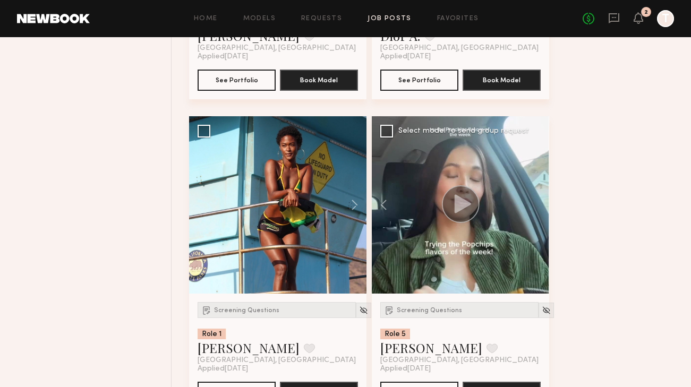
click at [531, 207] on div at bounding box center [460, 204] width 177 height 177
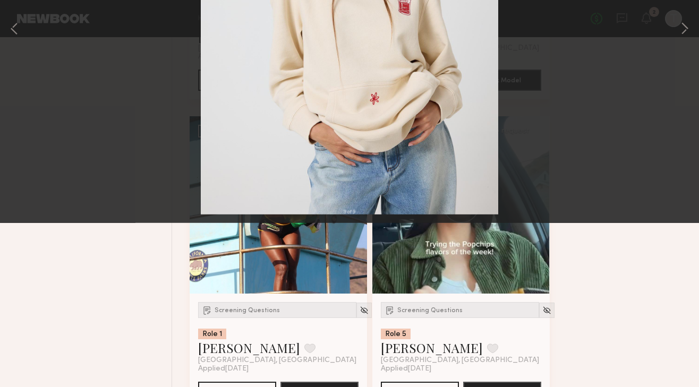
click at [27, 25] on button at bounding box center [24, 25] width 17 height 19
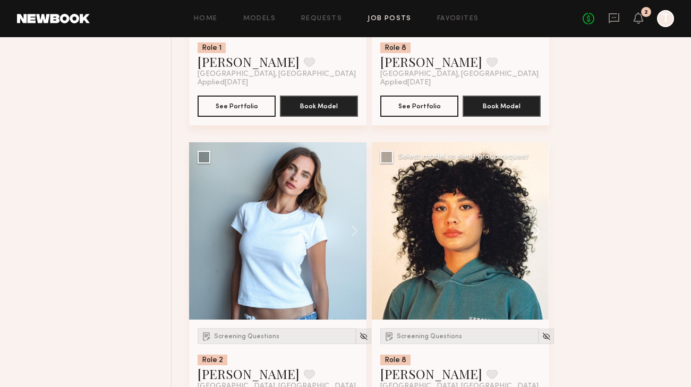
scroll to position [2544, 0]
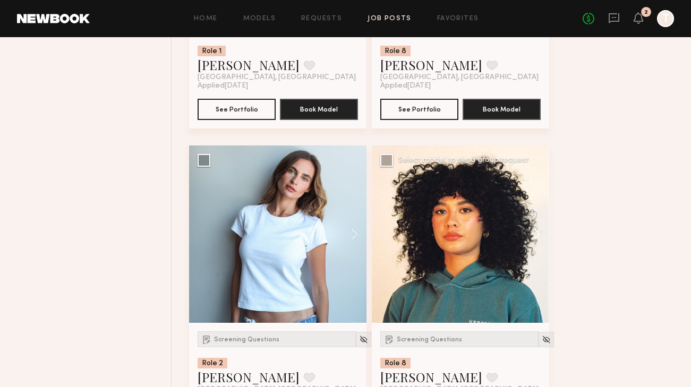
click at [539, 266] on button at bounding box center [532, 233] width 34 height 177
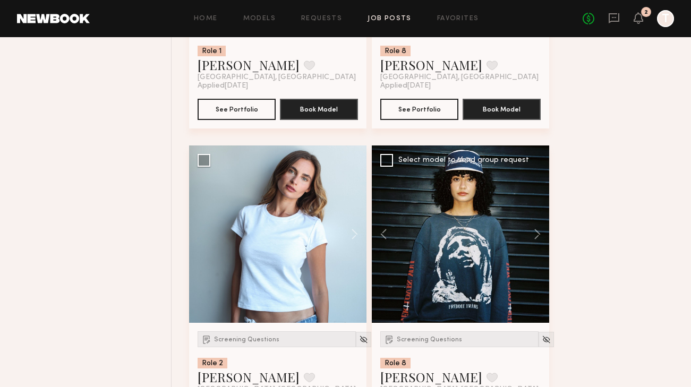
click at [509, 240] on div at bounding box center [460, 233] width 177 height 177
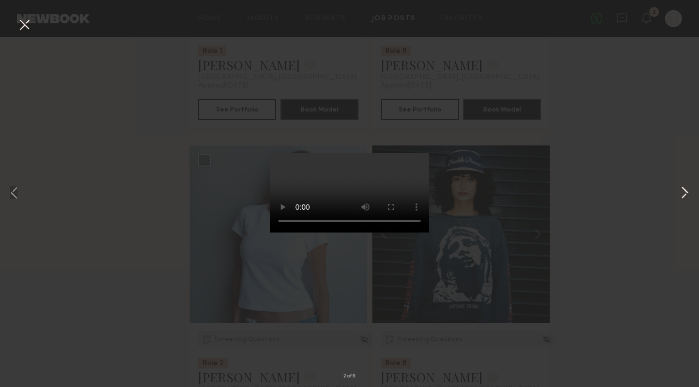
click at [685, 200] on button at bounding box center [684, 193] width 13 height 309
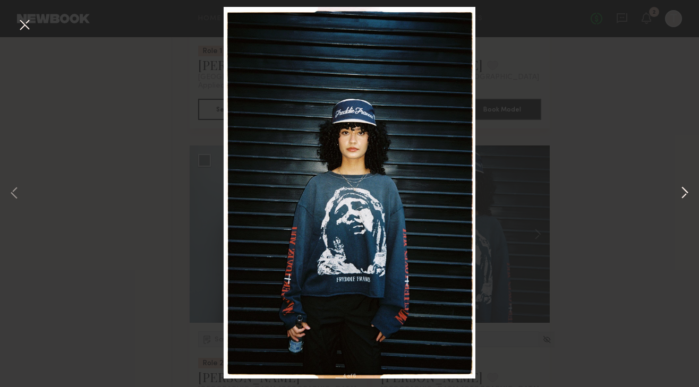
click at [685, 200] on button at bounding box center [684, 193] width 13 height 309
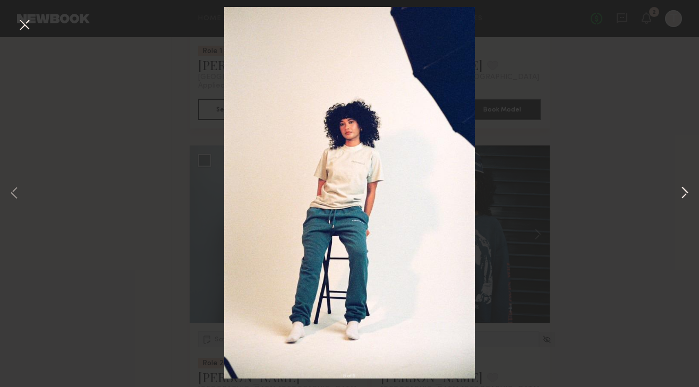
click at [685, 200] on button at bounding box center [684, 193] width 13 height 309
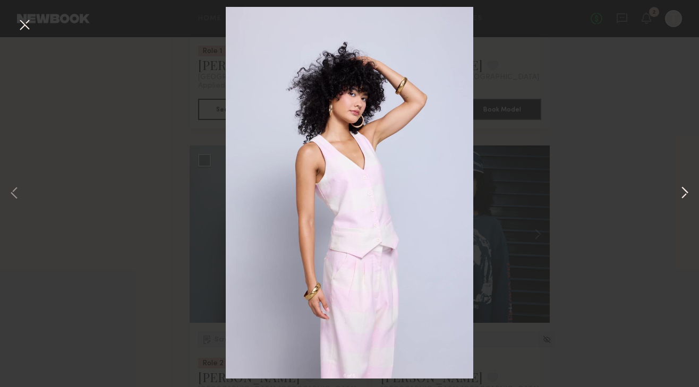
click at [685, 200] on button at bounding box center [684, 193] width 13 height 309
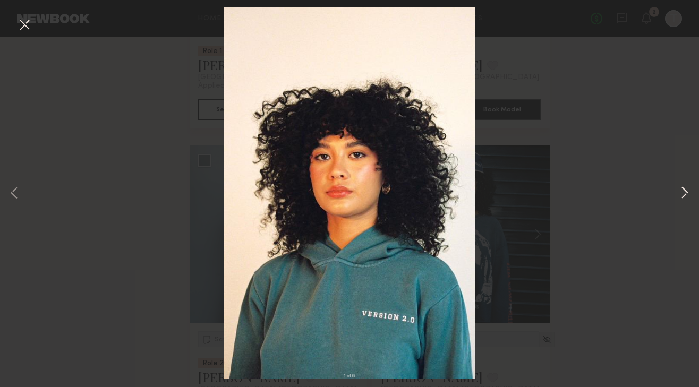
click at [685, 199] on button at bounding box center [684, 193] width 13 height 309
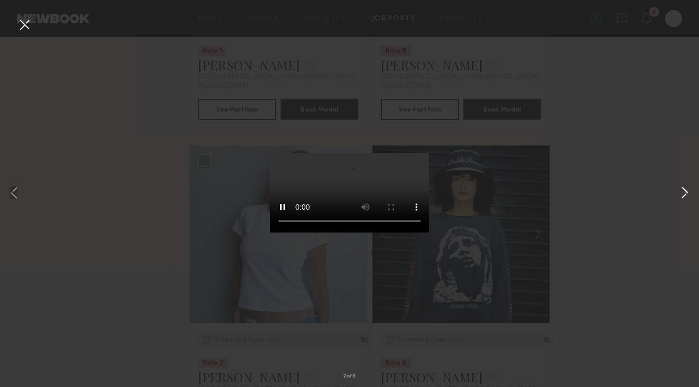
click at [685, 199] on button at bounding box center [684, 193] width 13 height 309
click at [18, 30] on button at bounding box center [24, 25] width 17 height 19
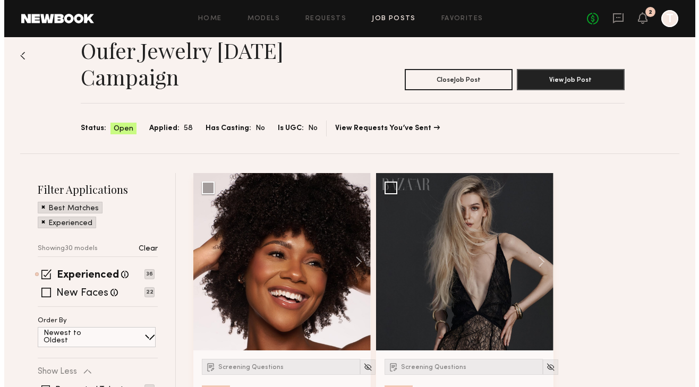
scroll to position [0, 0]
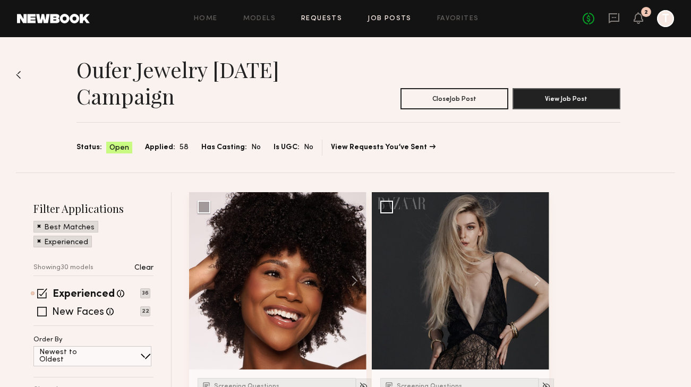
click at [342, 16] on div "Home Models Requests Job Posts Favorites Sign Out" at bounding box center [336, 18] width 493 height 7
click at [325, 16] on link "Requests" at bounding box center [321, 18] width 41 height 7
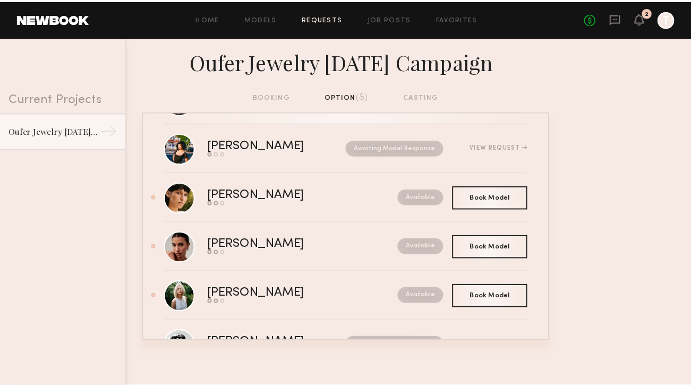
scroll to position [156, 0]
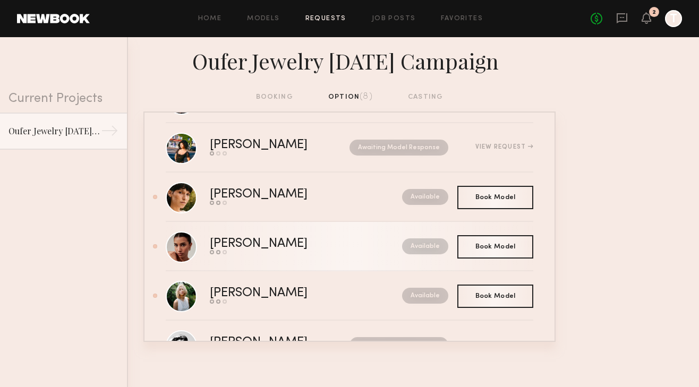
click at [262, 251] on div "Send request Model response Book model" at bounding box center [282, 252] width 145 height 4
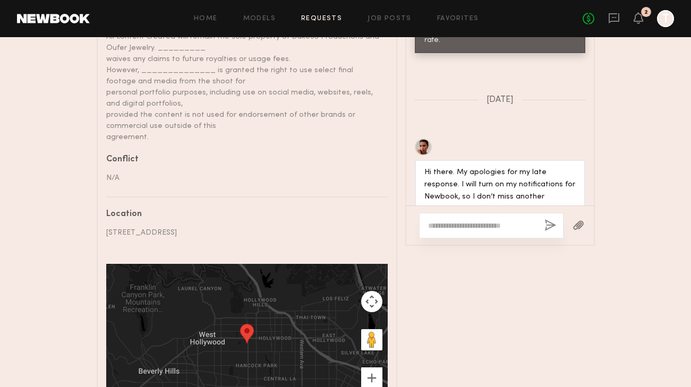
scroll to position [621, 0]
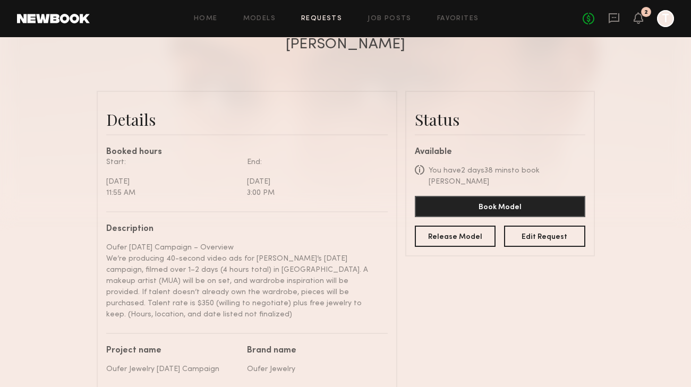
scroll to position [211, 0]
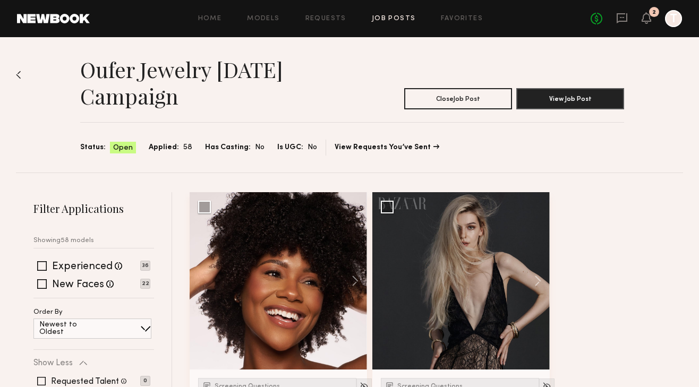
scroll to position [2041, 0]
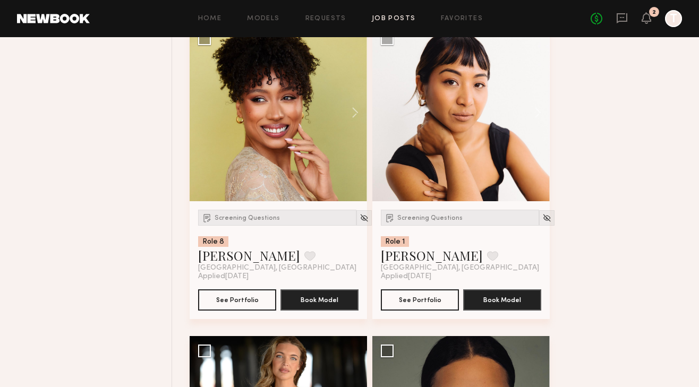
click at [269, 12] on div "Home Models Requests Job Posts Favorites Sign Out No fees up to $5,000 2 T" at bounding box center [386, 18] width 592 height 17
click at [270, 22] on link "Models" at bounding box center [263, 18] width 32 height 7
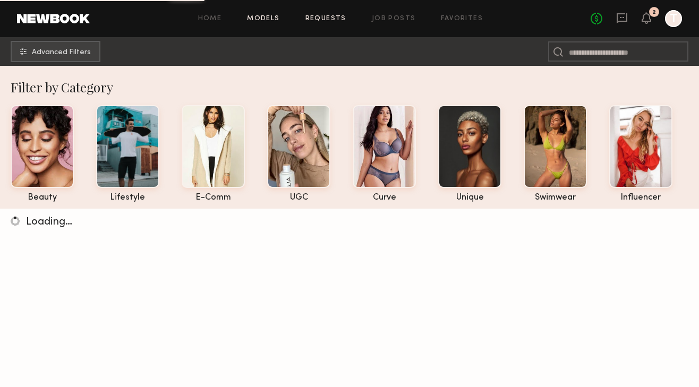
click at [333, 18] on link "Requests" at bounding box center [325, 18] width 41 height 7
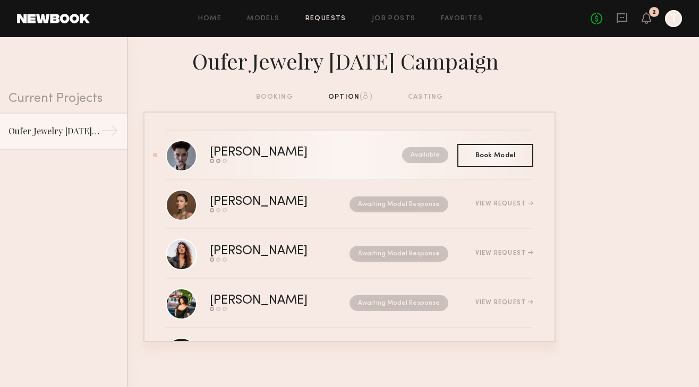
click at [283, 158] on div "Ivanka O." at bounding box center [282, 153] width 145 height 12
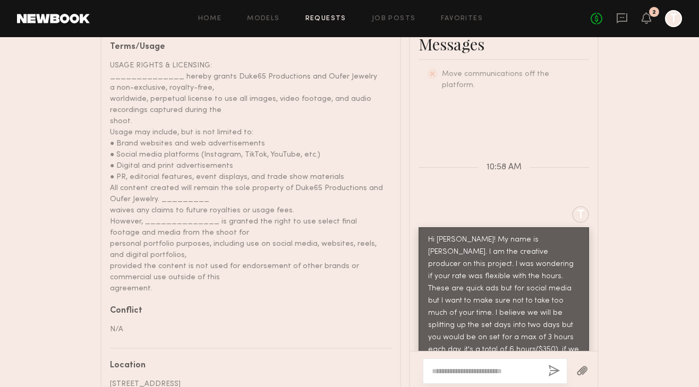
scroll to position [630, 0]
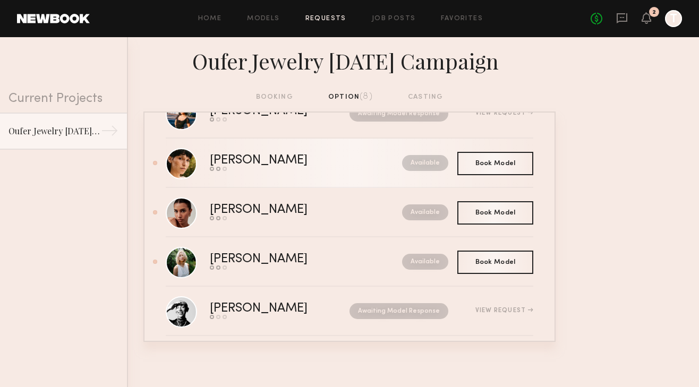
scroll to position [191, 0]
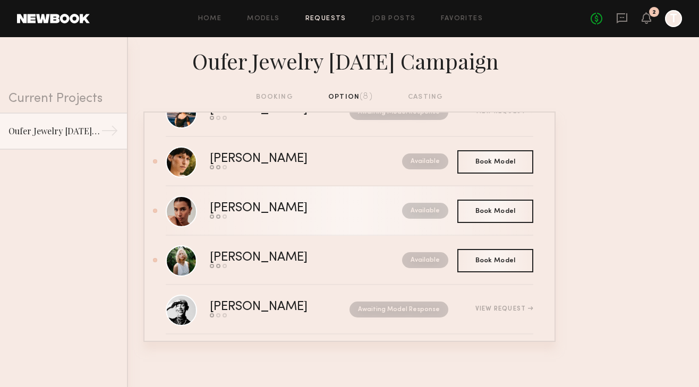
click at [271, 227] on link "Noelani M. Send request Model response Book model Available" at bounding box center [349, 210] width 367 height 49
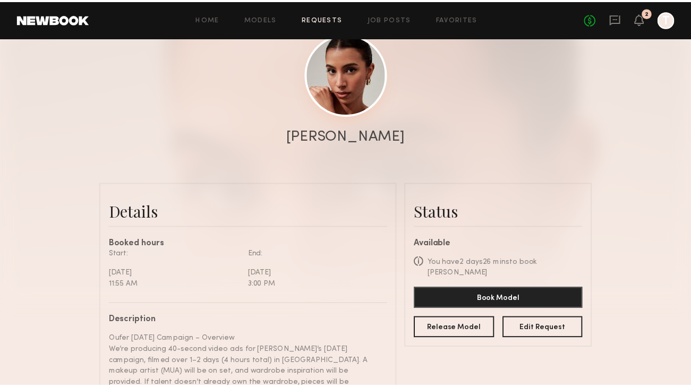
scroll to position [126, 0]
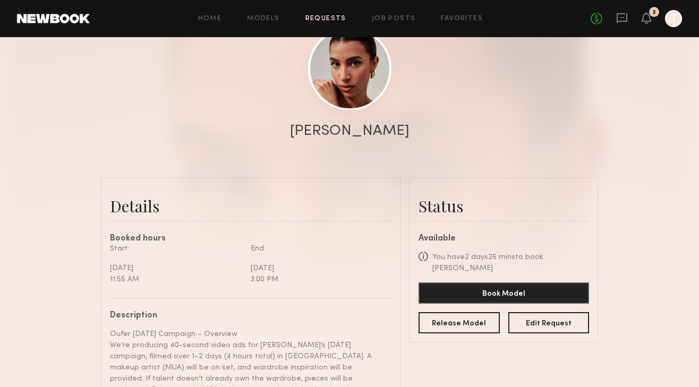
click at [348, 94] on link at bounding box center [349, 68] width 83 height 83
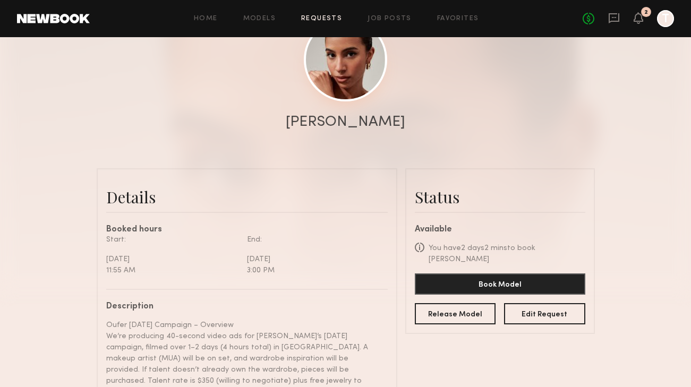
scroll to position [149, 0]
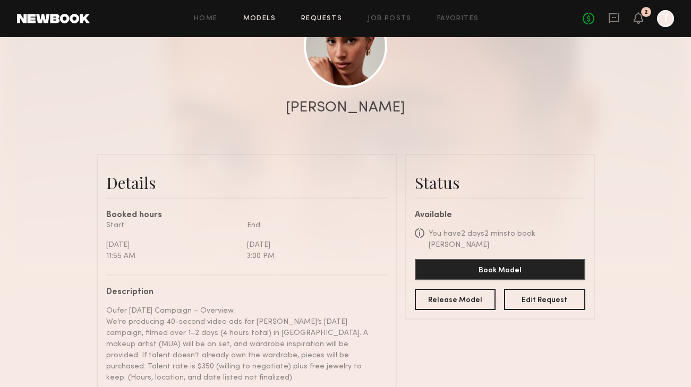
click at [253, 16] on link "Models" at bounding box center [259, 18] width 32 height 7
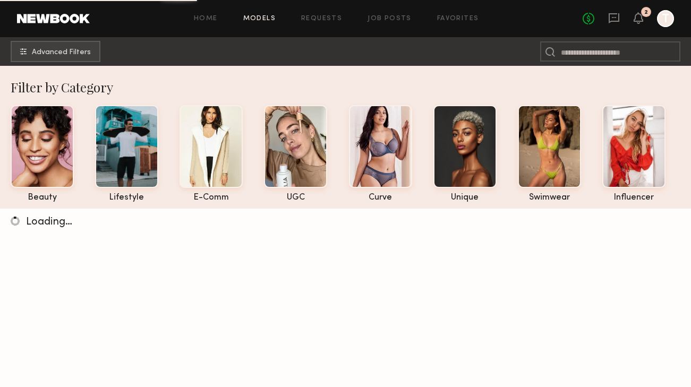
click at [377, 12] on div "Home Models Requests Job Posts Favorites Sign Out No fees up to $5,000 2 T" at bounding box center [382, 18] width 584 height 17
click at [376, 14] on div "Home Models Requests Job Posts Favorites Sign Out No fees up to $5,000 2 T" at bounding box center [382, 18] width 584 height 17
click at [376, 18] on link "Job Posts" at bounding box center [389, 18] width 44 height 7
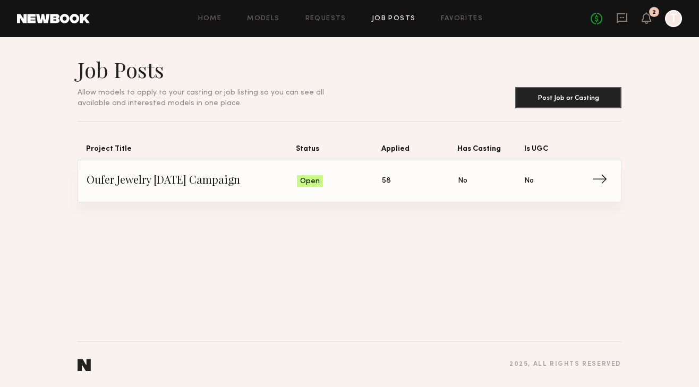
click at [397, 188] on span "Applied: 58" at bounding box center [420, 181] width 76 height 16
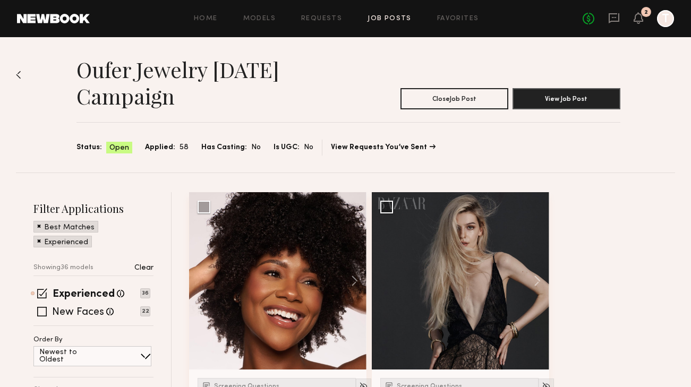
click at [320, 12] on div "Home Models Requests Job Posts Favorites Sign Out No fees up to $5,000 2 T" at bounding box center [382, 18] width 584 height 17
click at [318, 22] on div "Home Models Requests Job Posts Favorites Sign Out No fees up to $5,000 2 T" at bounding box center [382, 18] width 584 height 17
click at [318, 19] on link "Requests" at bounding box center [321, 18] width 41 height 7
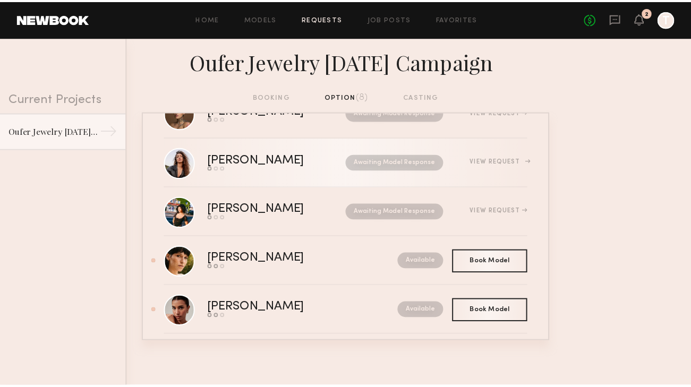
scroll to position [101, 0]
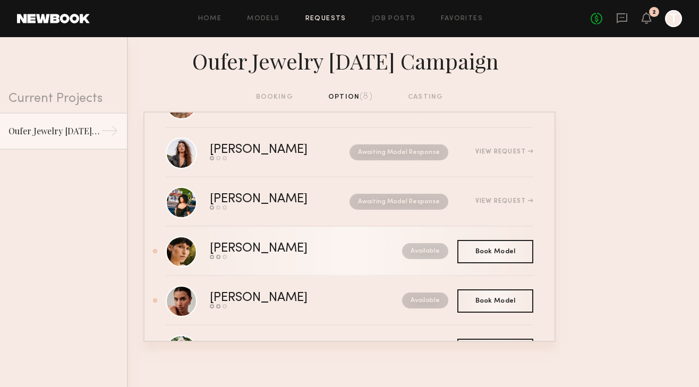
click at [300, 255] on div "Send request Model response Book model" at bounding box center [282, 257] width 145 height 4
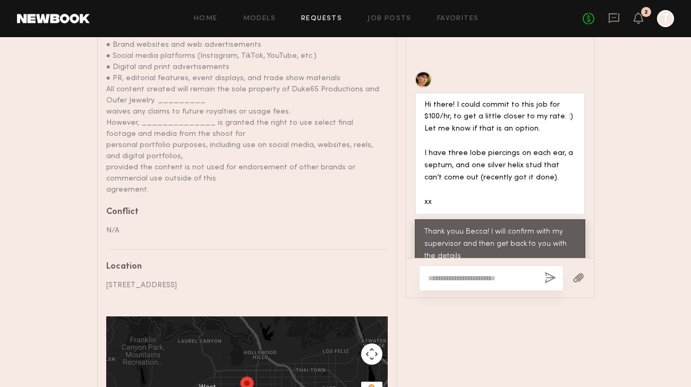
scroll to position [749, 0]
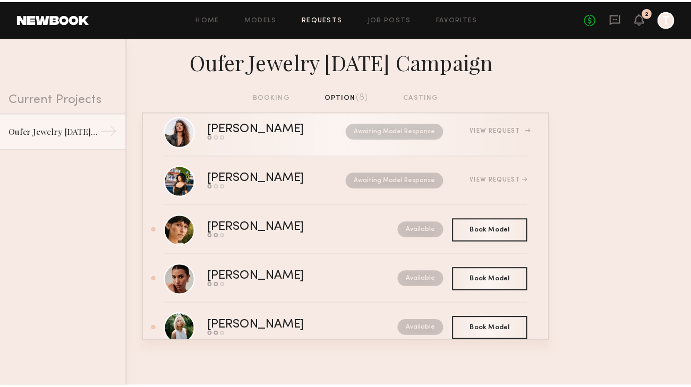
scroll to position [136, 0]
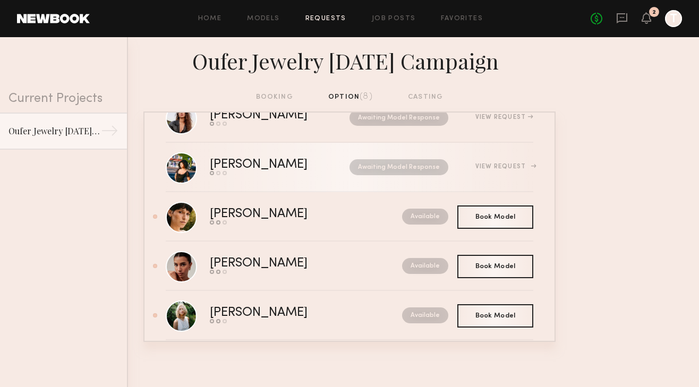
click at [261, 185] on link "Aleese A. Send request Model response Book model Awaiting Model Response View R…" at bounding box center [349, 167] width 367 height 49
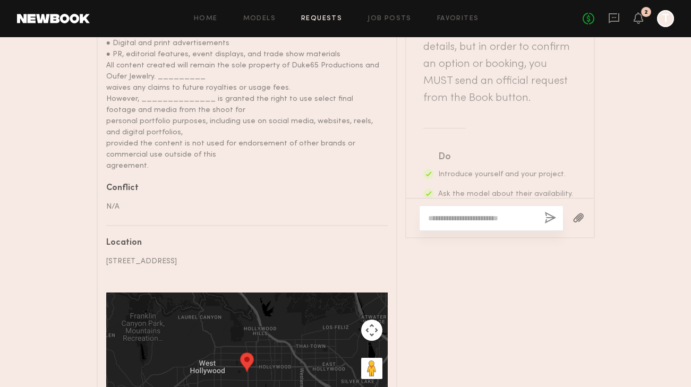
scroll to position [811, 0]
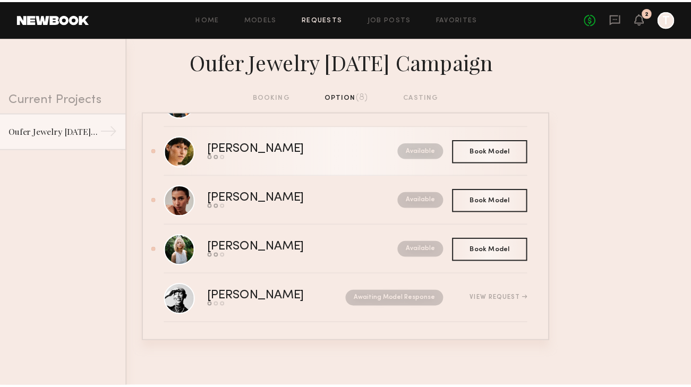
scroll to position [201, 0]
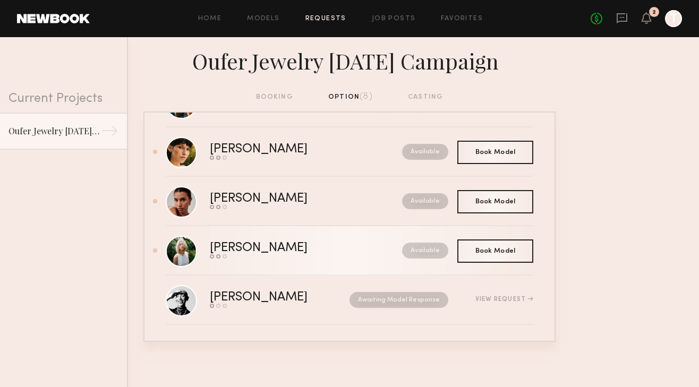
click at [296, 243] on div "[PERSON_NAME]" at bounding box center [282, 248] width 145 height 12
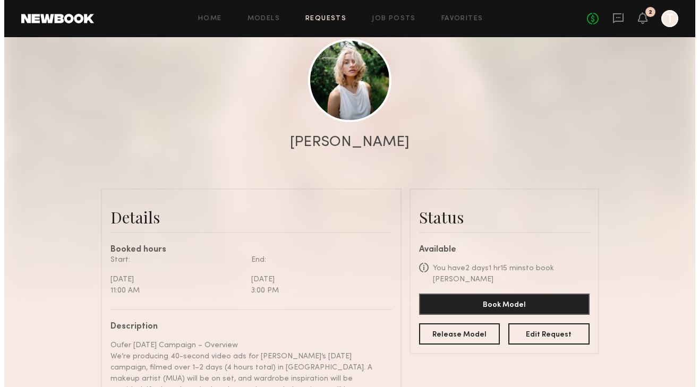
scroll to position [117, 0]
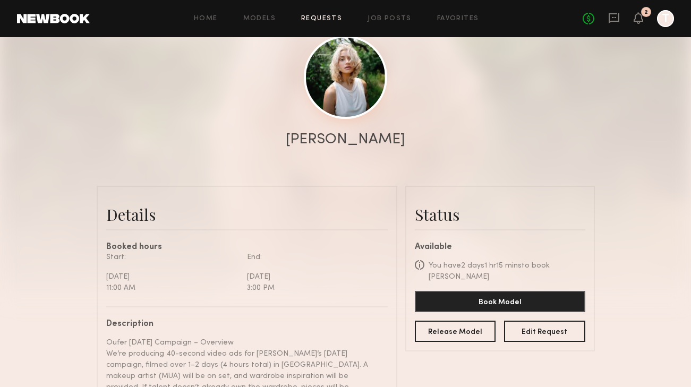
click at [340, 104] on link at bounding box center [345, 77] width 83 height 83
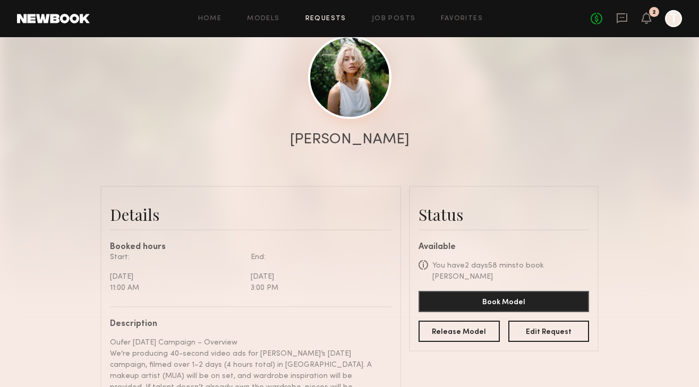
scroll to position [435, 0]
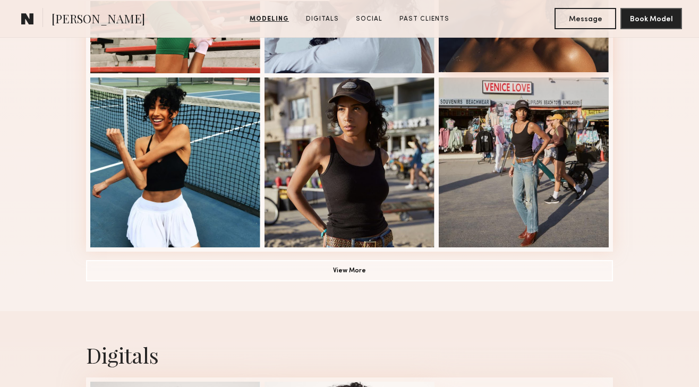
scroll to position [762, 0]
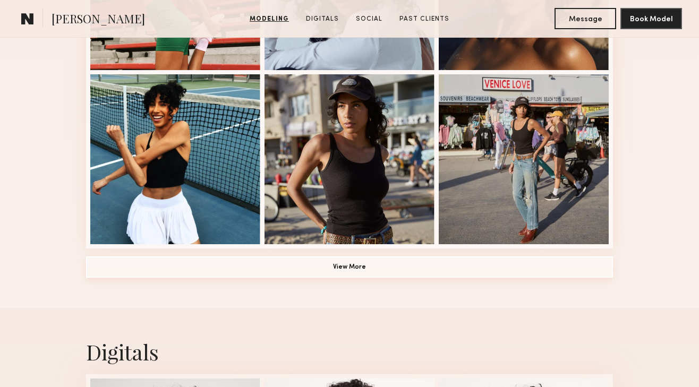
click at [378, 266] on button "View More" at bounding box center [349, 266] width 527 height 21
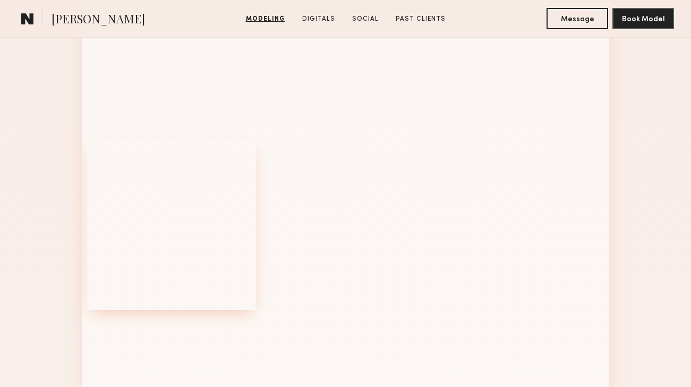
scroll to position [1320, 0]
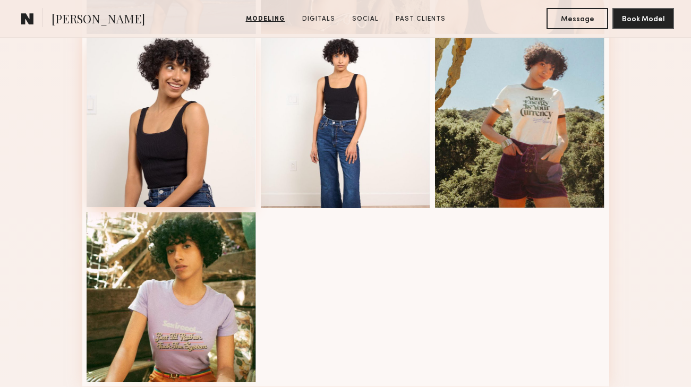
drag, startPoint x: 204, startPoint y: 186, endPoint x: 204, endPoint y: 142, distance: 44.6
click at [204, 176] on div at bounding box center [172, 122] width 170 height 170
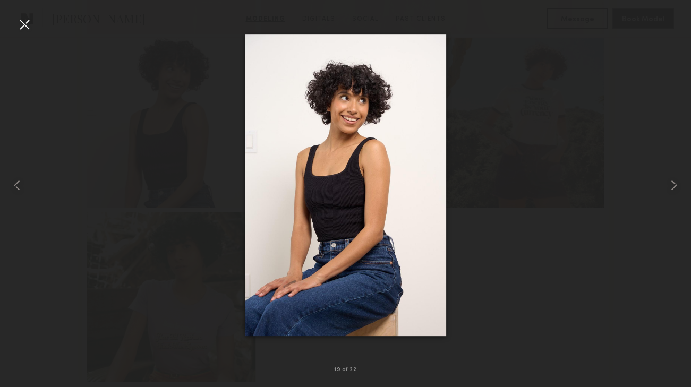
click at [25, 27] on div at bounding box center [24, 24] width 17 height 17
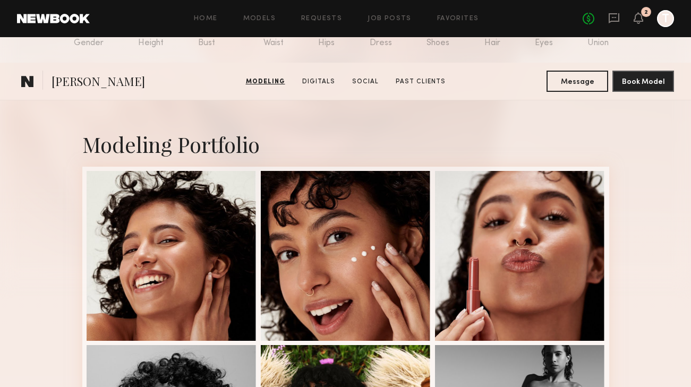
scroll to position [89, 0]
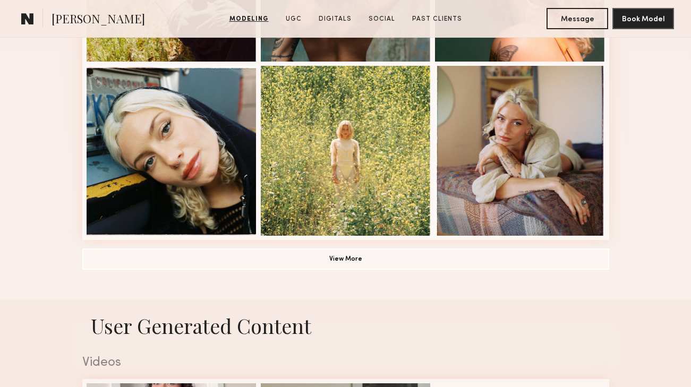
scroll to position [802, 0]
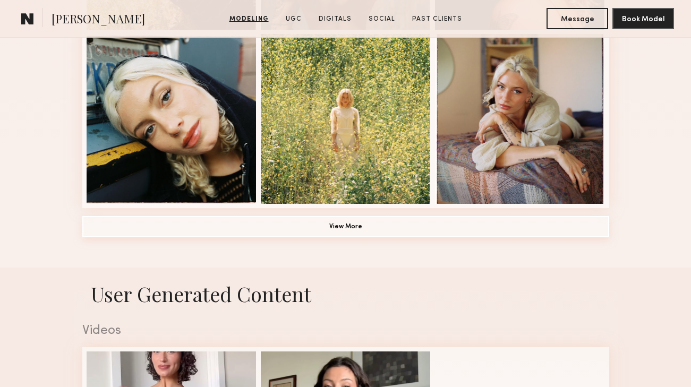
click at [314, 225] on button "View More" at bounding box center [345, 226] width 527 height 21
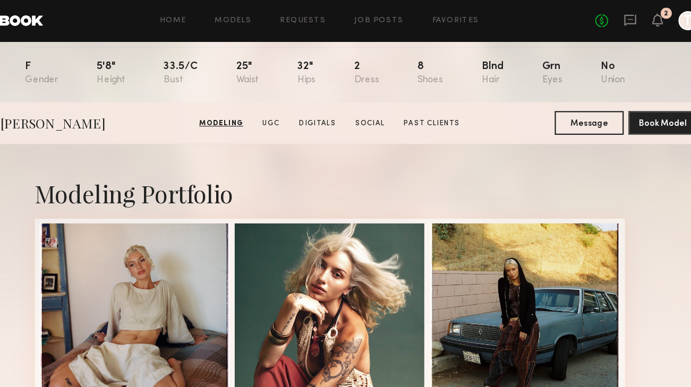
scroll to position [0, 0]
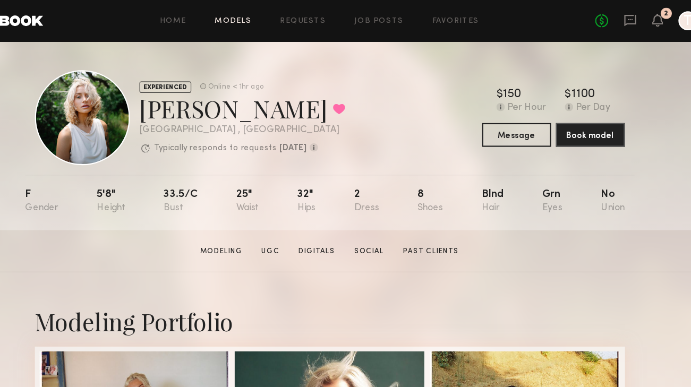
click at [264, 17] on link "Models" at bounding box center [259, 18] width 32 height 7
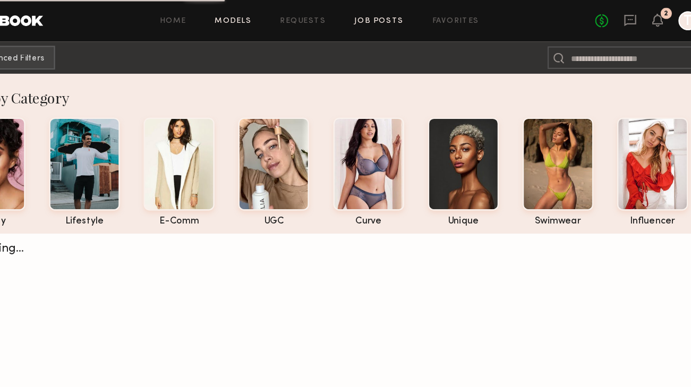
click at [385, 20] on link "Job Posts" at bounding box center [389, 18] width 44 height 7
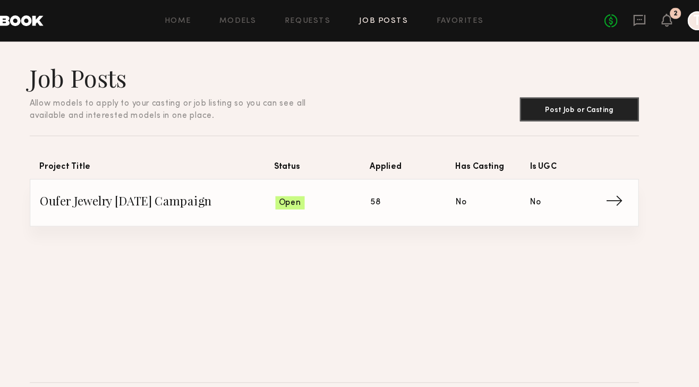
click at [390, 179] on span "Applied: 58" at bounding box center [420, 181] width 76 height 16
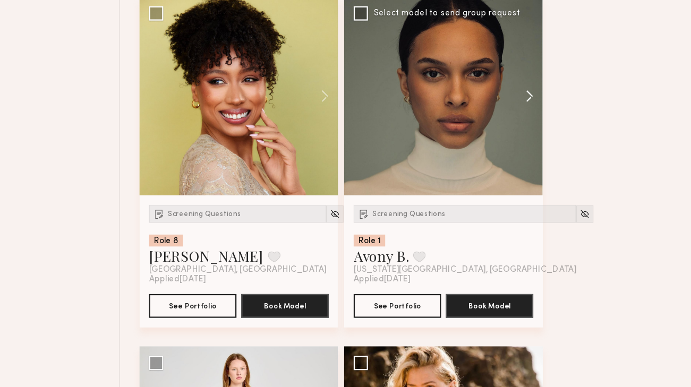
scroll to position [1103, 0]
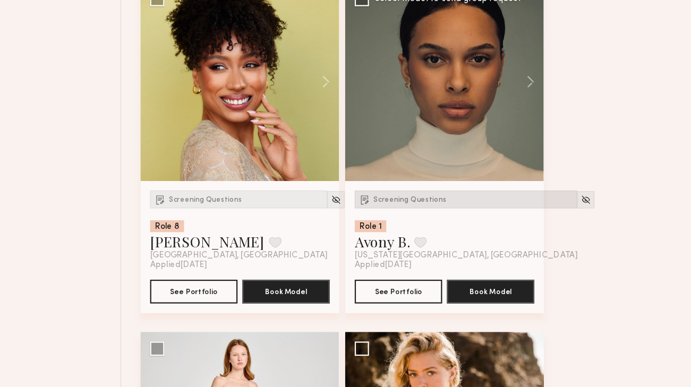
click at [434, 212] on div "Screening Questions" at bounding box center [479, 219] width 199 height 16
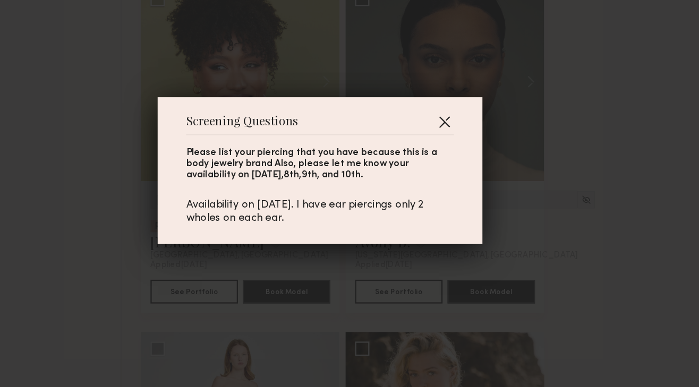
click at [455, 151] on button "button" at bounding box center [460, 149] width 17 height 17
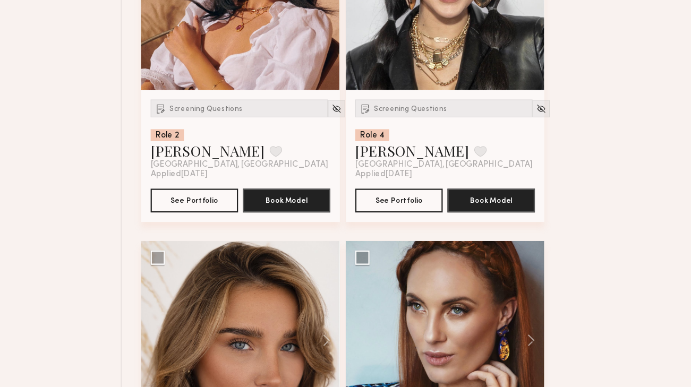
scroll to position [2121, 0]
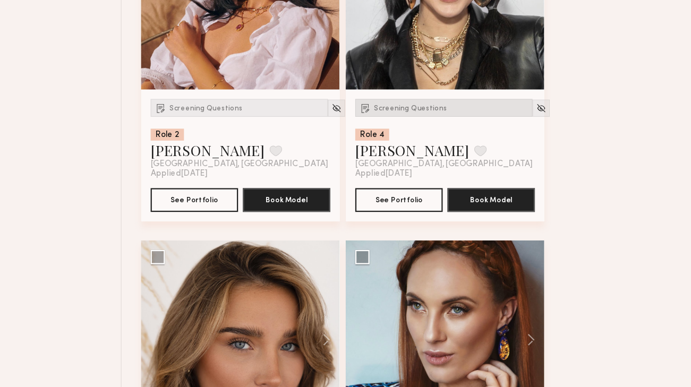
click at [419, 143] on div "Screening Questions" at bounding box center [459, 138] width 158 height 16
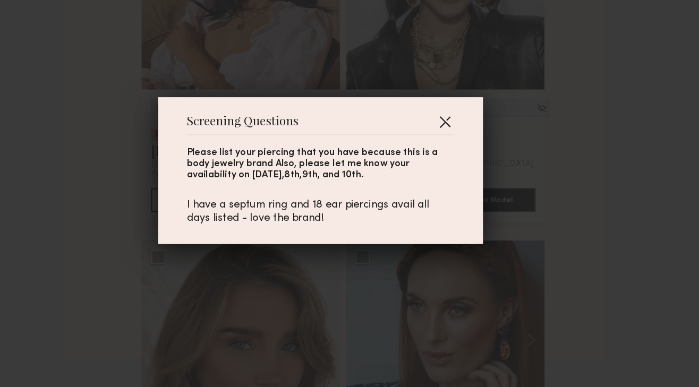
click at [455, 152] on button "button" at bounding box center [460, 149] width 17 height 17
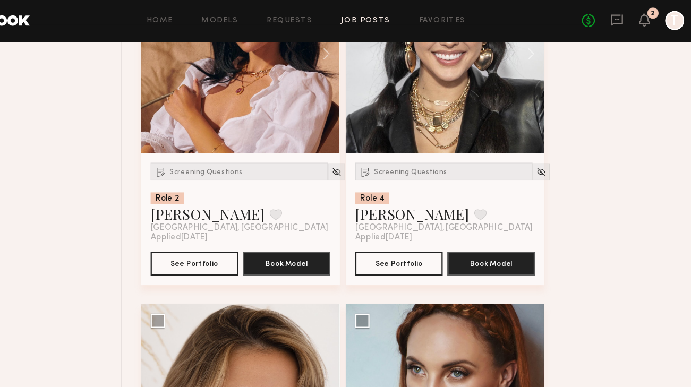
scroll to position [2101, 0]
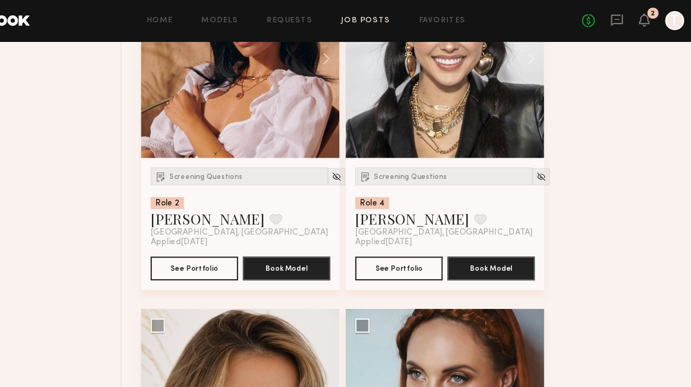
click at [444, 61] on div at bounding box center [460, 52] width 177 height 177
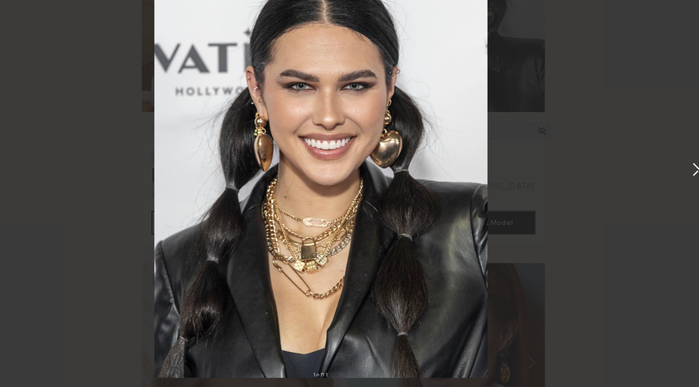
click at [682, 195] on button at bounding box center [684, 193] width 13 height 309
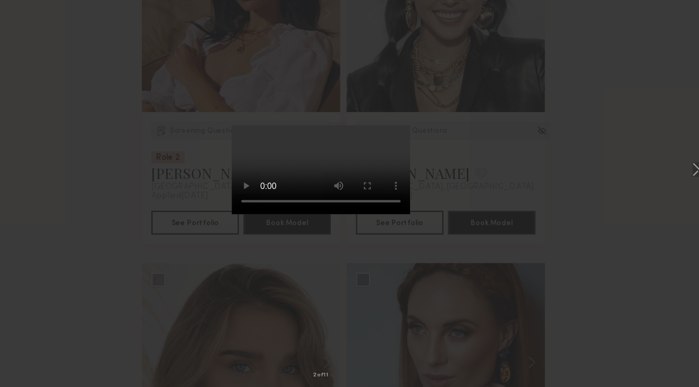
click at [521, 189] on div "2 of 11" at bounding box center [349, 193] width 699 height 387
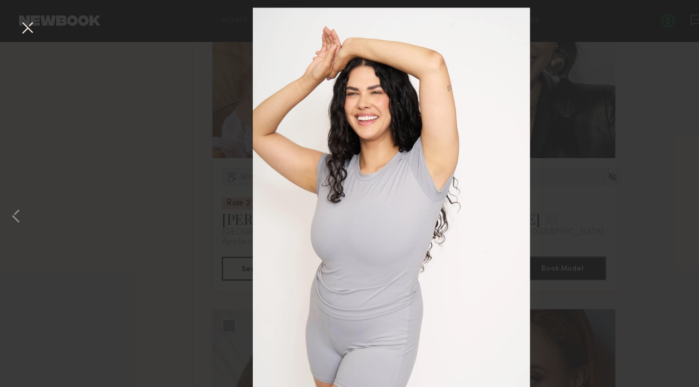
click at [24, 25] on button at bounding box center [24, 25] width 17 height 19
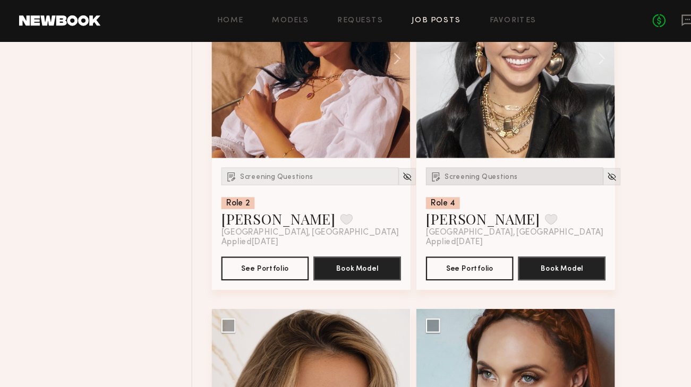
click at [421, 160] on span "Screening Questions" at bounding box center [429, 158] width 65 height 6
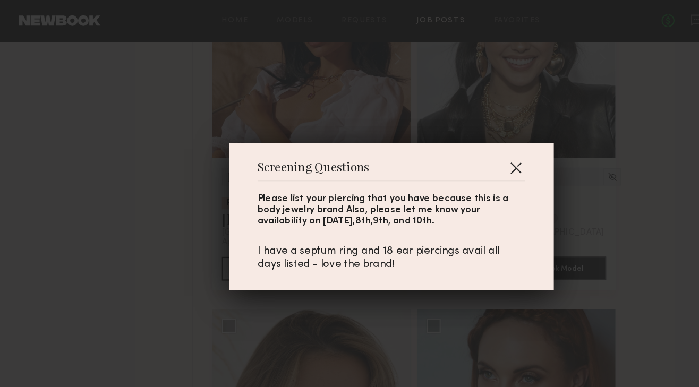
click at [454, 150] on button "button" at bounding box center [460, 149] width 17 height 17
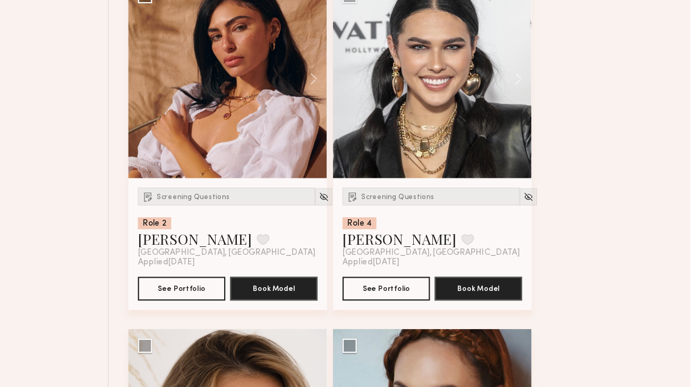
scroll to position [2049, 0]
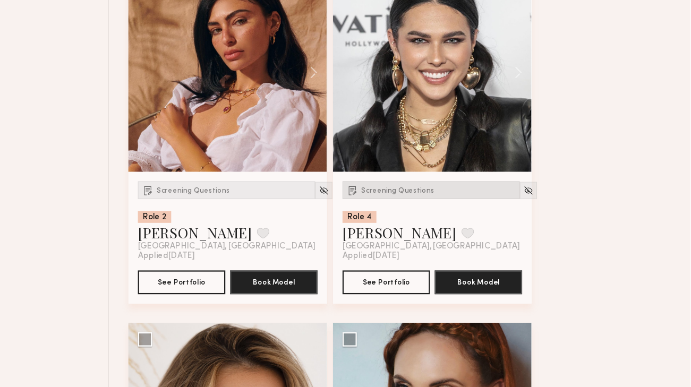
click at [433, 211] on span "Screening Questions" at bounding box center [429, 211] width 65 height 6
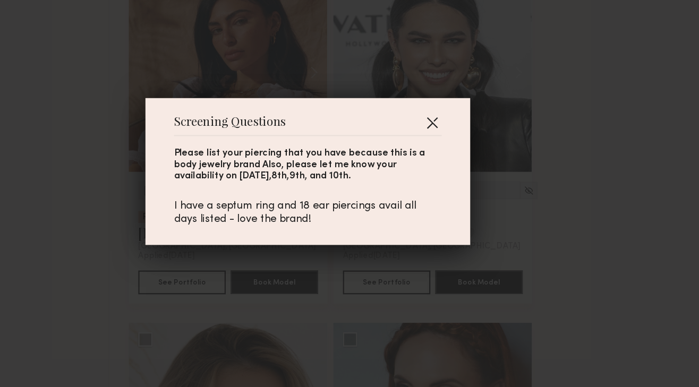
click at [458, 150] on button "button" at bounding box center [460, 149] width 17 height 17
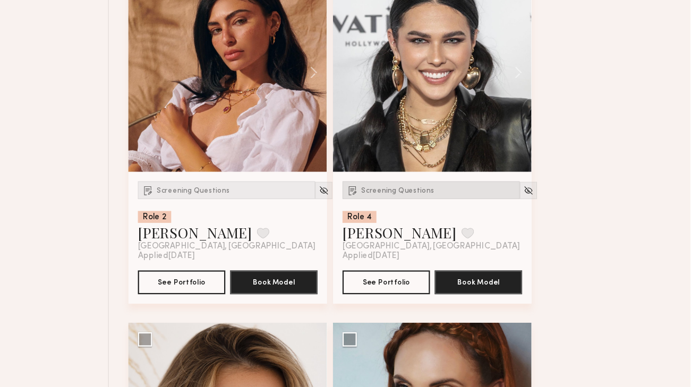
click at [424, 216] on div "Screening Questions" at bounding box center [459, 210] width 158 height 16
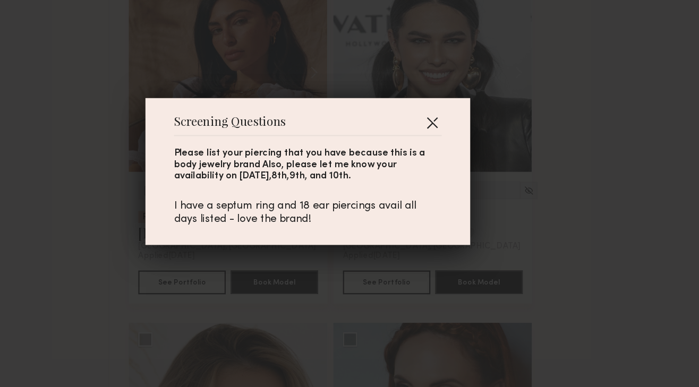
click at [456, 150] on button "button" at bounding box center [460, 149] width 17 height 17
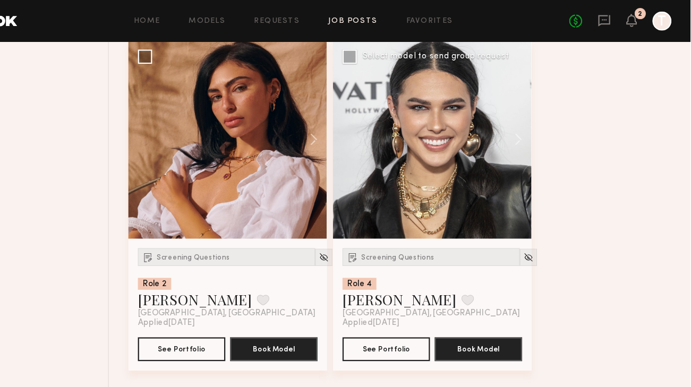
scroll to position [2027, 0]
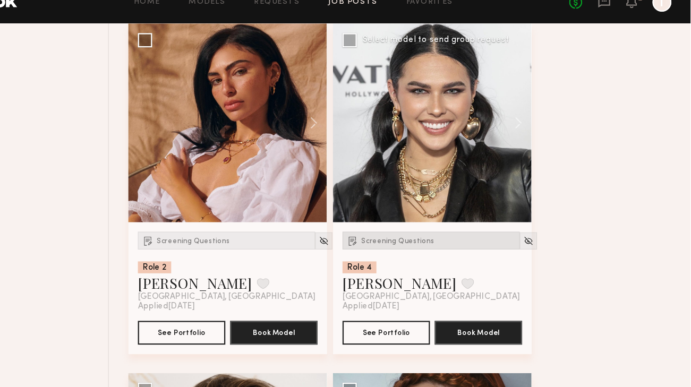
click at [435, 239] on div "Screening Questions" at bounding box center [459, 231] width 158 height 16
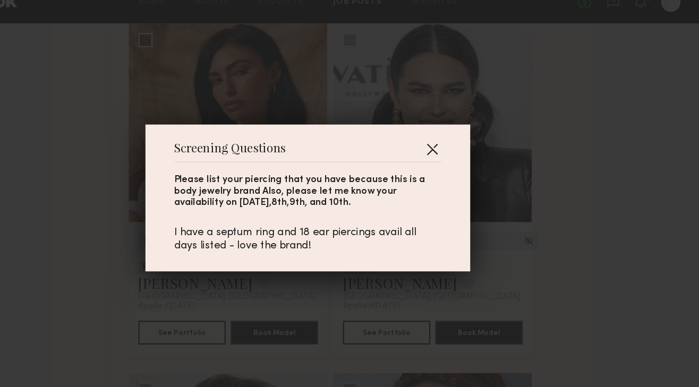
click at [455, 154] on button "button" at bounding box center [460, 149] width 17 height 17
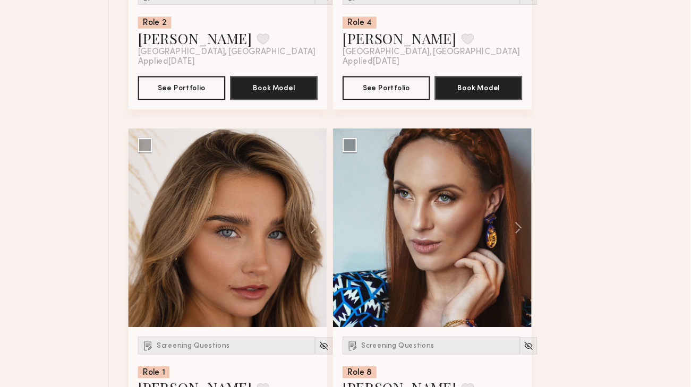
scroll to position [2224, 0]
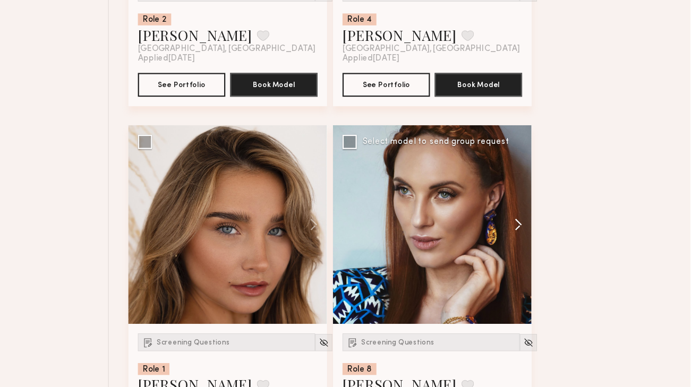
click at [533, 245] on button at bounding box center [532, 241] width 34 height 177
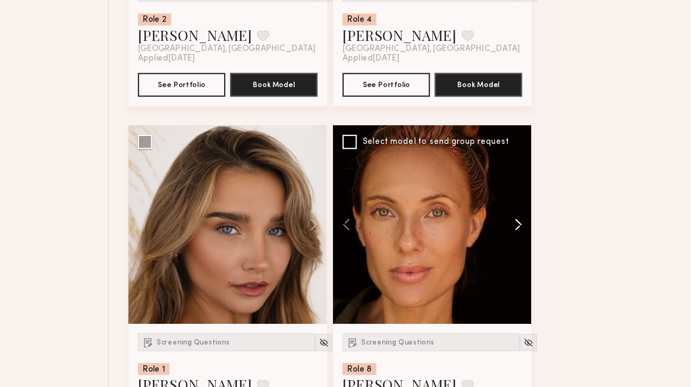
click at [537, 246] on button at bounding box center [532, 241] width 34 height 177
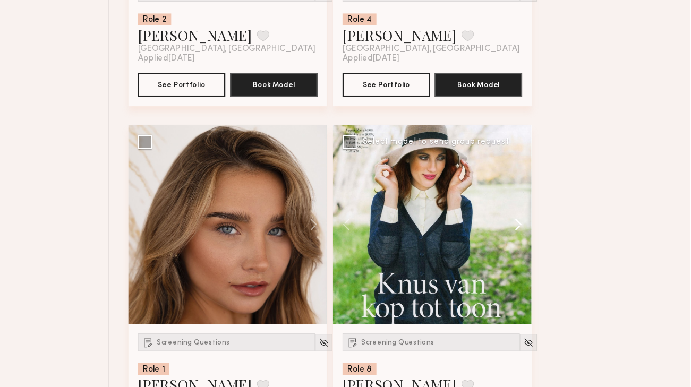
click at [537, 246] on button at bounding box center [532, 241] width 34 height 177
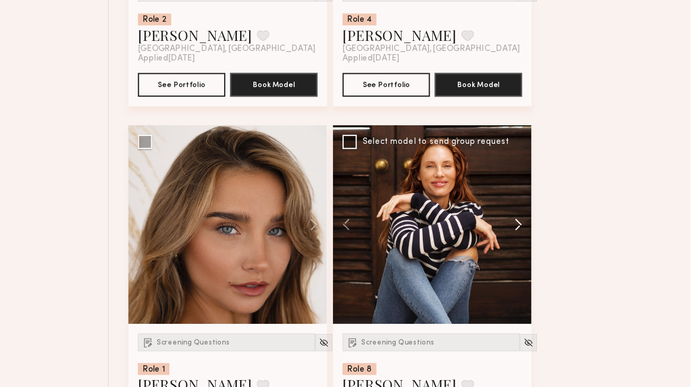
click at [537, 246] on button at bounding box center [532, 241] width 34 height 177
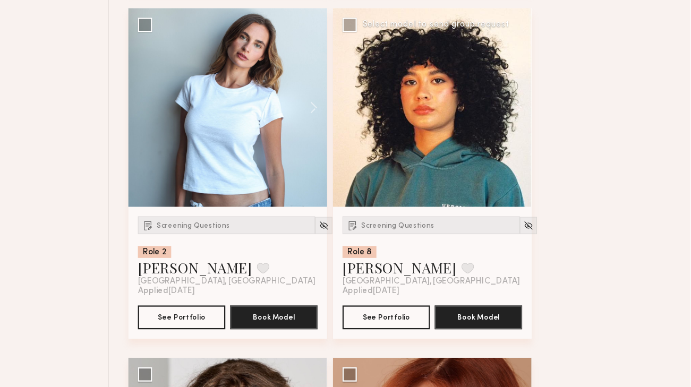
scroll to position [2643, 0]
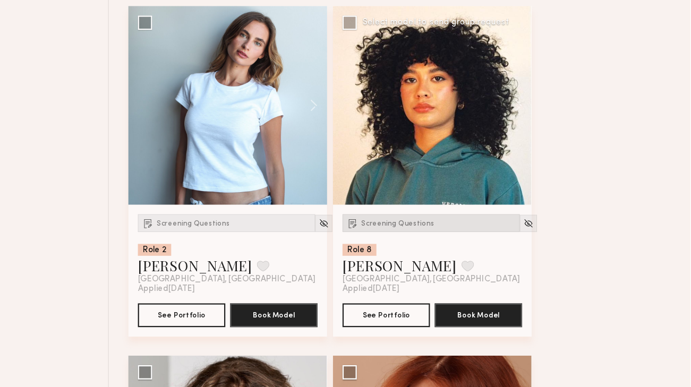
click at [418, 235] on div "Screening Questions" at bounding box center [459, 241] width 158 height 16
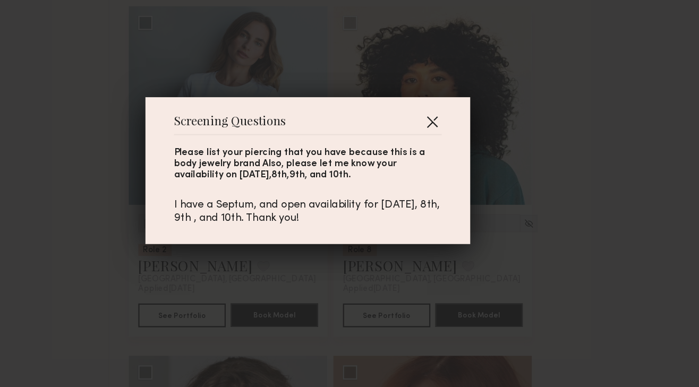
click at [457, 145] on button "button" at bounding box center [460, 149] width 17 height 17
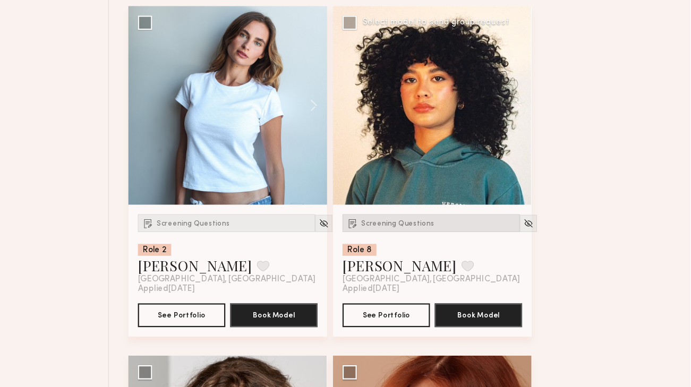
click at [432, 247] on div "Screening Questions" at bounding box center [459, 241] width 158 height 16
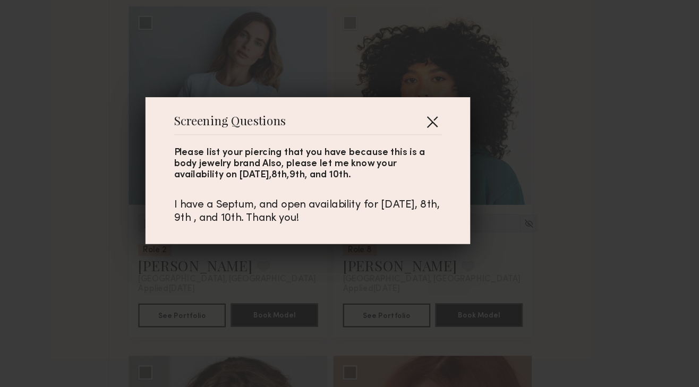
click at [454, 148] on button "button" at bounding box center [460, 149] width 17 height 17
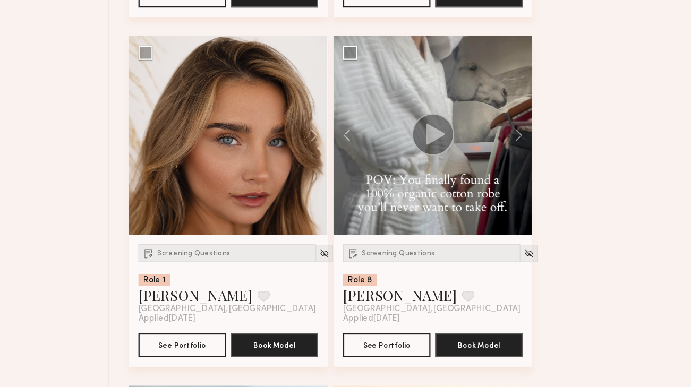
scroll to position [2306, 0]
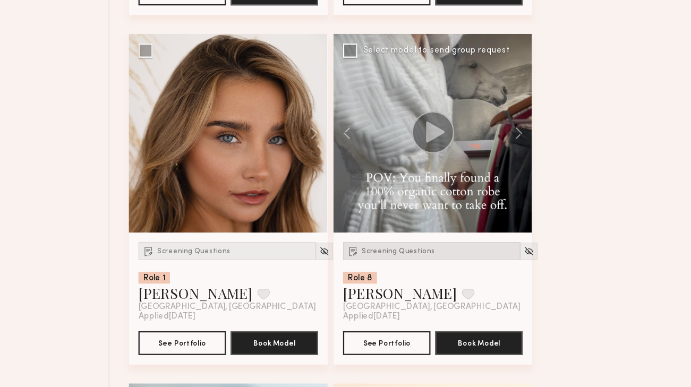
click at [434, 265] on span "Screening Questions" at bounding box center [429, 266] width 65 height 6
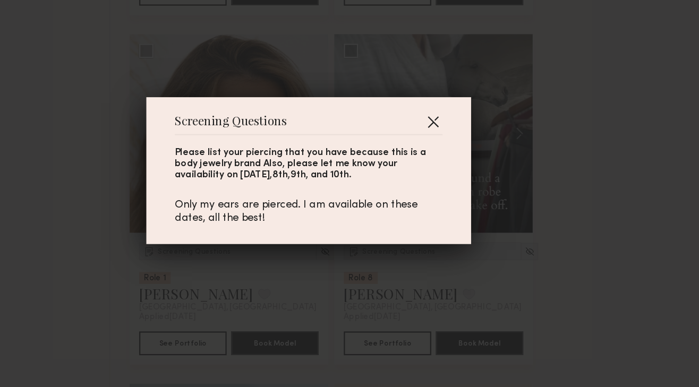
click at [452, 157] on button "button" at bounding box center [460, 149] width 17 height 17
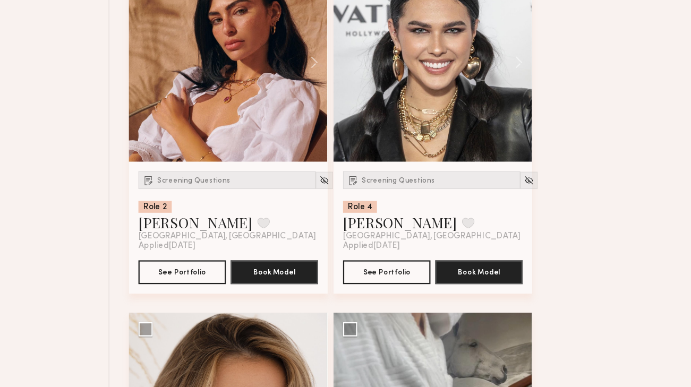
scroll to position [2079, 0]
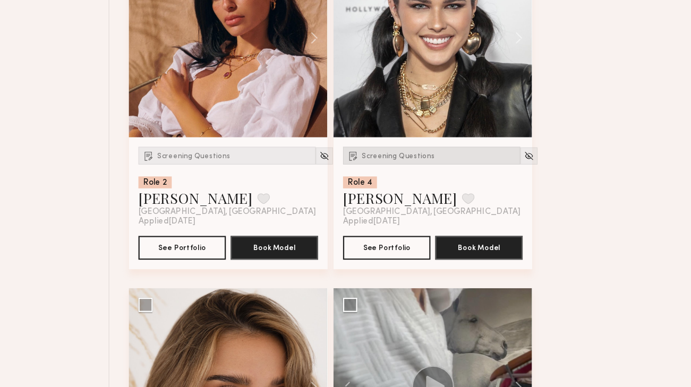
click at [436, 184] on span "Screening Questions" at bounding box center [429, 180] width 65 height 6
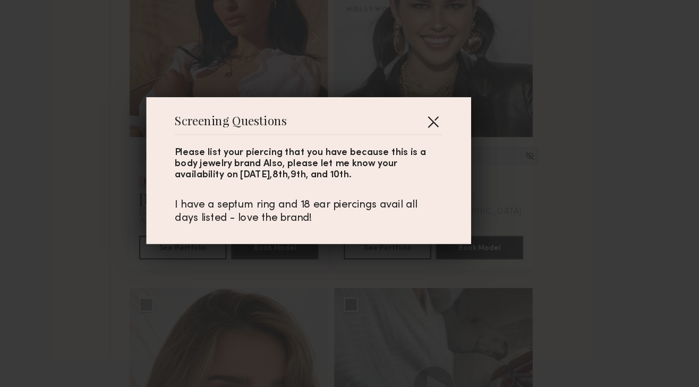
click at [460, 143] on button "button" at bounding box center [460, 149] width 17 height 17
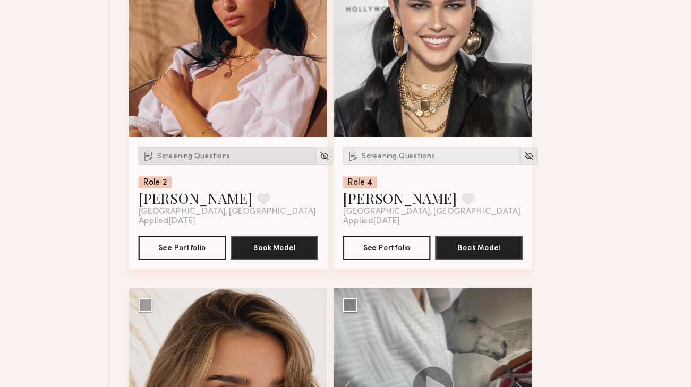
click at [257, 178] on span "Screening Questions" at bounding box center [246, 180] width 65 height 6
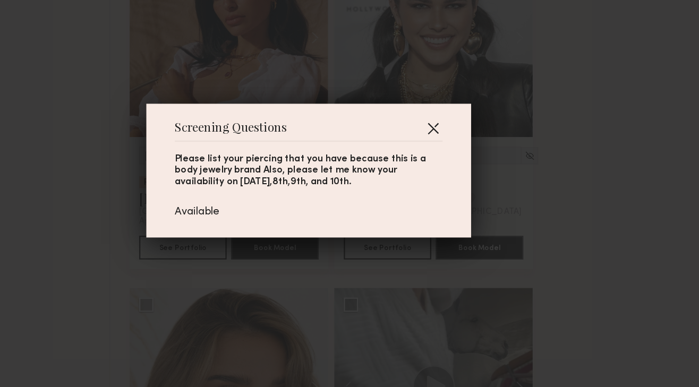
click at [456, 153] on button "button" at bounding box center [460, 155] width 17 height 17
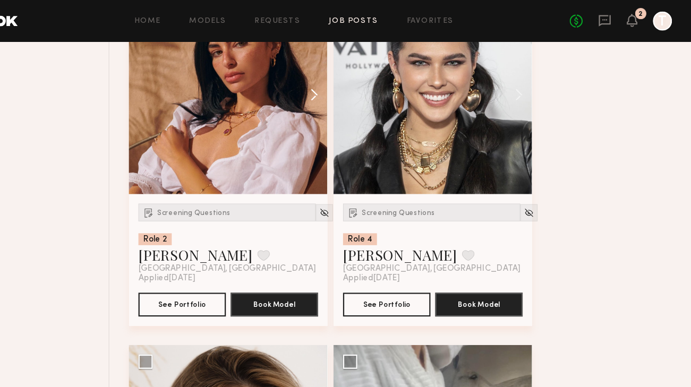
scroll to position [2064, 0]
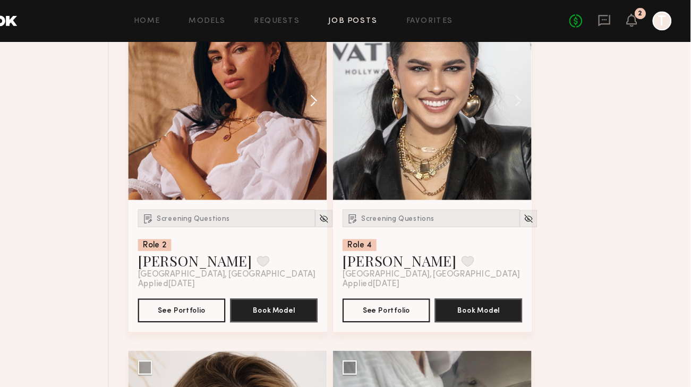
click at [354, 83] on button at bounding box center [349, 89] width 34 height 177
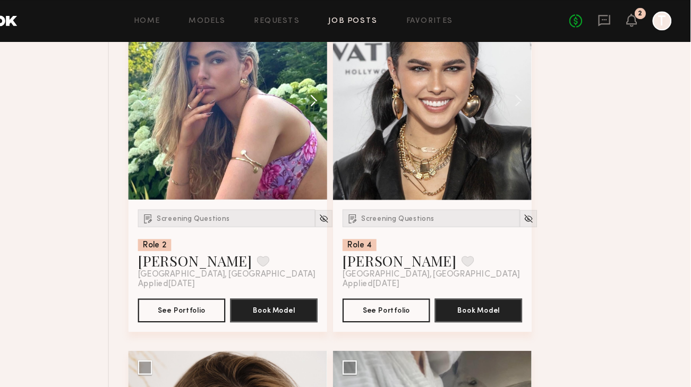
click at [354, 89] on button at bounding box center [349, 89] width 34 height 177
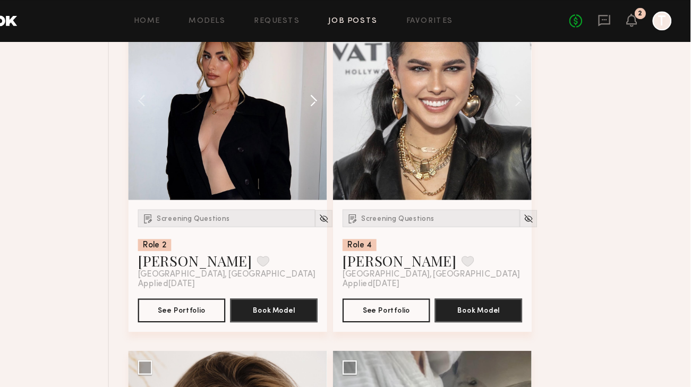
click at [354, 89] on button at bounding box center [349, 89] width 34 height 177
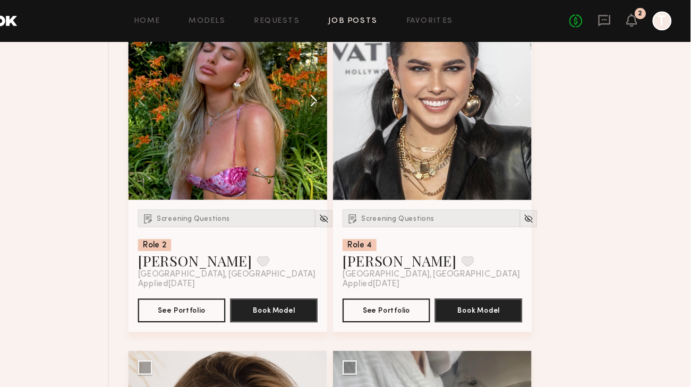
click at [354, 89] on button at bounding box center [349, 89] width 34 height 177
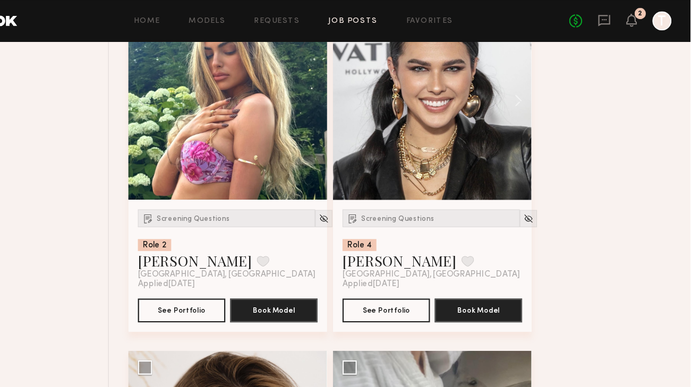
click at [354, 89] on div at bounding box center [277, 89] width 177 height 177
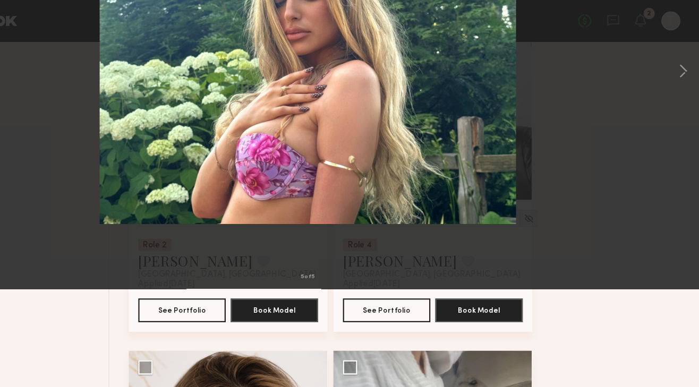
click at [624, 133] on div "5 of 5" at bounding box center [349, 193] width 699 height 387
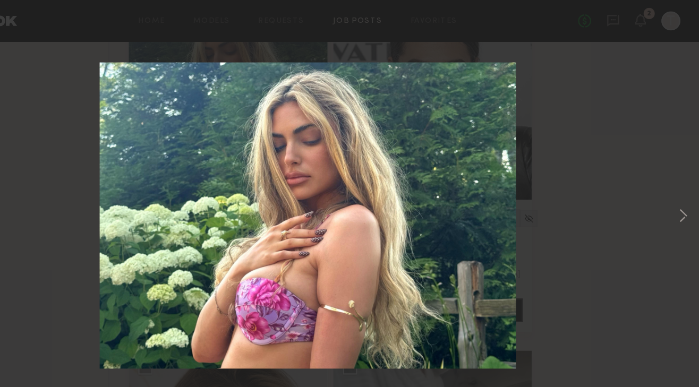
click at [165, 76] on img at bounding box center [350, 192] width 372 height 273
click at [570, 99] on div "5 of 5" at bounding box center [349, 193] width 699 height 387
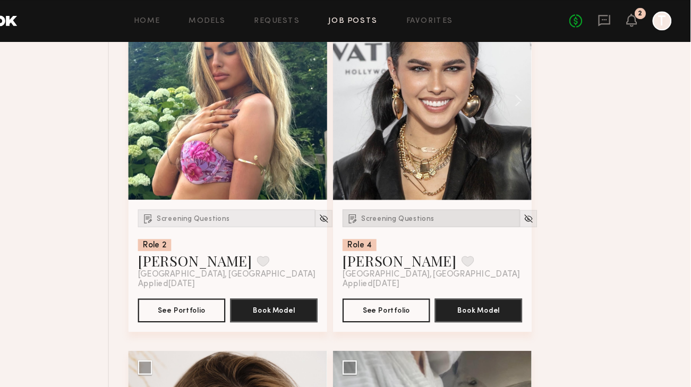
click at [434, 196] on span "Screening Questions" at bounding box center [429, 195] width 65 height 6
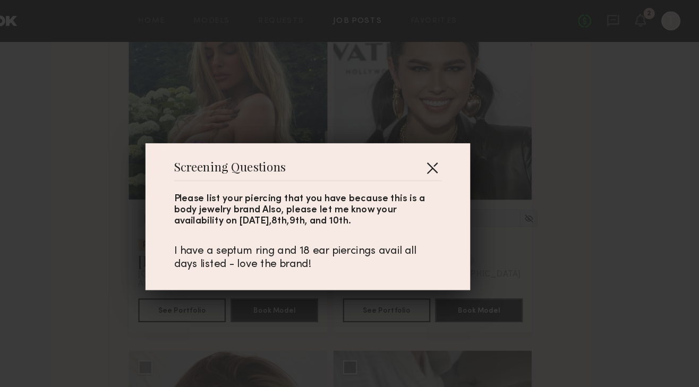
click at [455, 152] on button "button" at bounding box center [460, 149] width 17 height 17
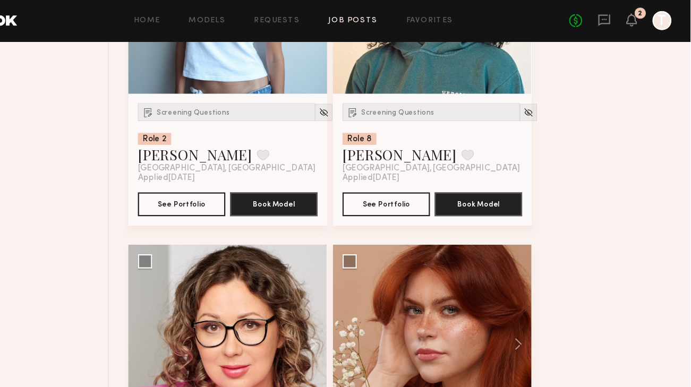
scroll to position [2780, 0]
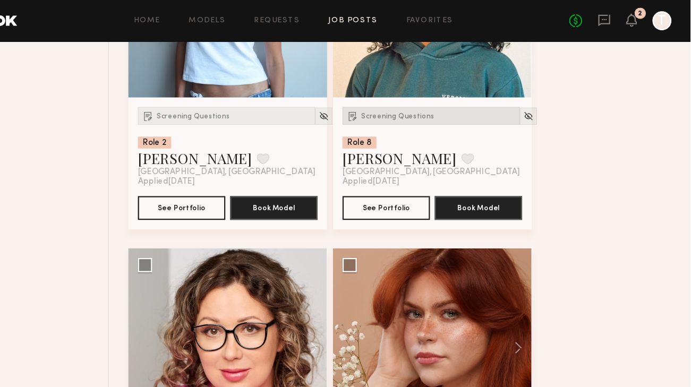
click at [432, 106] on span "Screening Questions" at bounding box center [429, 104] width 65 height 6
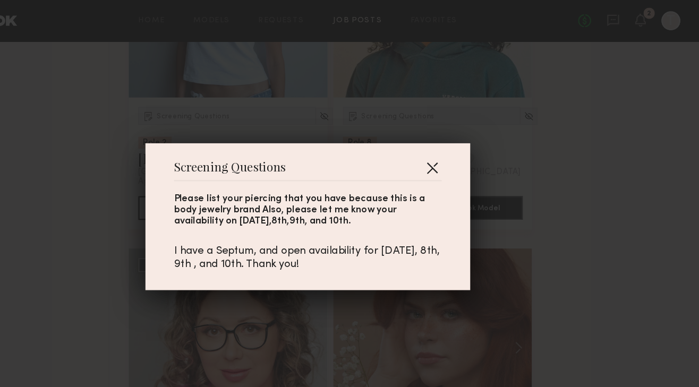
click at [461, 143] on button "button" at bounding box center [460, 149] width 17 height 17
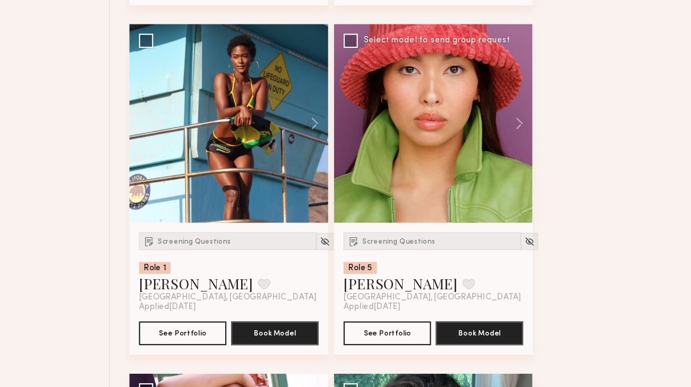
scroll to position [3896, 0]
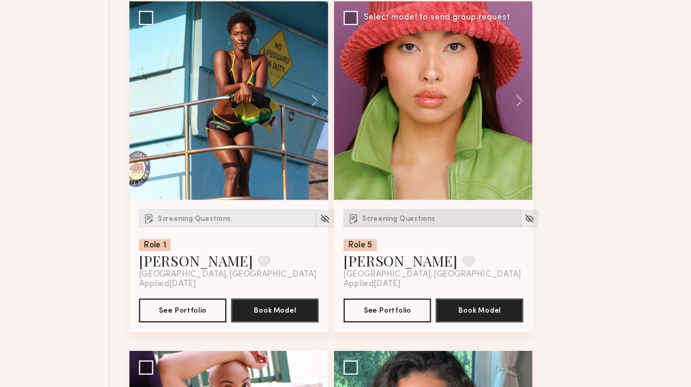
click at [410, 240] on span "Screening Questions" at bounding box center [429, 237] width 65 height 6
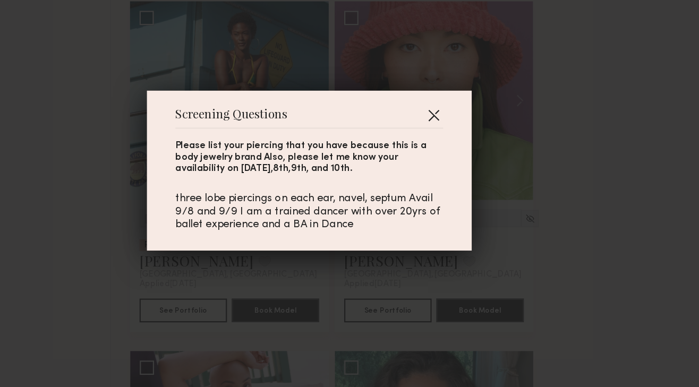
click at [459, 145] on button "button" at bounding box center [460, 143] width 17 height 17
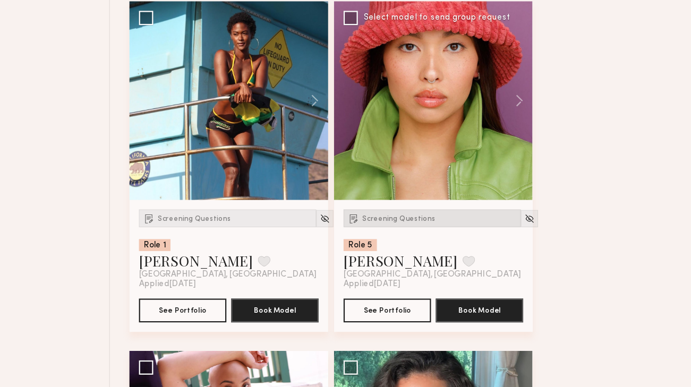
click at [424, 235] on div "Screening Questions" at bounding box center [459, 236] width 158 height 16
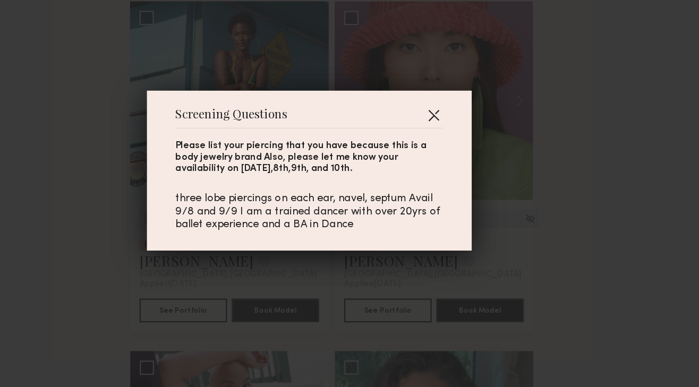
click at [455, 144] on button "button" at bounding box center [460, 143] width 17 height 17
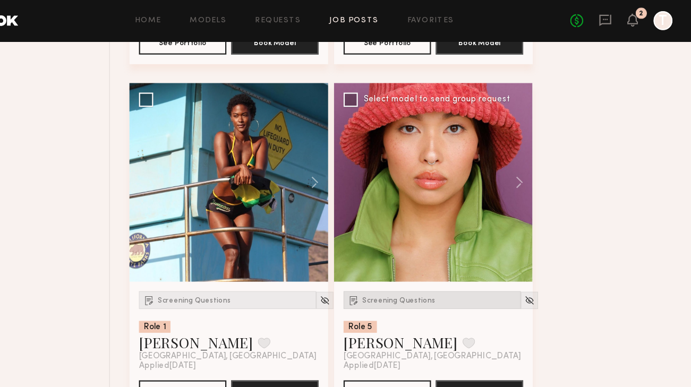
scroll to position [3862, 0]
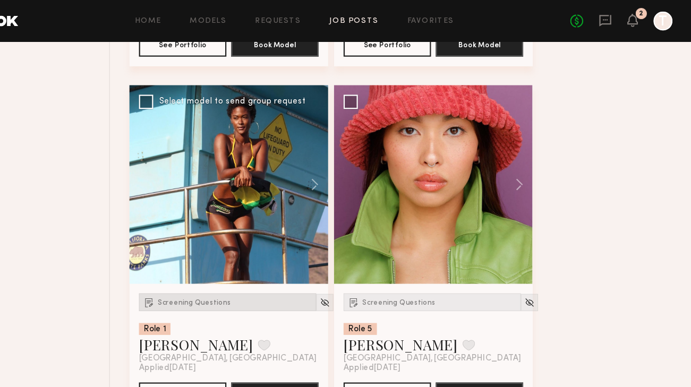
click at [255, 273] on span "Screening Questions" at bounding box center [246, 270] width 65 height 6
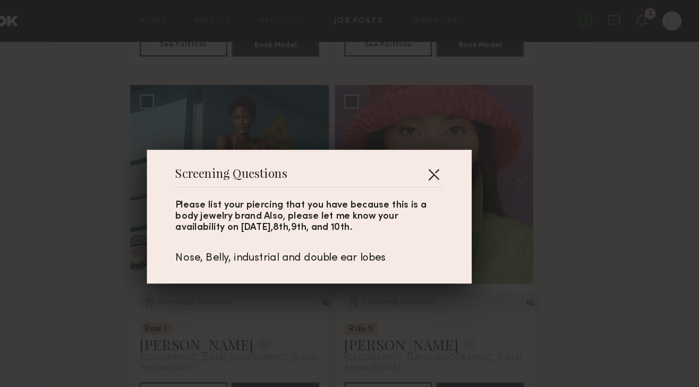
click at [458, 155] on button "button" at bounding box center [460, 155] width 17 height 17
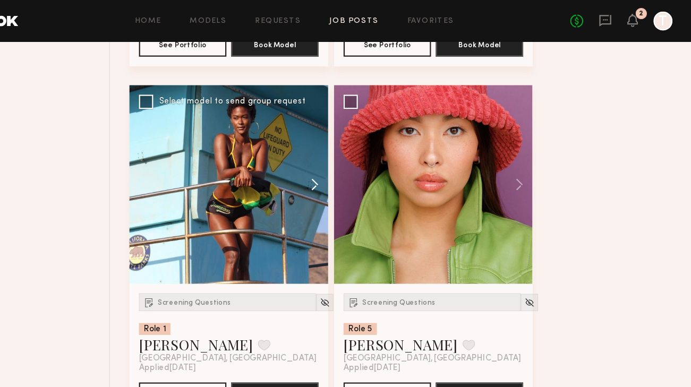
click at [356, 168] on button at bounding box center [349, 164] width 34 height 177
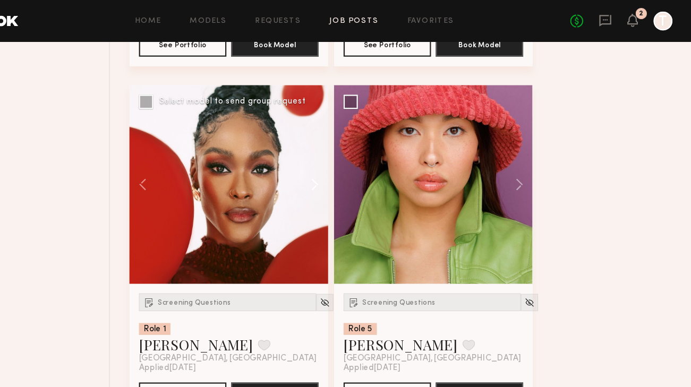
click at [356, 168] on button at bounding box center [349, 164] width 34 height 177
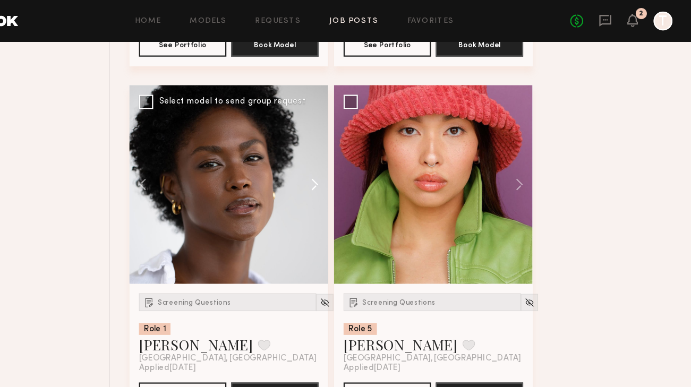
click at [356, 168] on button at bounding box center [349, 164] width 34 height 177
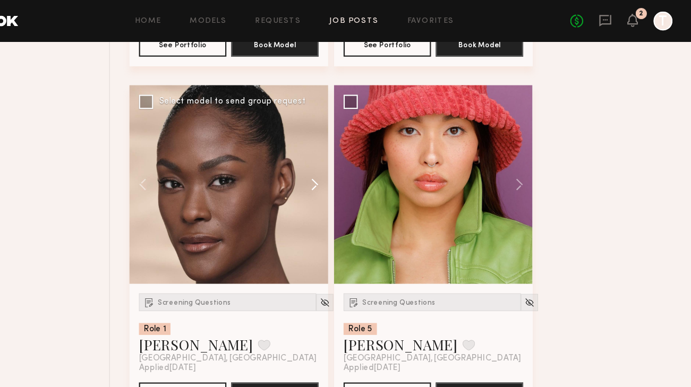
click at [356, 168] on button at bounding box center [349, 164] width 34 height 177
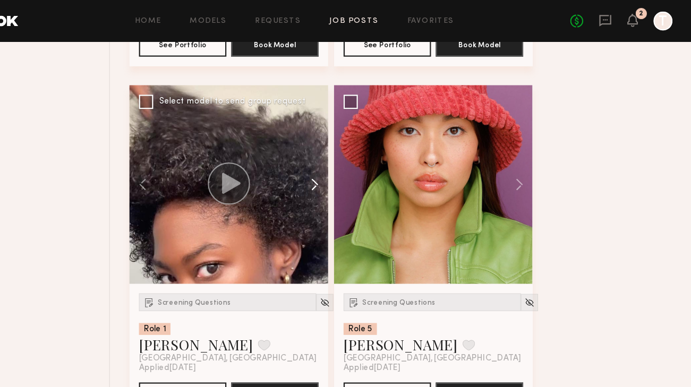
click at [356, 168] on button at bounding box center [349, 164] width 34 height 177
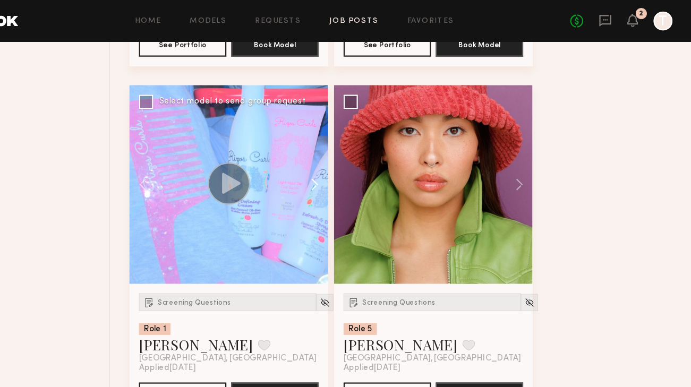
click at [356, 168] on button at bounding box center [349, 164] width 34 height 177
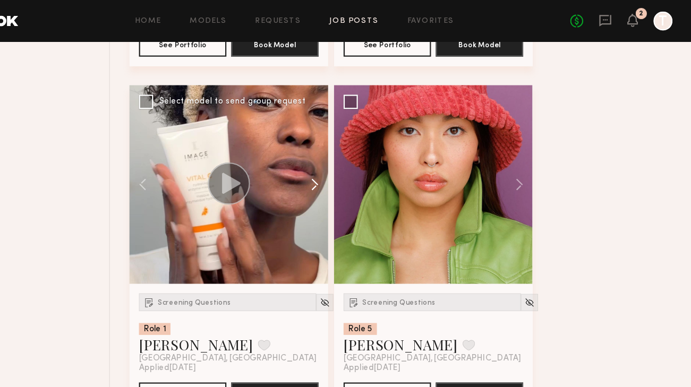
click at [356, 168] on button at bounding box center [349, 164] width 34 height 177
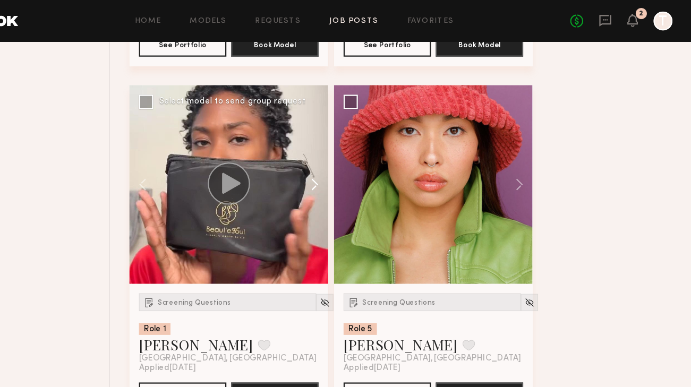
click at [356, 168] on button at bounding box center [349, 164] width 34 height 177
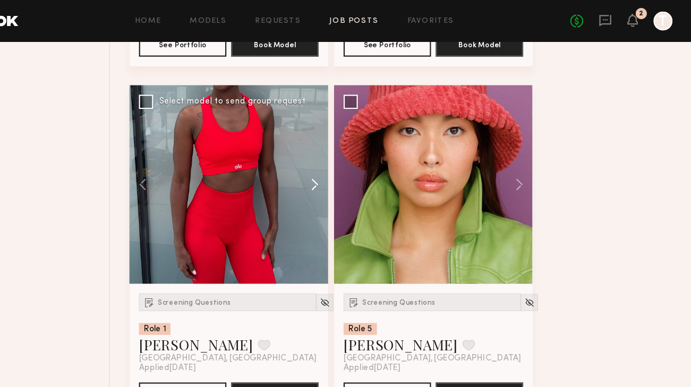
click at [356, 168] on button at bounding box center [349, 164] width 34 height 177
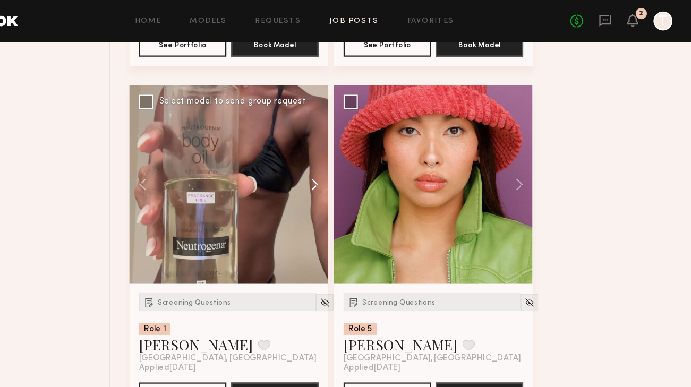
click at [356, 168] on button at bounding box center [349, 164] width 34 height 177
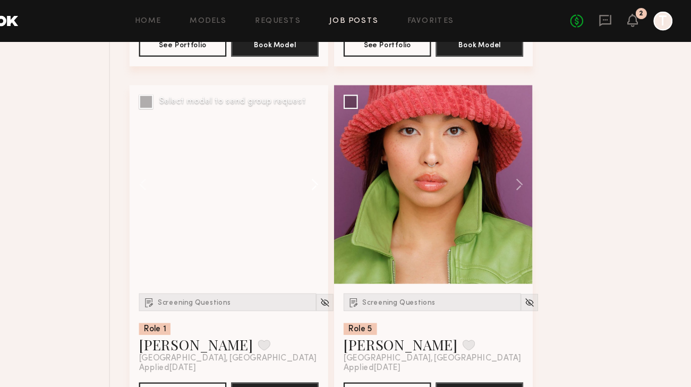
click at [356, 168] on button at bounding box center [349, 164] width 34 height 177
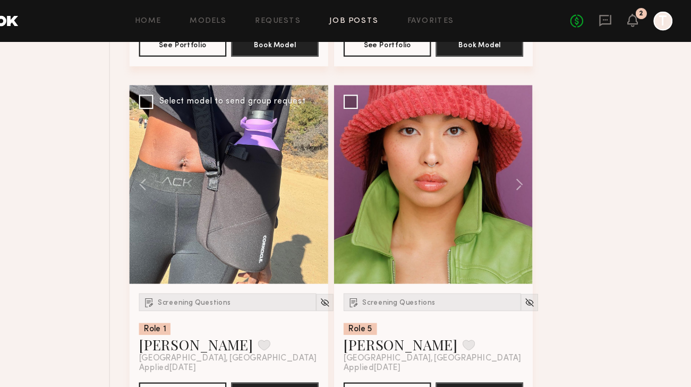
click at [356, 168] on div at bounding box center [277, 164] width 177 height 177
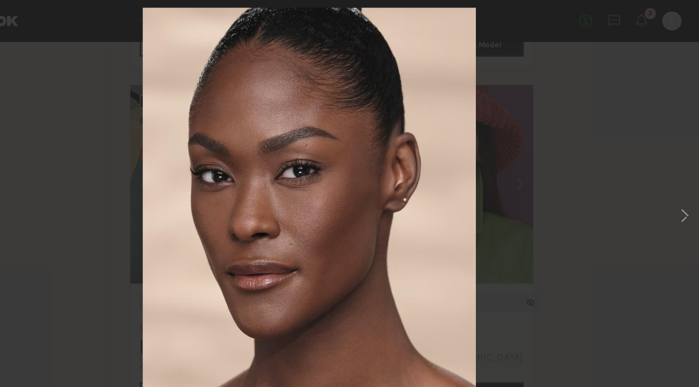
click at [162, 155] on div "12 of 12" at bounding box center [349, 193] width 699 height 387
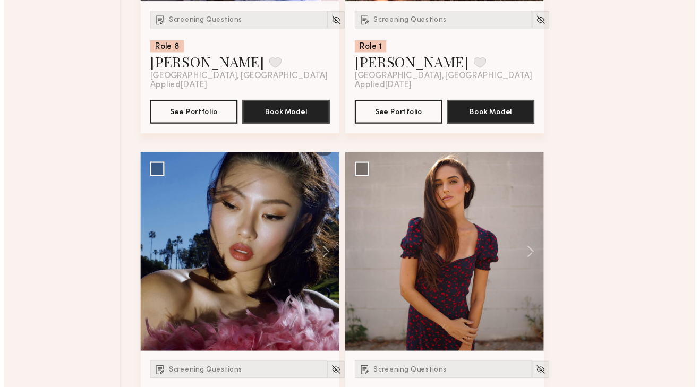
scroll to position [4406, 0]
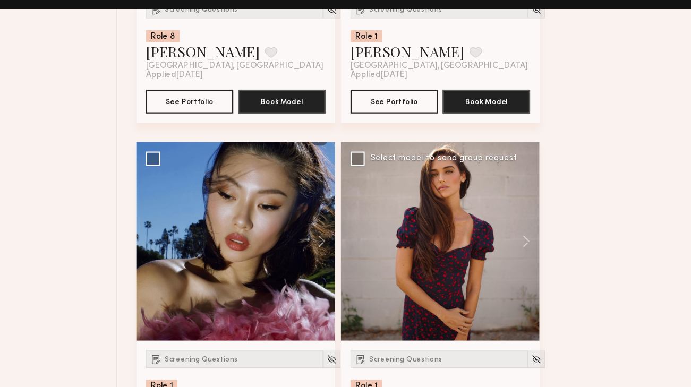
click at [423, 341] on div "Screening Questions Role 1 [PERSON_NAME] Favorite [GEOGRAPHIC_DATA], [GEOGRAPHI…" at bounding box center [460, 392] width 177 height 118
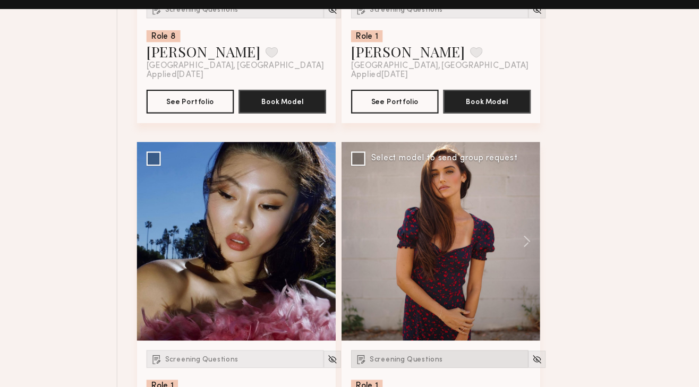
click at [423, 348] on div "Screening Questions" at bounding box center [460, 350] width 158 height 16
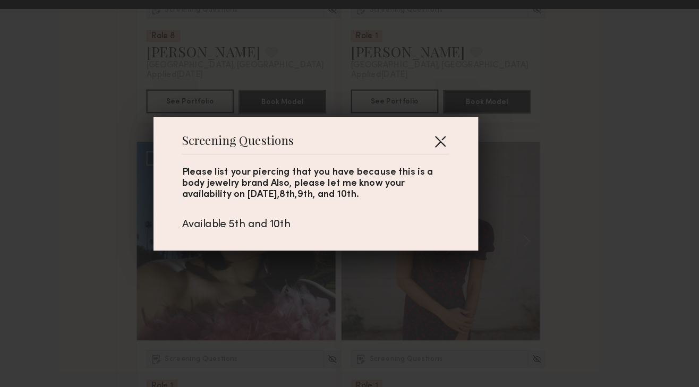
click at [463, 153] on button "button" at bounding box center [460, 155] width 17 height 17
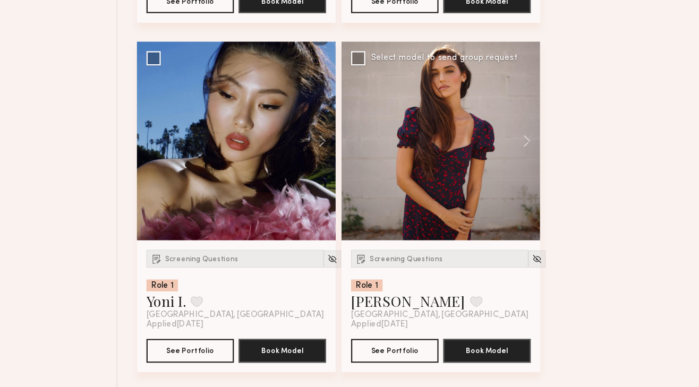
scroll to position [4491, 0]
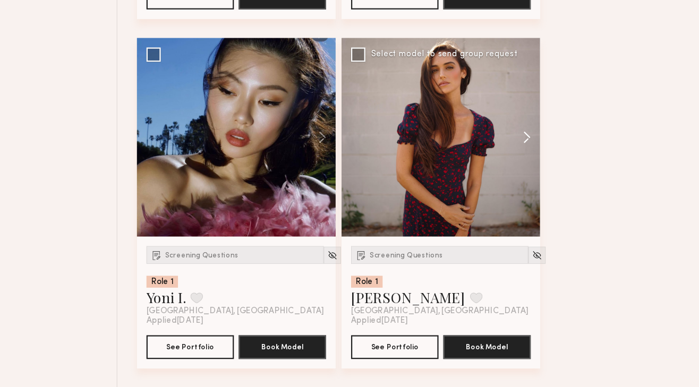
click at [537, 160] on button at bounding box center [532, 163] width 34 height 177
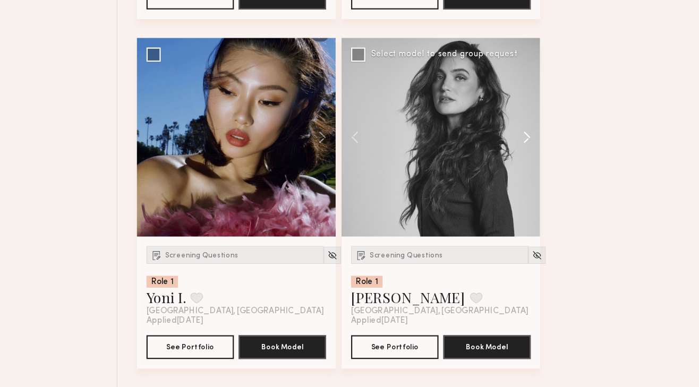
click at [537, 160] on button at bounding box center [532, 163] width 34 height 177
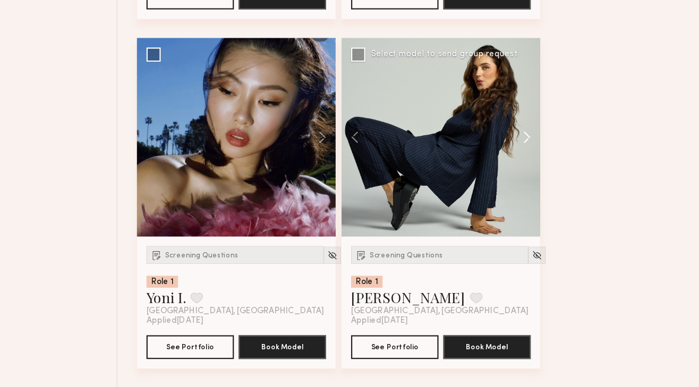
click at [537, 160] on button at bounding box center [532, 163] width 34 height 177
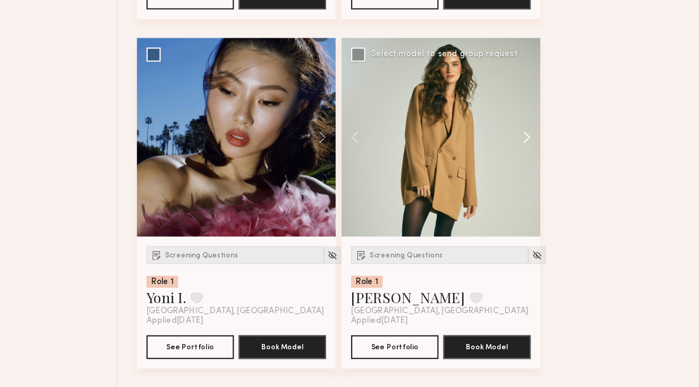
click at [537, 160] on button at bounding box center [532, 163] width 34 height 177
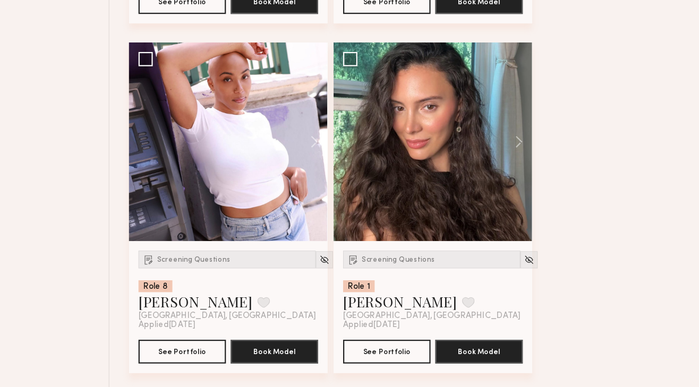
scroll to position [4190, 0]
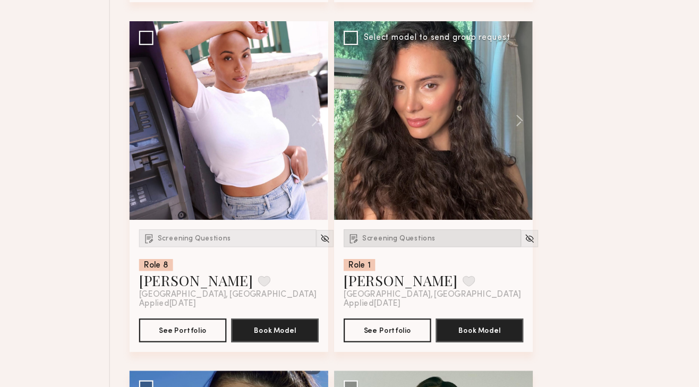
click at [425, 257] on span "Screening Questions" at bounding box center [429, 254] width 65 height 6
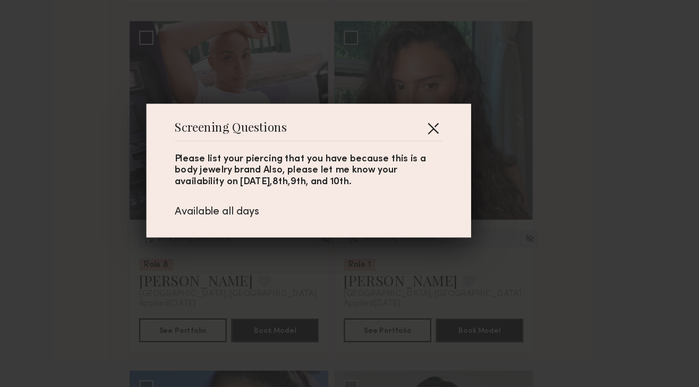
click at [461, 156] on button "button" at bounding box center [460, 155] width 17 height 17
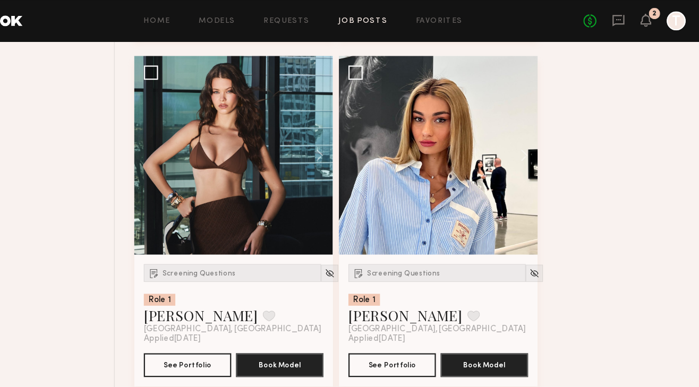
scroll to position [3256, 0]
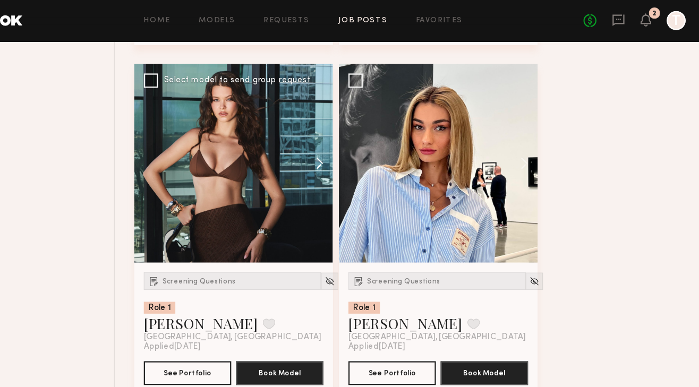
click at [357, 148] on button at bounding box center [350, 145] width 34 height 177
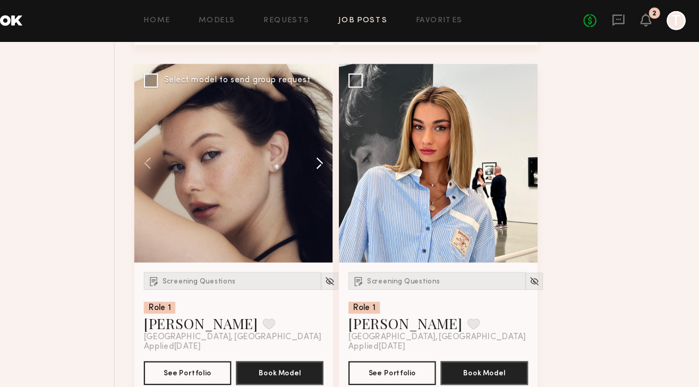
click at [357, 148] on button at bounding box center [350, 145] width 34 height 177
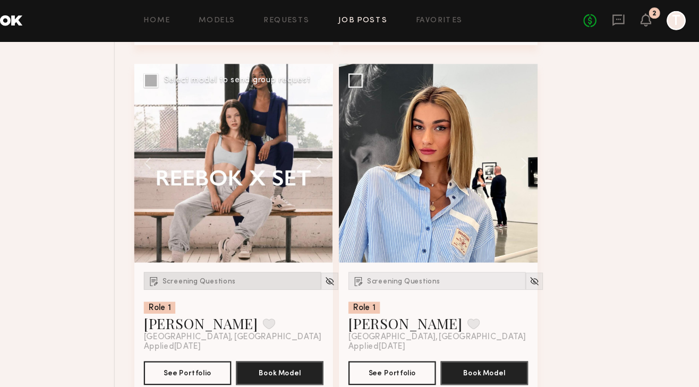
click at [221, 259] on div "Screening Questions" at bounding box center [277, 251] width 158 height 16
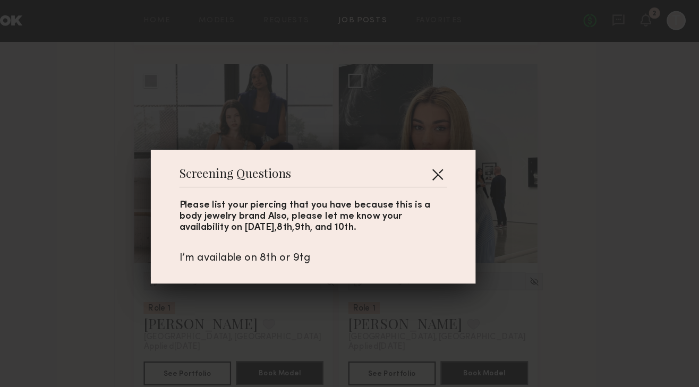
click at [461, 156] on button "button" at bounding box center [460, 155] width 17 height 17
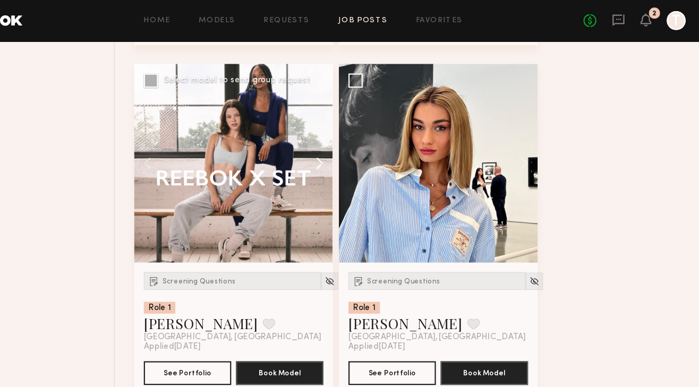
click at [357, 149] on button at bounding box center [350, 145] width 34 height 177
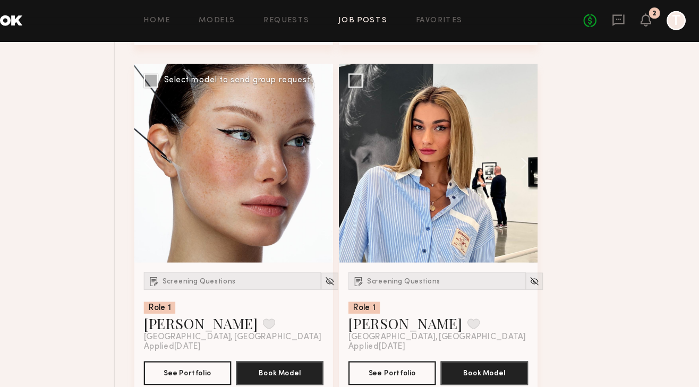
click at [357, 149] on button at bounding box center [350, 145] width 34 height 177
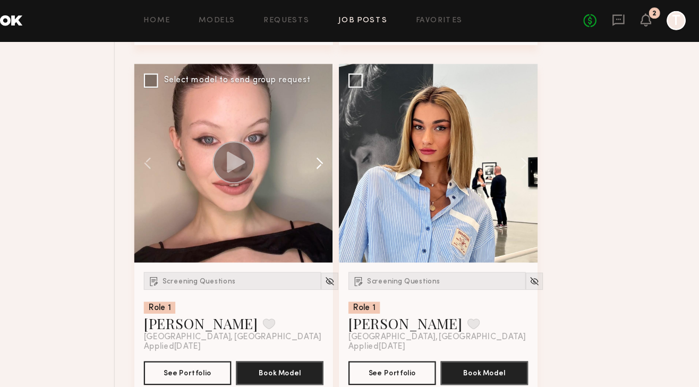
click at [357, 149] on button at bounding box center [350, 145] width 34 height 177
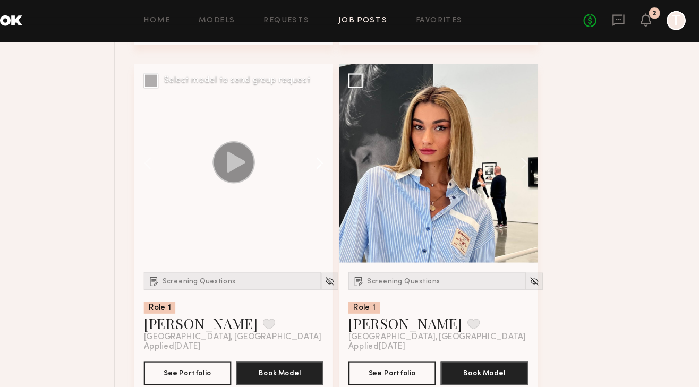
click at [357, 149] on button at bounding box center [350, 145] width 34 height 177
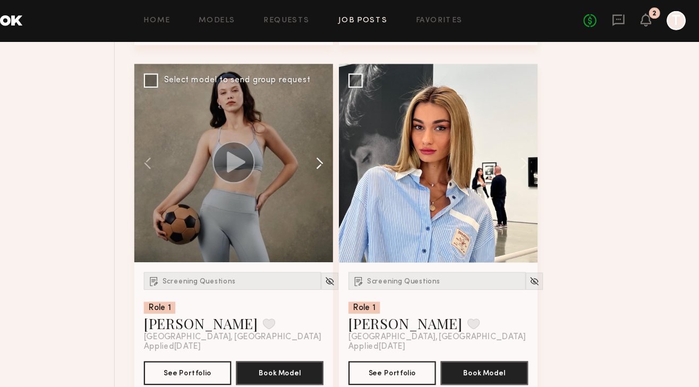
click at [357, 149] on button at bounding box center [350, 145] width 34 height 177
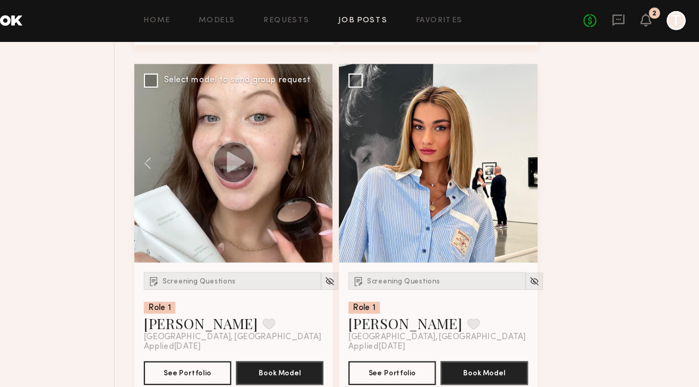
click at [357, 149] on div at bounding box center [278, 145] width 177 height 177
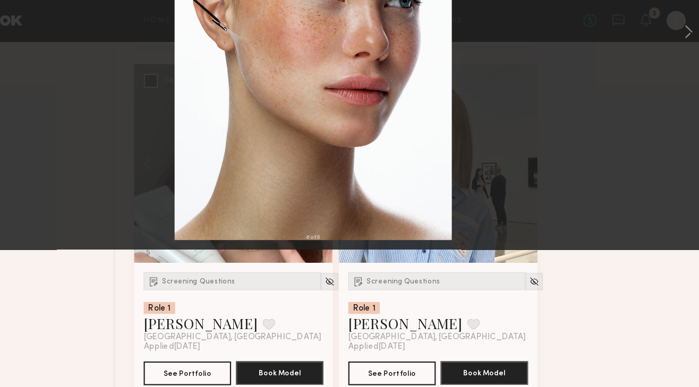
click at [357, 149] on img at bounding box center [350, 193] width 248 height 372
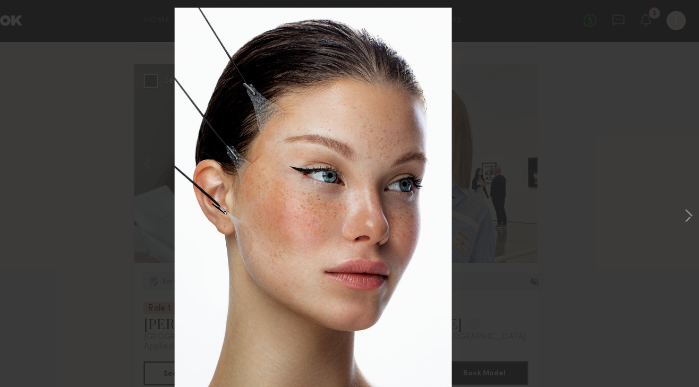
click at [128, 66] on div "8 of 8" at bounding box center [349, 193] width 699 height 387
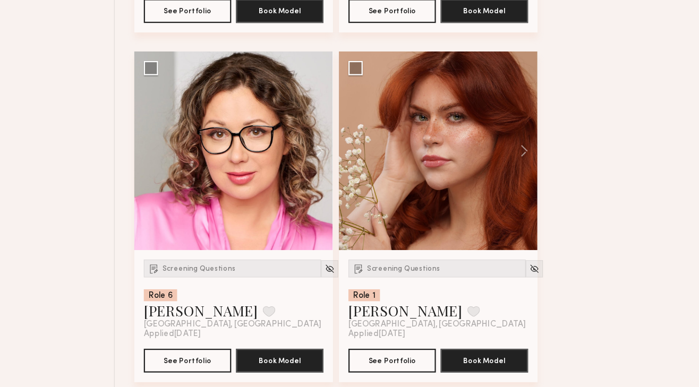
scroll to position [2919, 0]
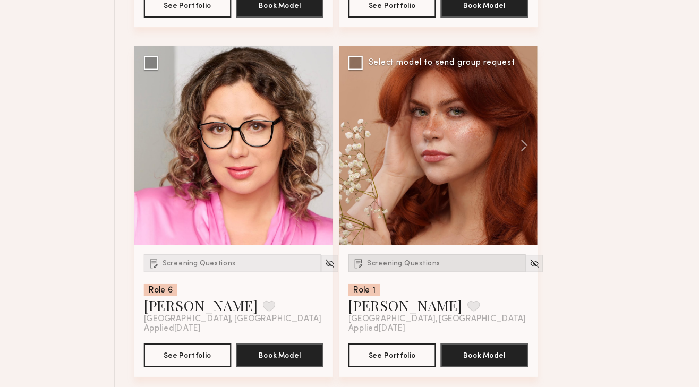
click at [439, 275] on span "Screening Questions" at bounding box center [429, 276] width 65 height 6
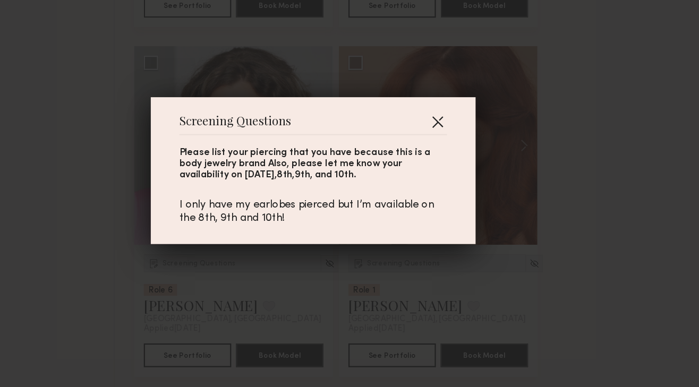
click at [455, 153] on button "button" at bounding box center [460, 149] width 17 height 17
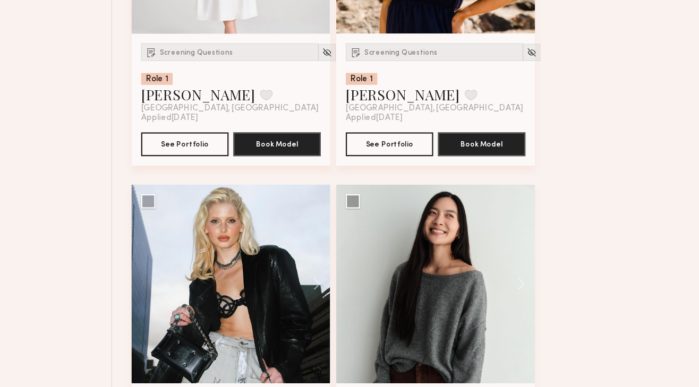
scroll to position [1600, 0]
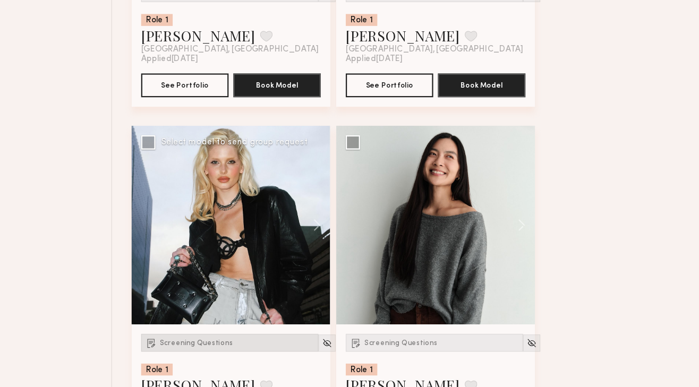
click at [255, 349] on span "Screening Questions" at bounding box center [246, 348] width 65 height 6
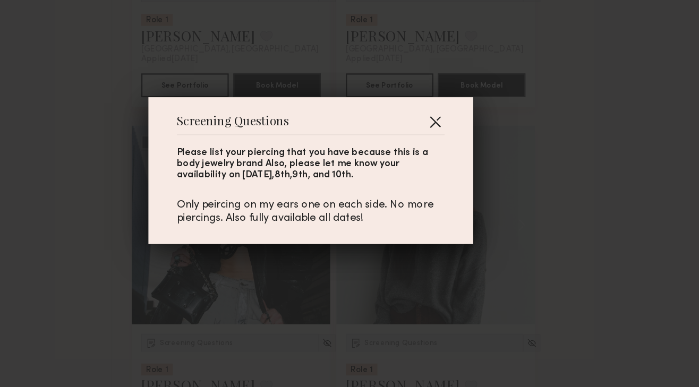
click at [460, 151] on button "button" at bounding box center [460, 149] width 17 height 17
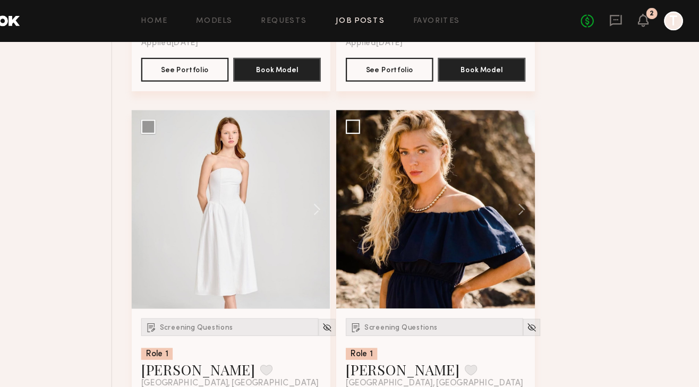
scroll to position [1336, 0]
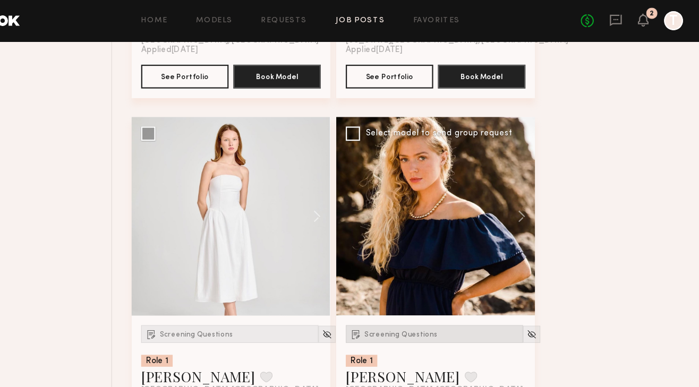
click at [400, 299] on span "Screening Questions" at bounding box center [429, 299] width 65 height 6
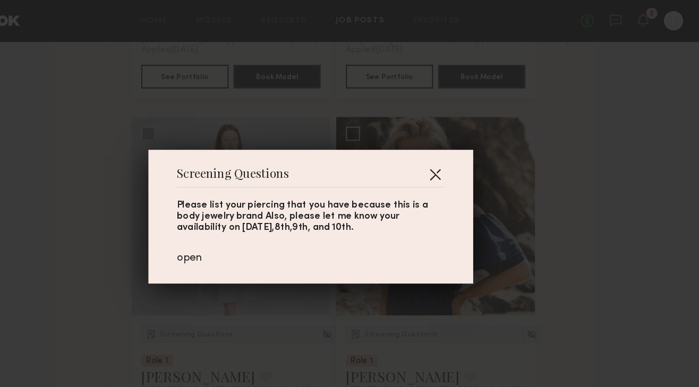
click at [460, 151] on button "button" at bounding box center [460, 155] width 17 height 17
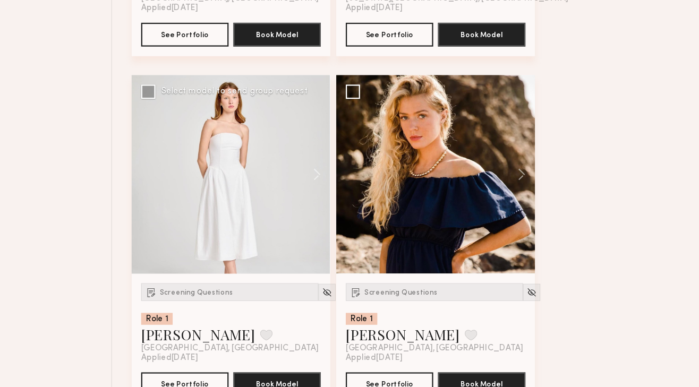
scroll to position [1371, 0]
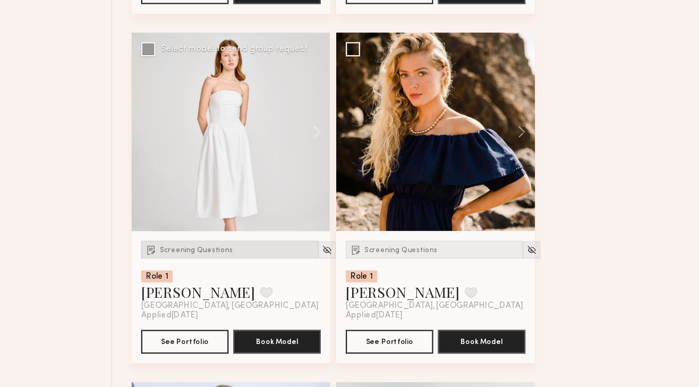
click at [258, 262] on span "Screening Questions" at bounding box center [246, 264] width 65 height 6
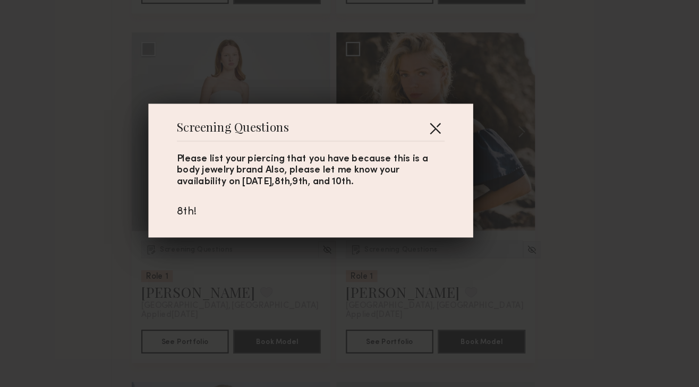
click at [461, 154] on button "button" at bounding box center [460, 155] width 17 height 17
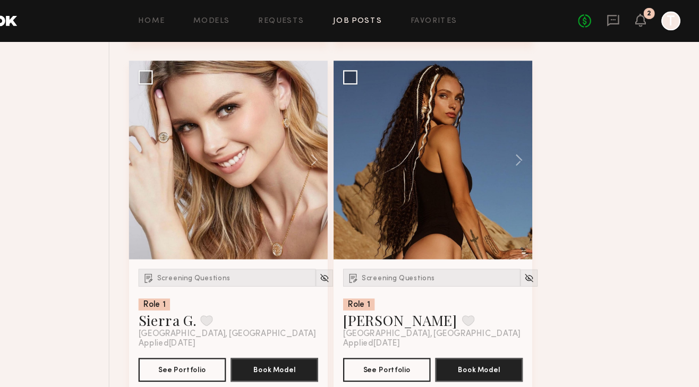
scroll to position [760, 0]
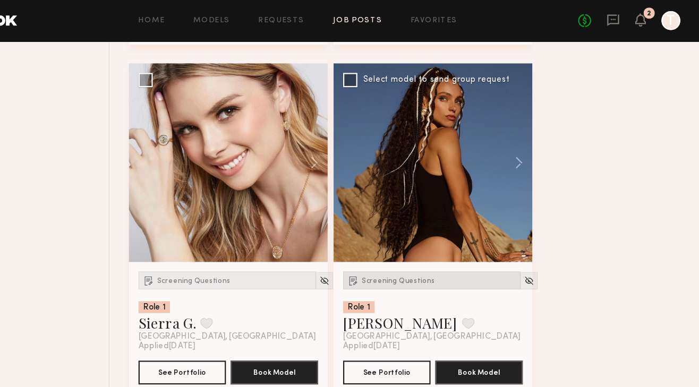
click at [423, 253] on span "Screening Questions" at bounding box center [429, 251] width 65 height 6
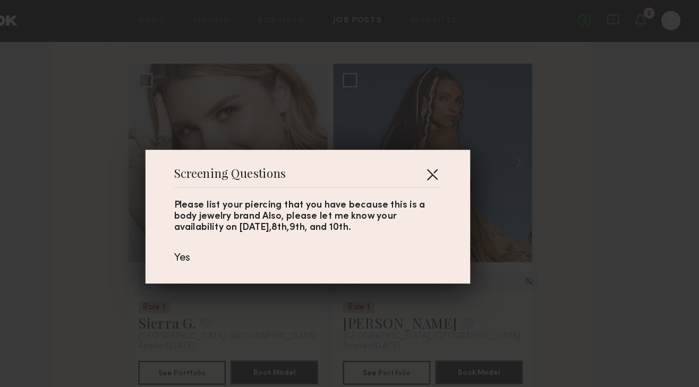
click at [461, 154] on button "button" at bounding box center [460, 155] width 17 height 17
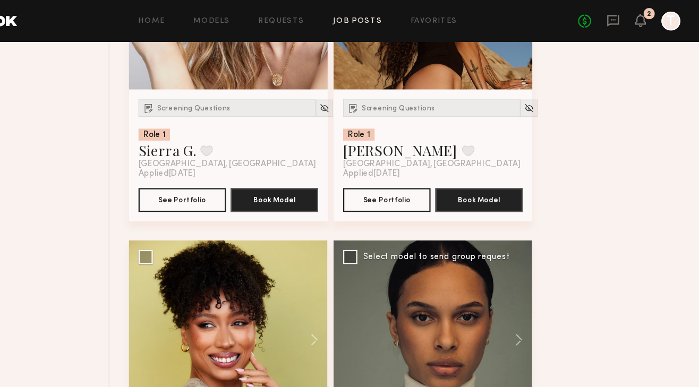
scroll to position [863, 0]
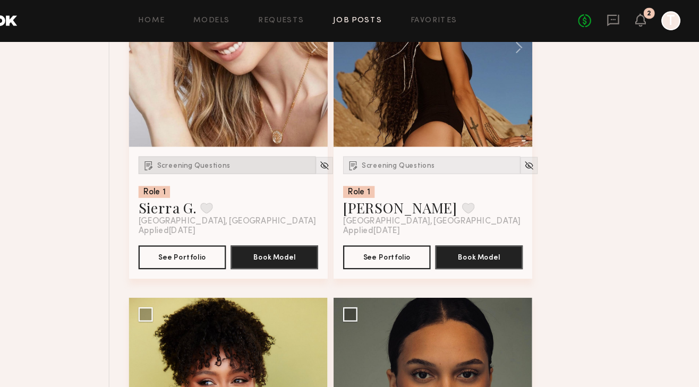
click at [259, 146] on span "Screening Questions" at bounding box center [246, 148] width 65 height 6
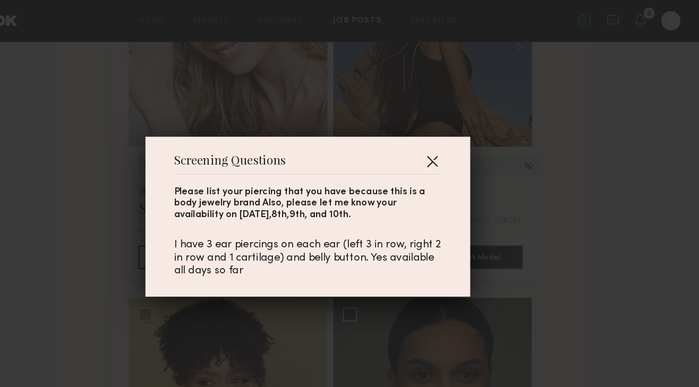
click at [459, 141] on button "button" at bounding box center [460, 143] width 17 height 17
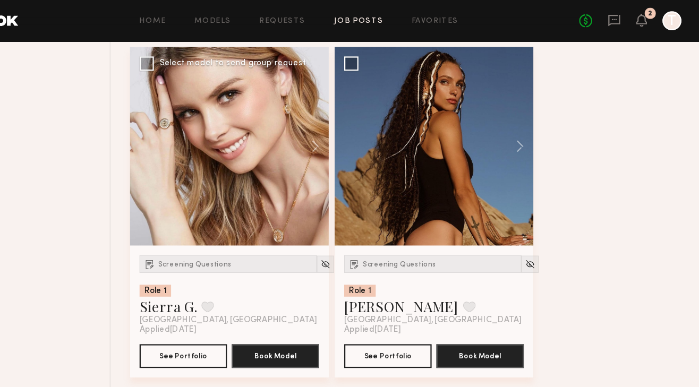
scroll to position [766, 0]
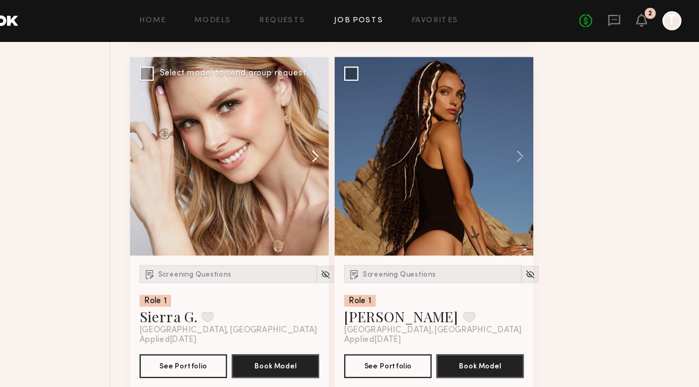
click at [354, 143] on button at bounding box center [350, 139] width 34 height 177
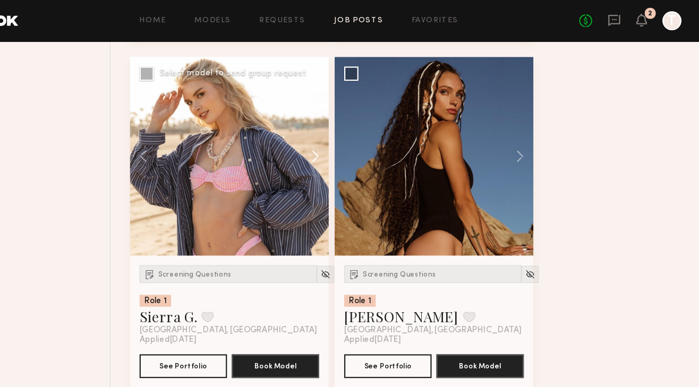
click at [354, 143] on button at bounding box center [350, 139] width 34 height 177
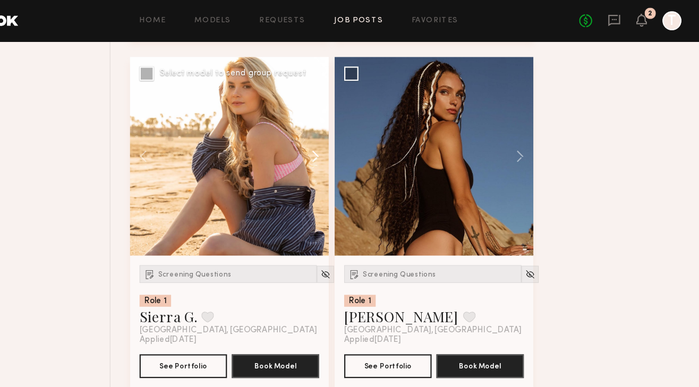
click at [354, 143] on button at bounding box center [350, 139] width 34 height 177
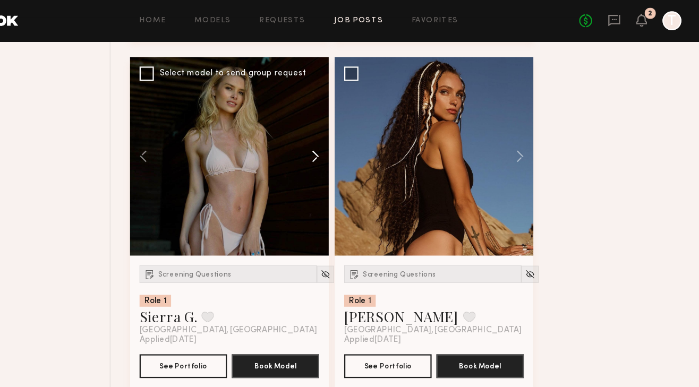
click at [354, 143] on button at bounding box center [350, 139] width 34 height 177
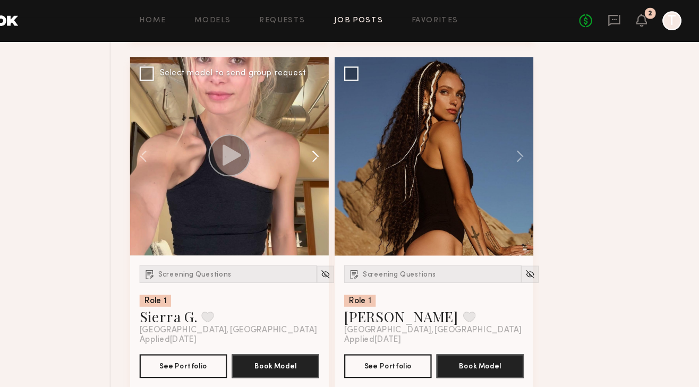
click at [354, 143] on button at bounding box center [350, 139] width 34 height 177
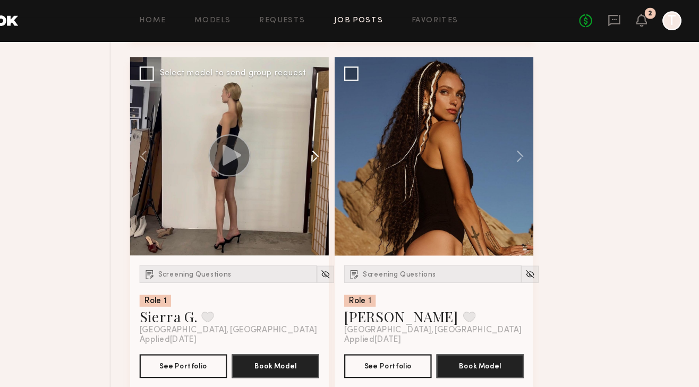
click at [354, 143] on button at bounding box center [350, 139] width 34 height 177
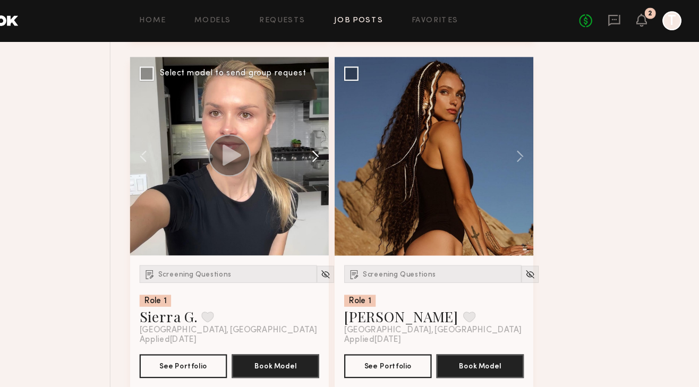
click at [354, 143] on button at bounding box center [350, 139] width 34 height 177
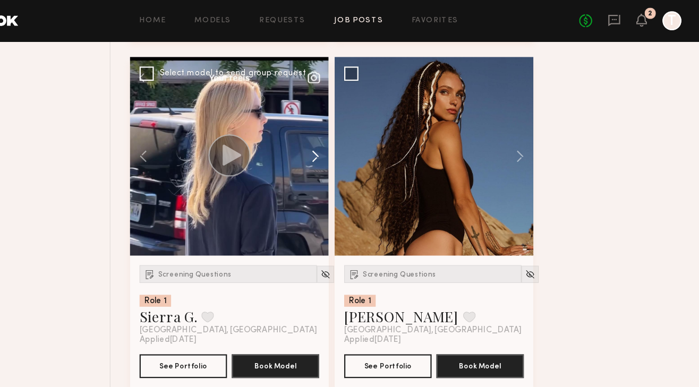
click at [354, 143] on button at bounding box center [350, 139] width 34 height 177
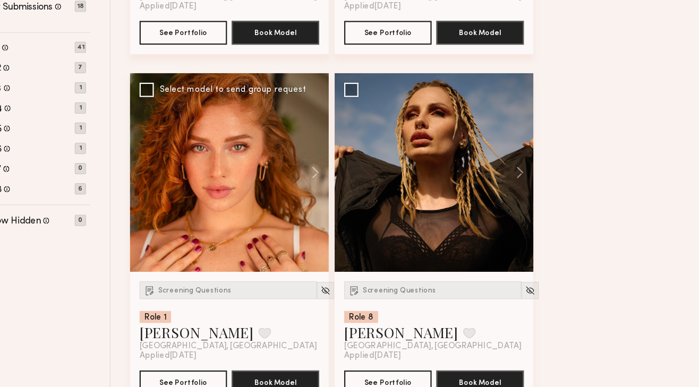
scroll to position [405, 0]
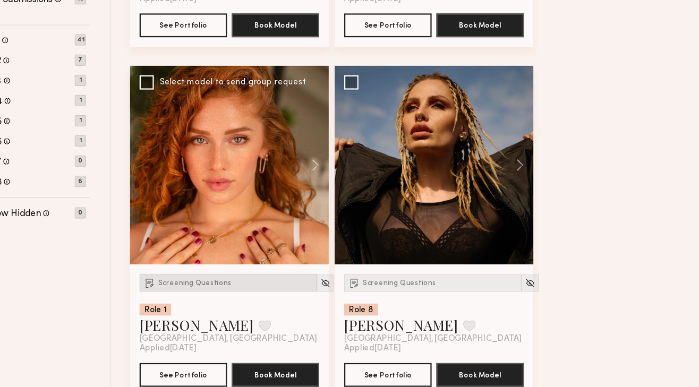
click at [229, 294] on span "Screening Questions" at bounding box center [246, 294] width 65 height 6
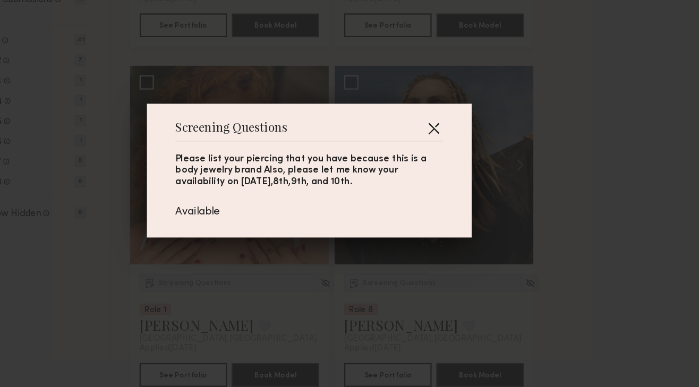
click at [457, 154] on button "button" at bounding box center [460, 155] width 17 height 17
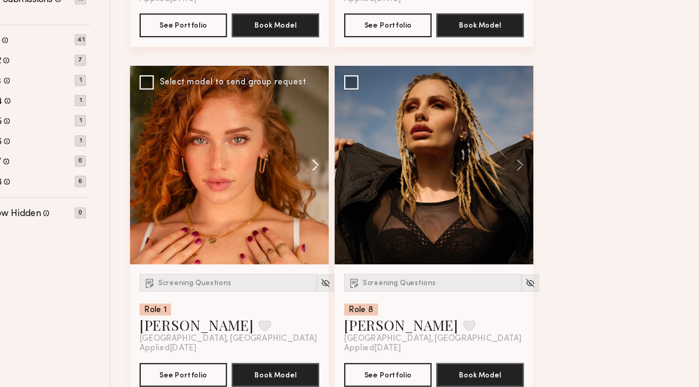
click at [357, 188] on button at bounding box center [350, 188] width 34 height 177
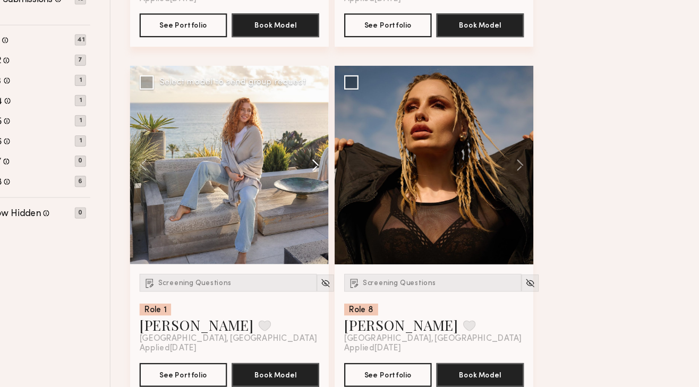
click at [357, 188] on button at bounding box center [350, 188] width 34 height 177
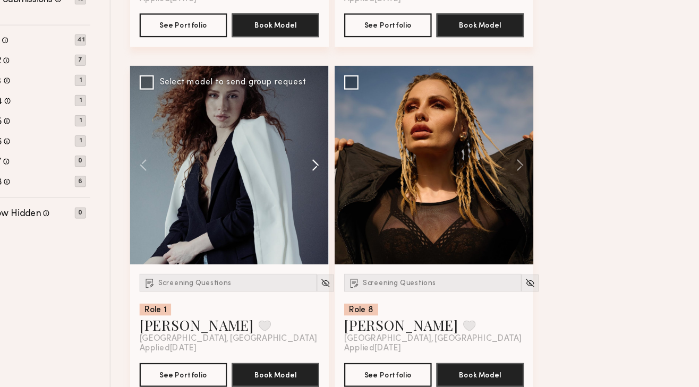
click at [357, 188] on button at bounding box center [350, 188] width 34 height 177
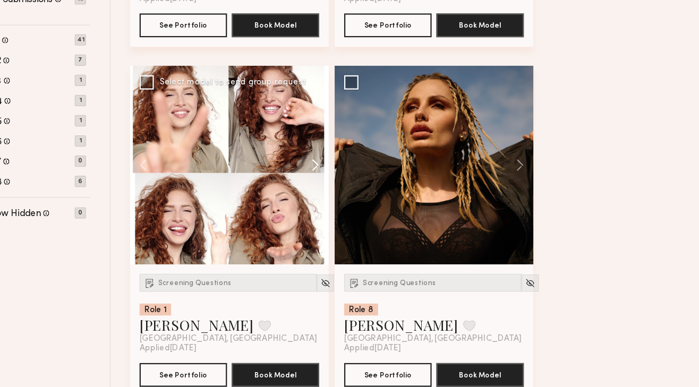
click at [357, 188] on button at bounding box center [350, 188] width 34 height 177
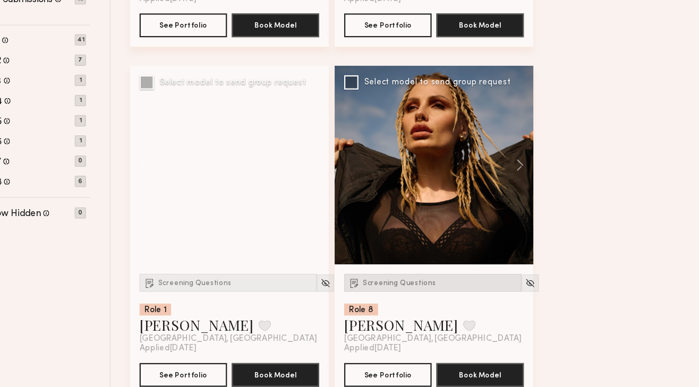
click at [436, 288] on div "Screening Questions" at bounding box center [460, 294] width 158 height 16
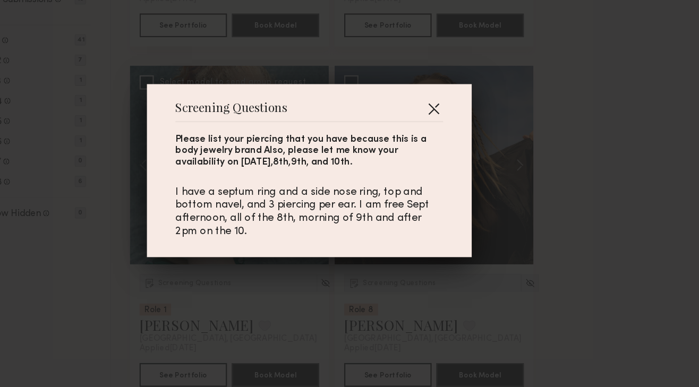
click at [457, 144] on button "button" at bounding box center [460, 138] width 17 height 17
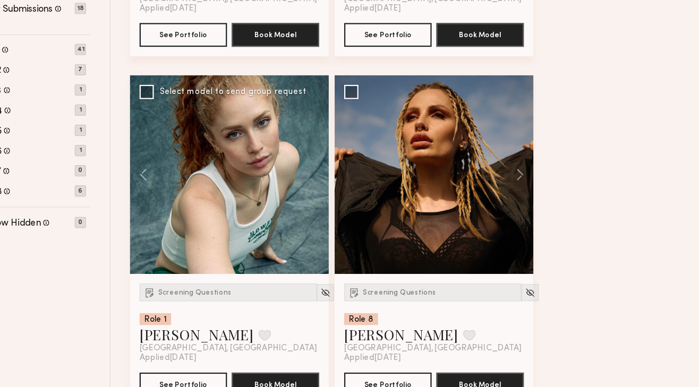
scroll to position [412, 0]
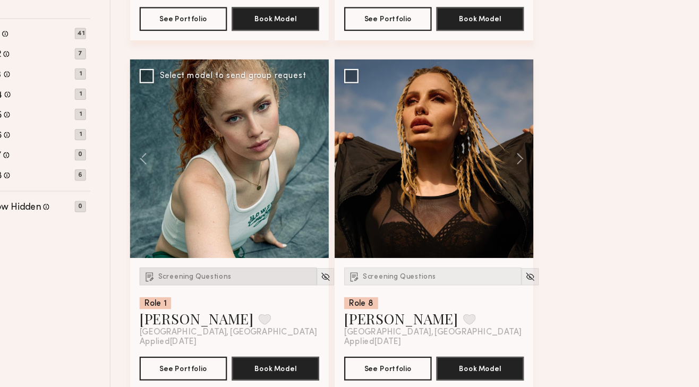
click at [251, 291] on div "Screening Questions" at bounding box center [277, 286] width 158 height 16
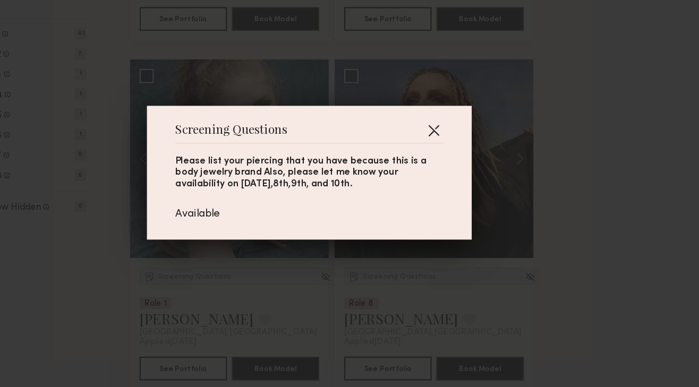
click at [457, 154] on button "button" at bounding box center [460, 155] width 17 height 17
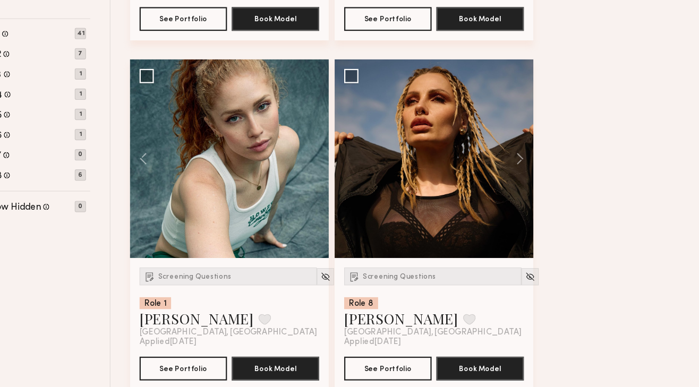
click at [341, 187] on div at bounding box center [278, 180] width 177 height 177
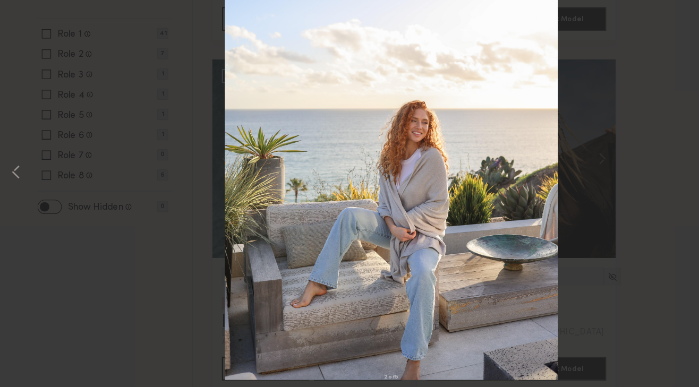
click at [133, 321] on div "2 of 5" at bounding box center [349, 193] width 699 height 387
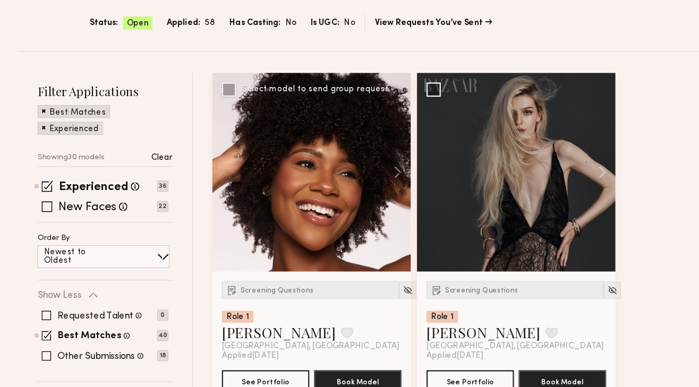
scroll to position [109, 0]
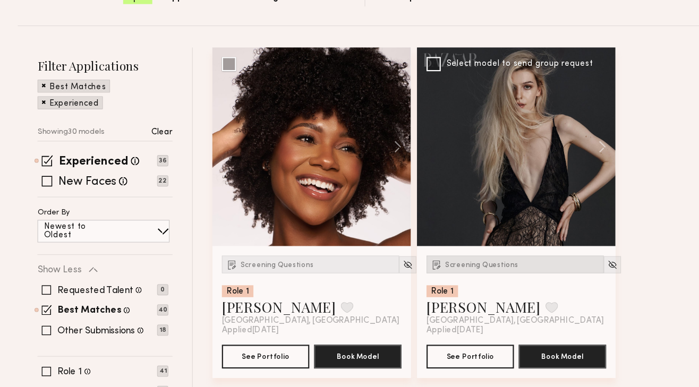
click at [426, 273] on div "Screening Questions" at bounding box center [460, 277] width 158 height 16
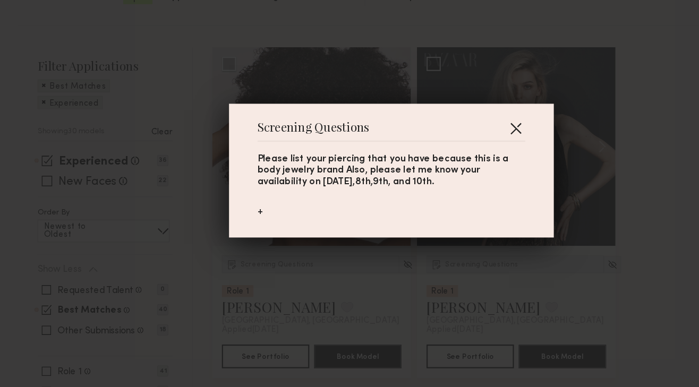
click at [459, 153] on button "button" at bounding box center [460, 155] width 17 height 17
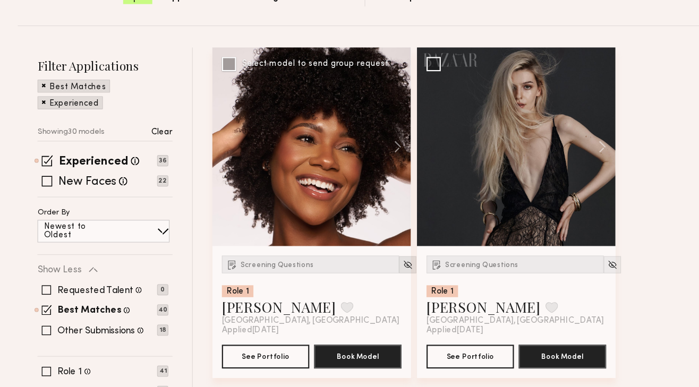
click at [359, 276] on img at bounding box center [363, 277] width 9 height 9
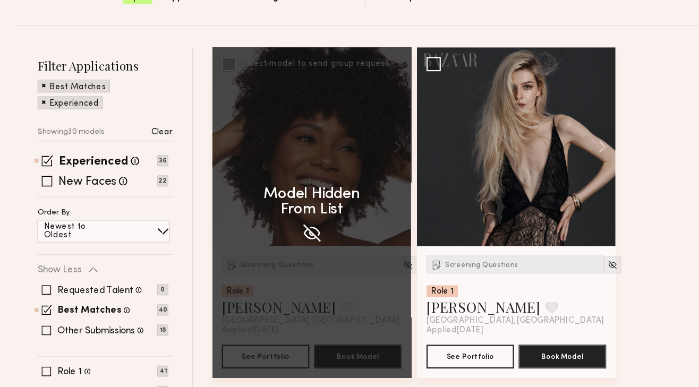
click at [351, 277] on div "Model Hidden From List" at bounding box center [278, 230] width 177 height 295
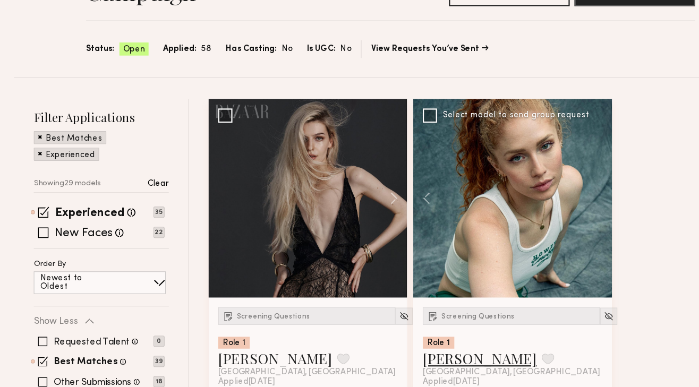
scroll to position [73, 0]
